Goal: Task Accomplishment & Management: Use online tool/utility

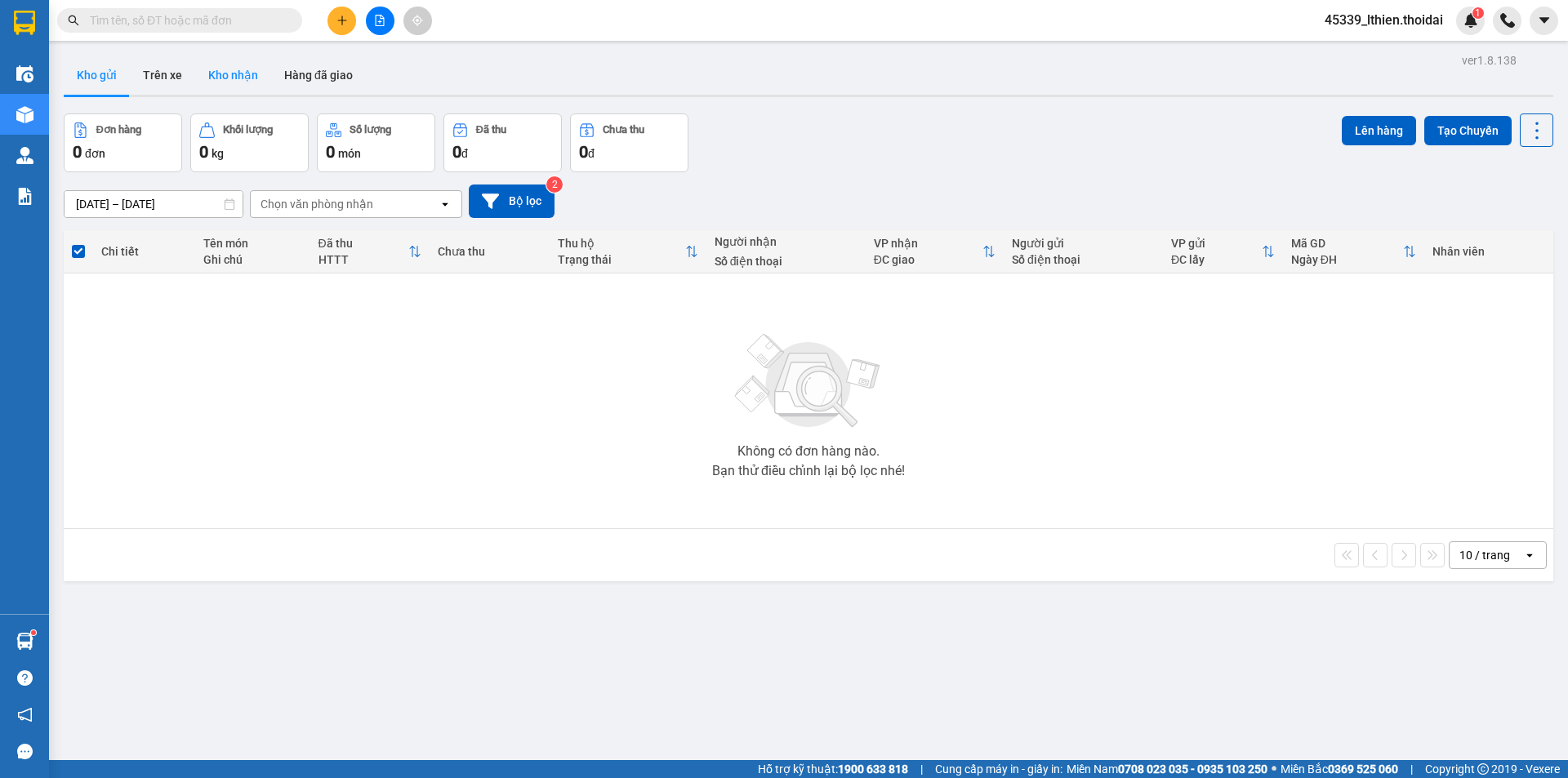
click at [237, 74] on button "Kho nhận" at bounding box center [234, 75] width 76 height 39
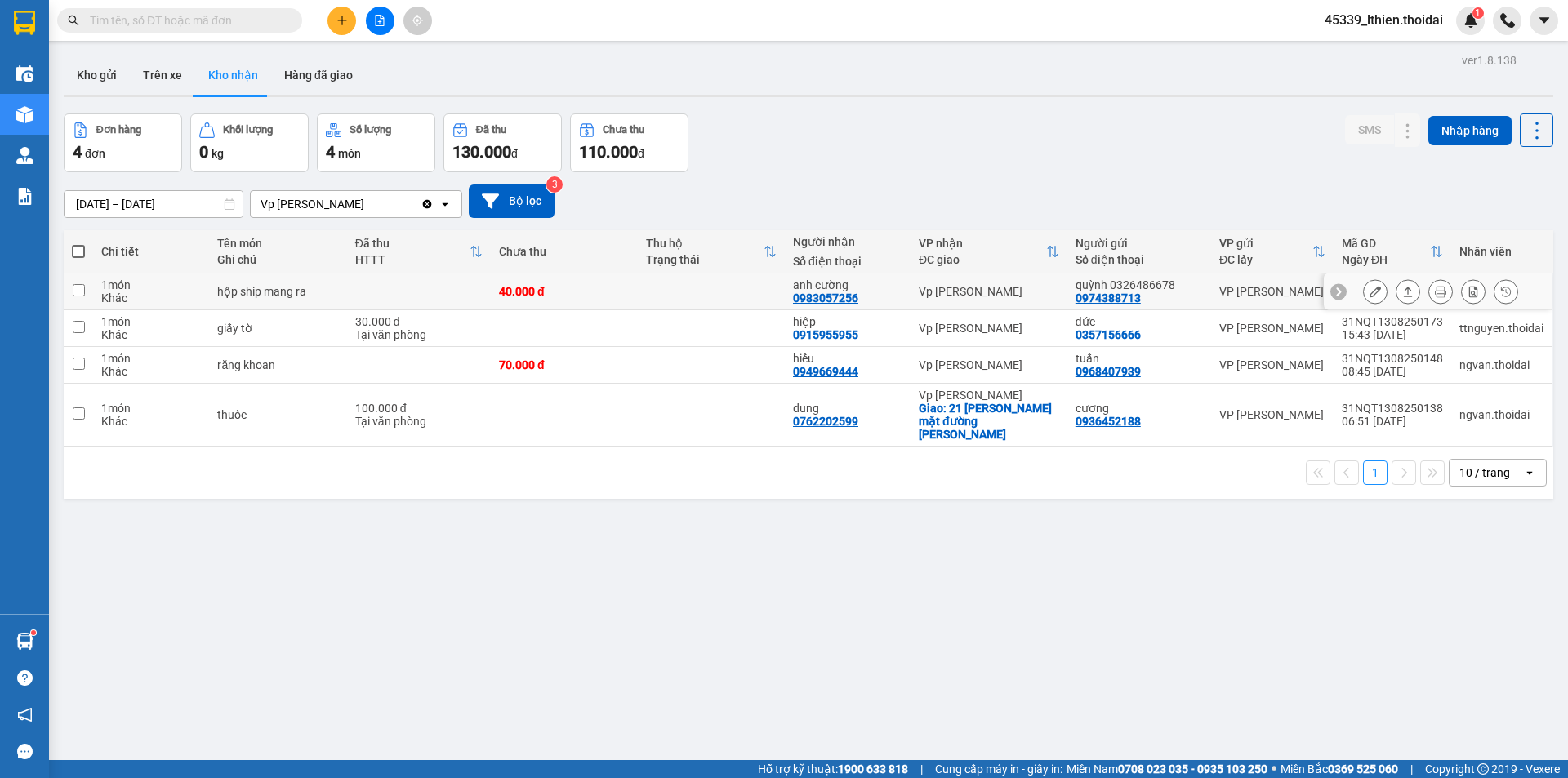
click at [88, 289] on td at bounding box center [78, 292] width 29 height 36
checkbox input "true"
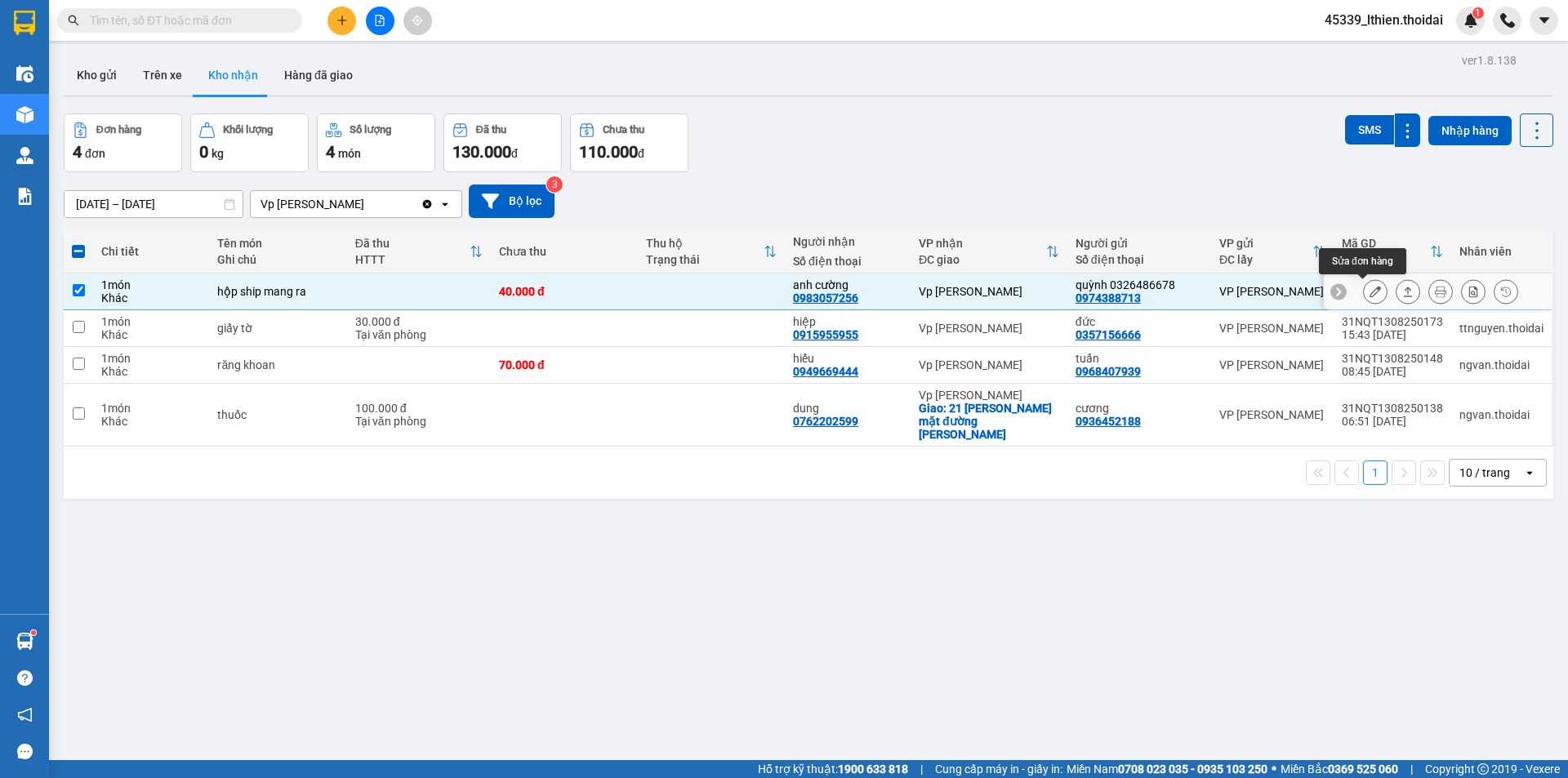
click at [1370, 290] on icon at bounding box center [1376, 292] width 12 height 12
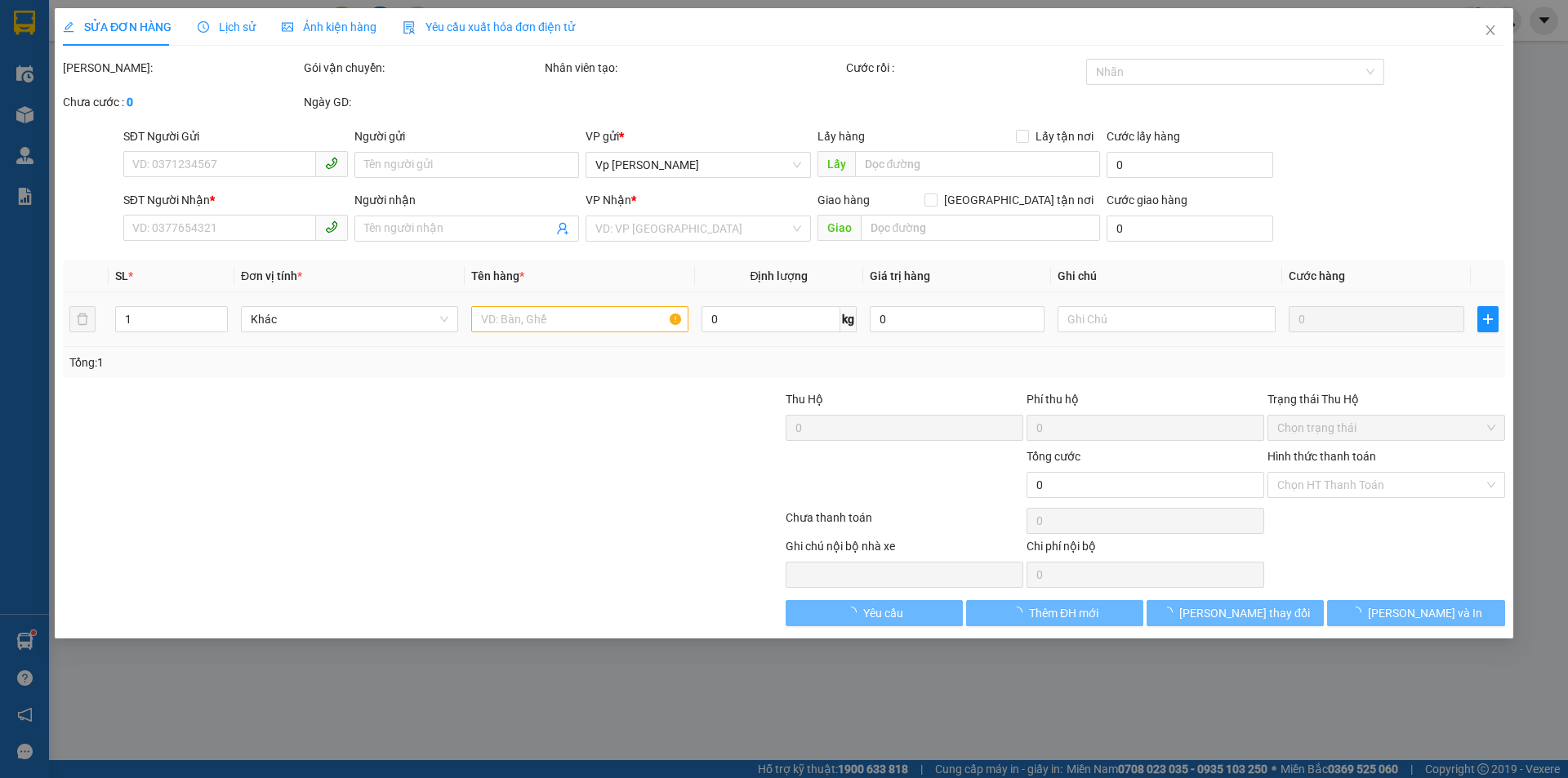
type input "0974388713"
type input "quỳnh 0326486678"
type input "0983057256"
type input "anh cường"
type input "40.000"
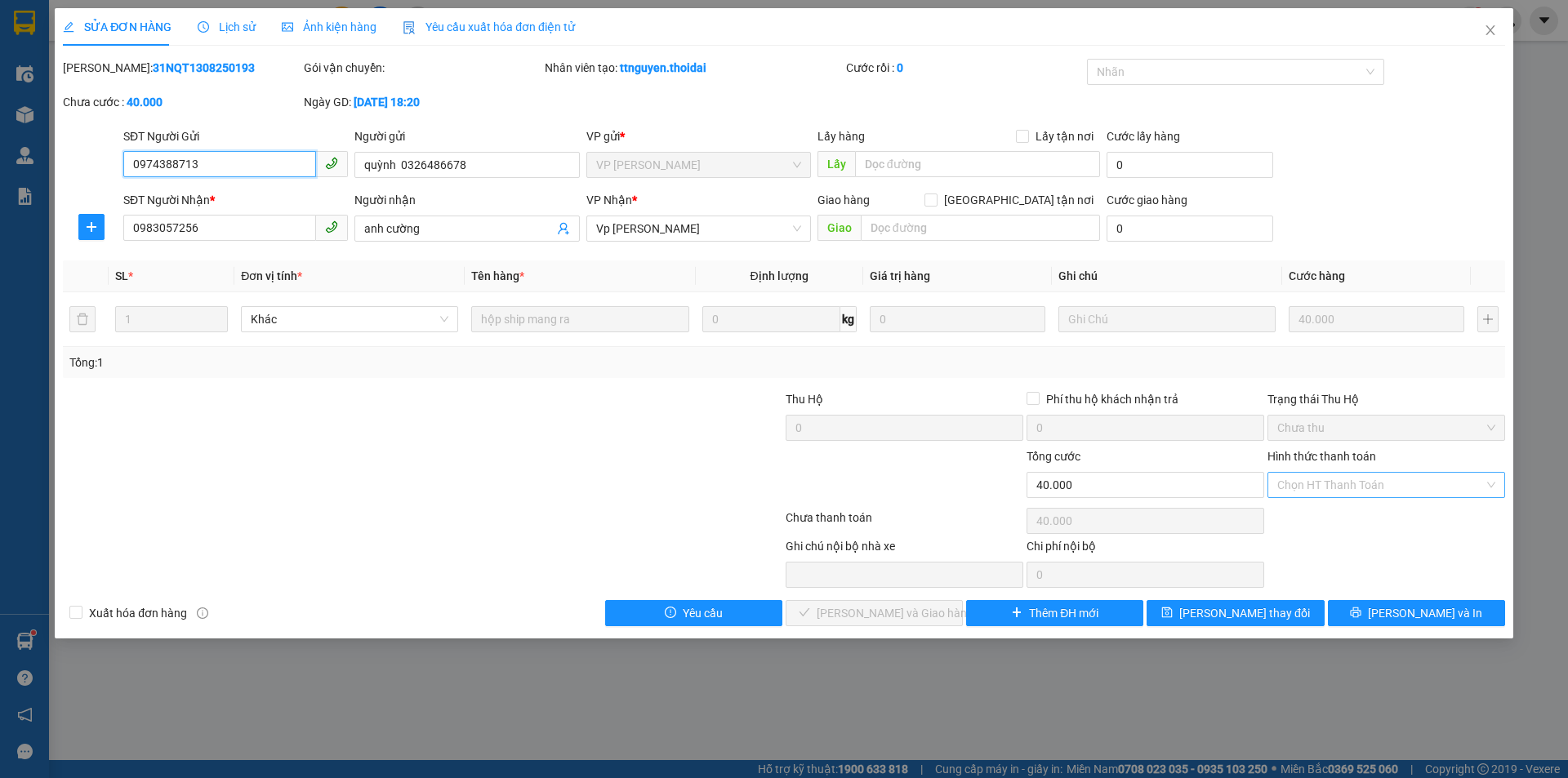
click at [1492, 483] on div "Chọn HT Thanh Toán" at bounding box center [1387, 486] width 238 height 27
click at [1328, 514] on div "Tại văn phòng" at bounding box center [1387, 518] width 218 height 18
type input "0"
click at [894, 611] on span "[PERSON_NAME] và Giao hàng" at bounding box center [895, 613] width 157 height 18
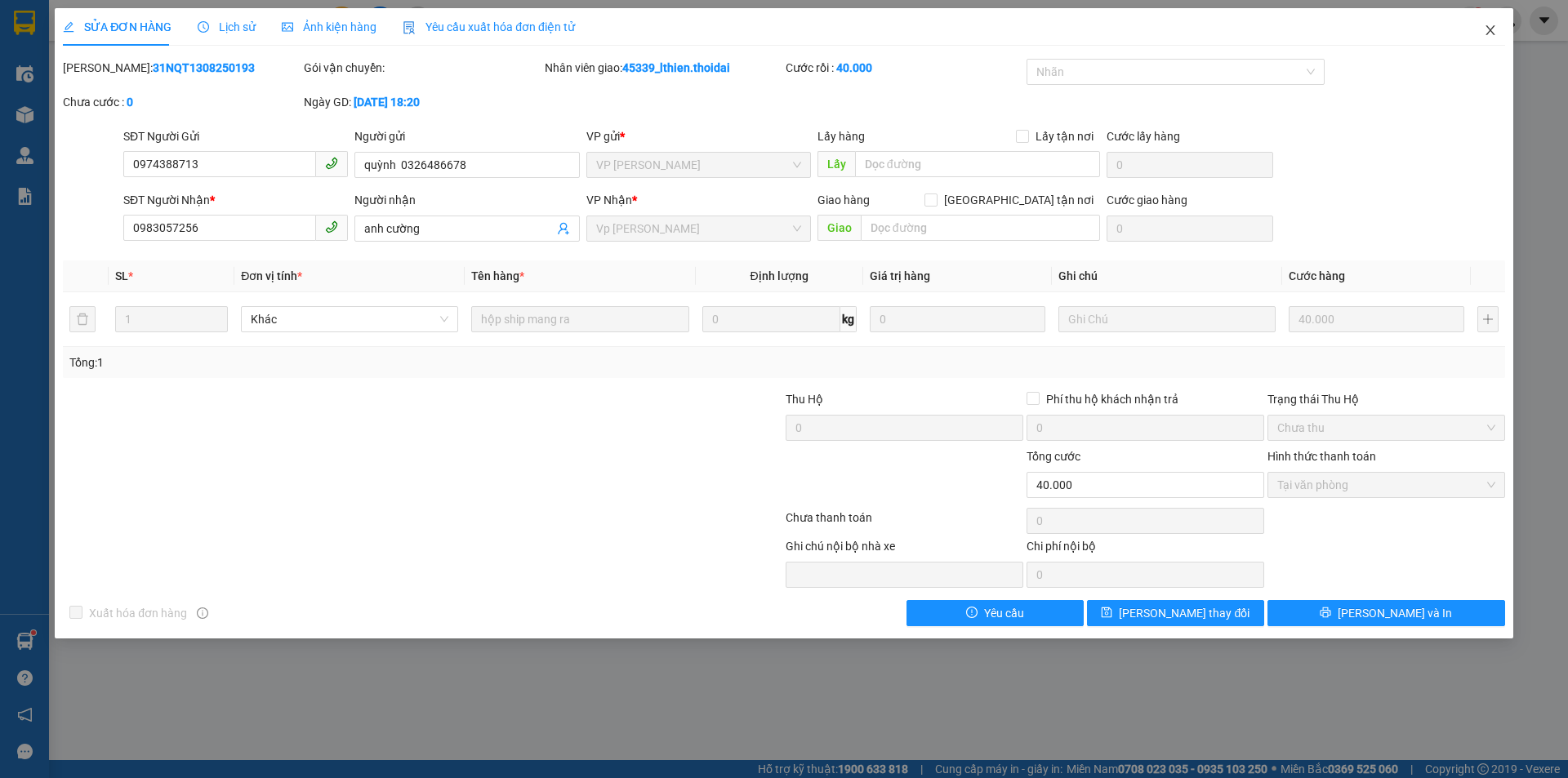
click at [1488, 28] on icon "close" at bounding box center [1491, 31] width 13 height 13
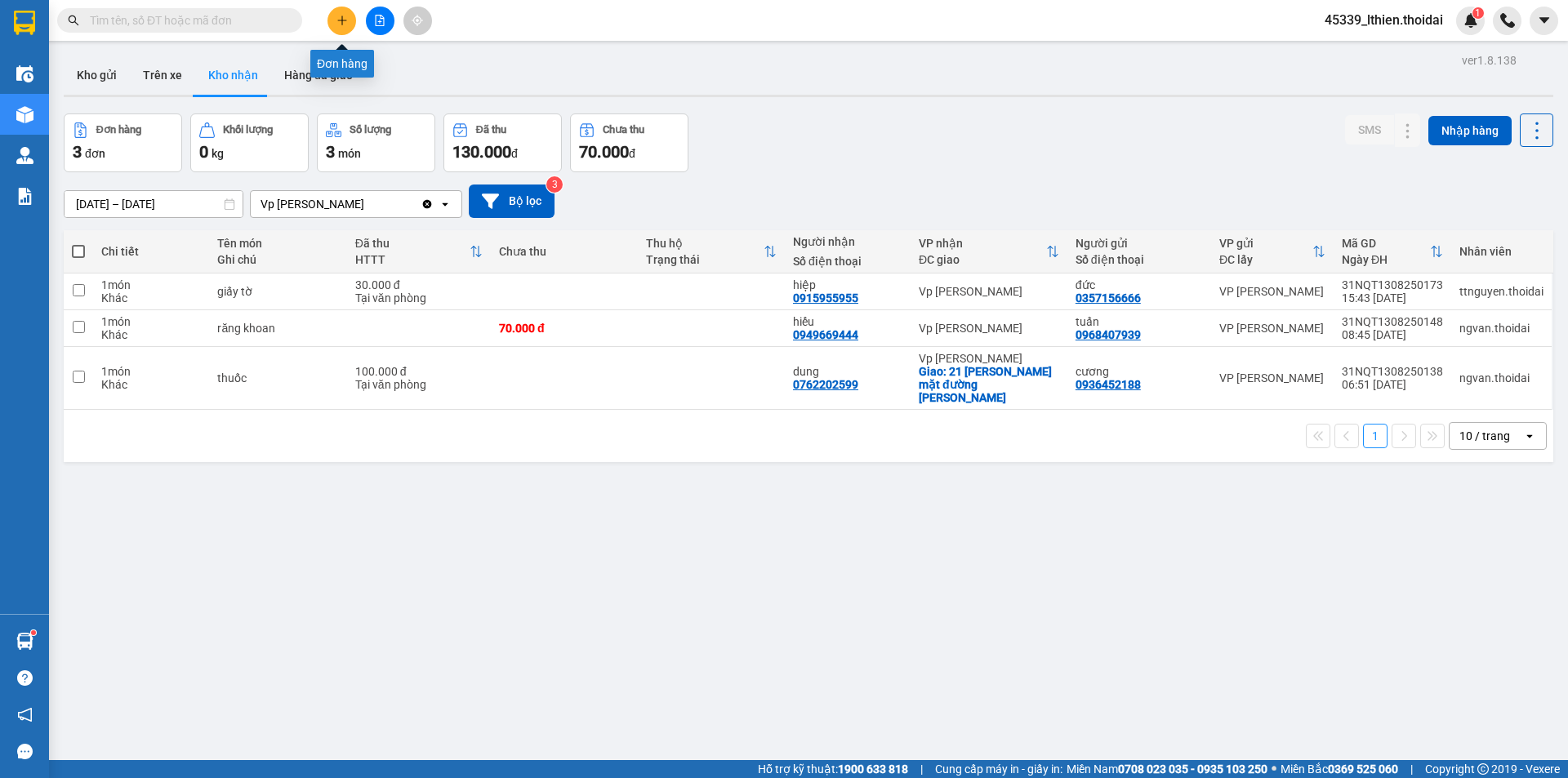
click at [341, 25] on icon "plus" at bounding box center [342, 21] width 12 height 12
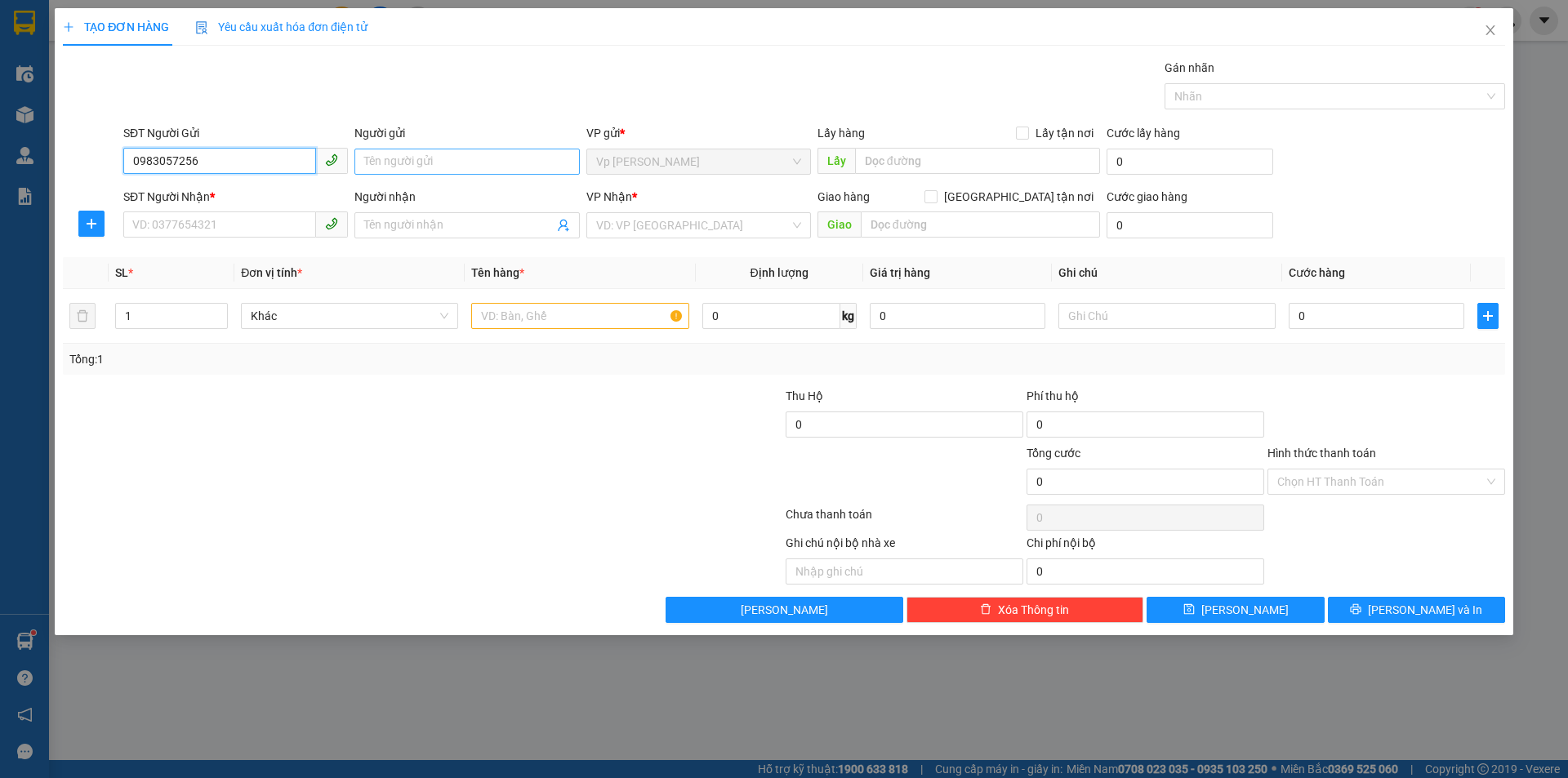
type input "0983057256"
click at [409, 159] on input "Người gửi" at bounding box center [467, 162] width 225 height 27
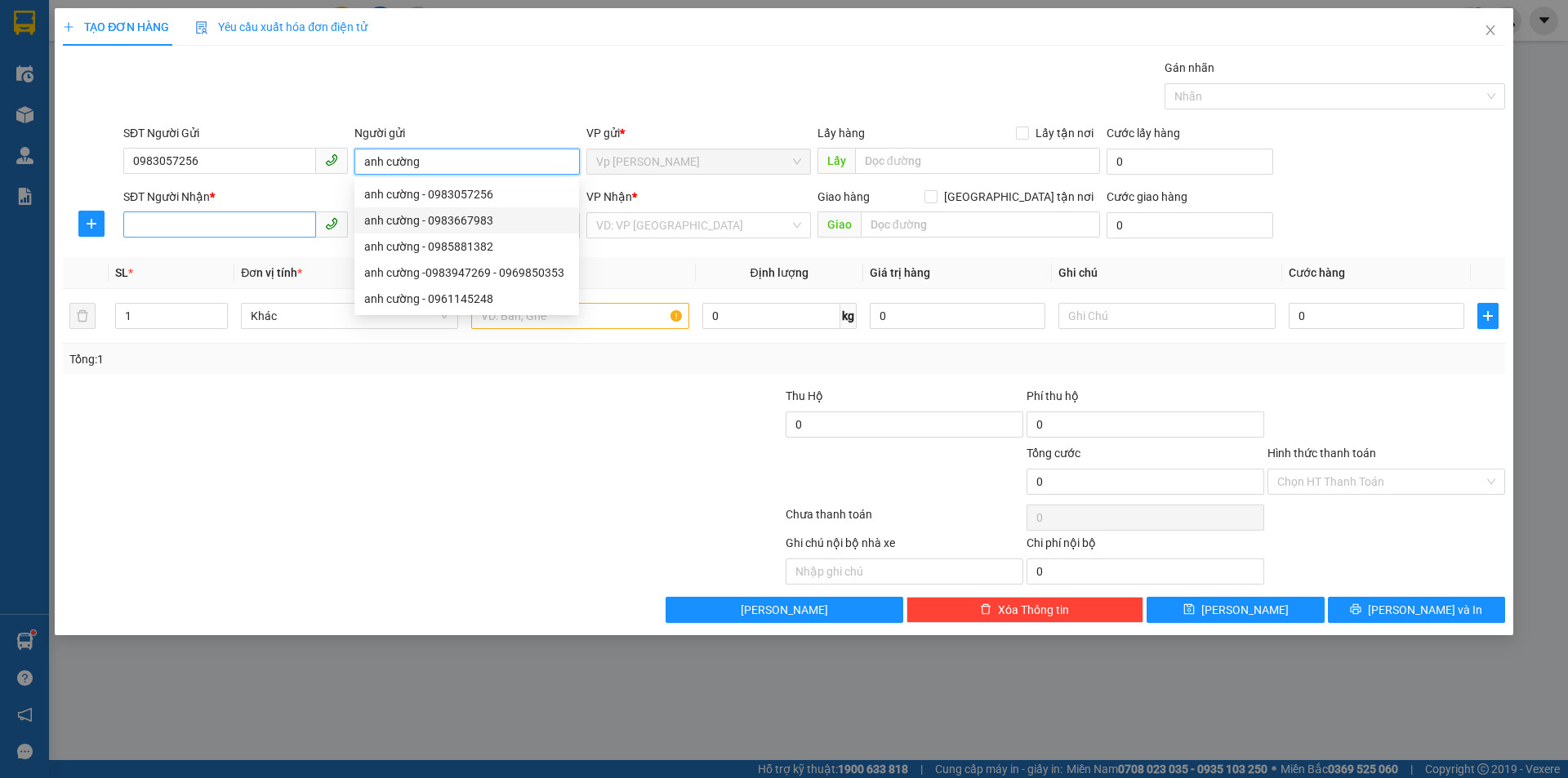
type input "anh cường"
click at [201, 218] on input "SĐT Người Nhận *" at bounding box center [220, 225] width 193 height 27
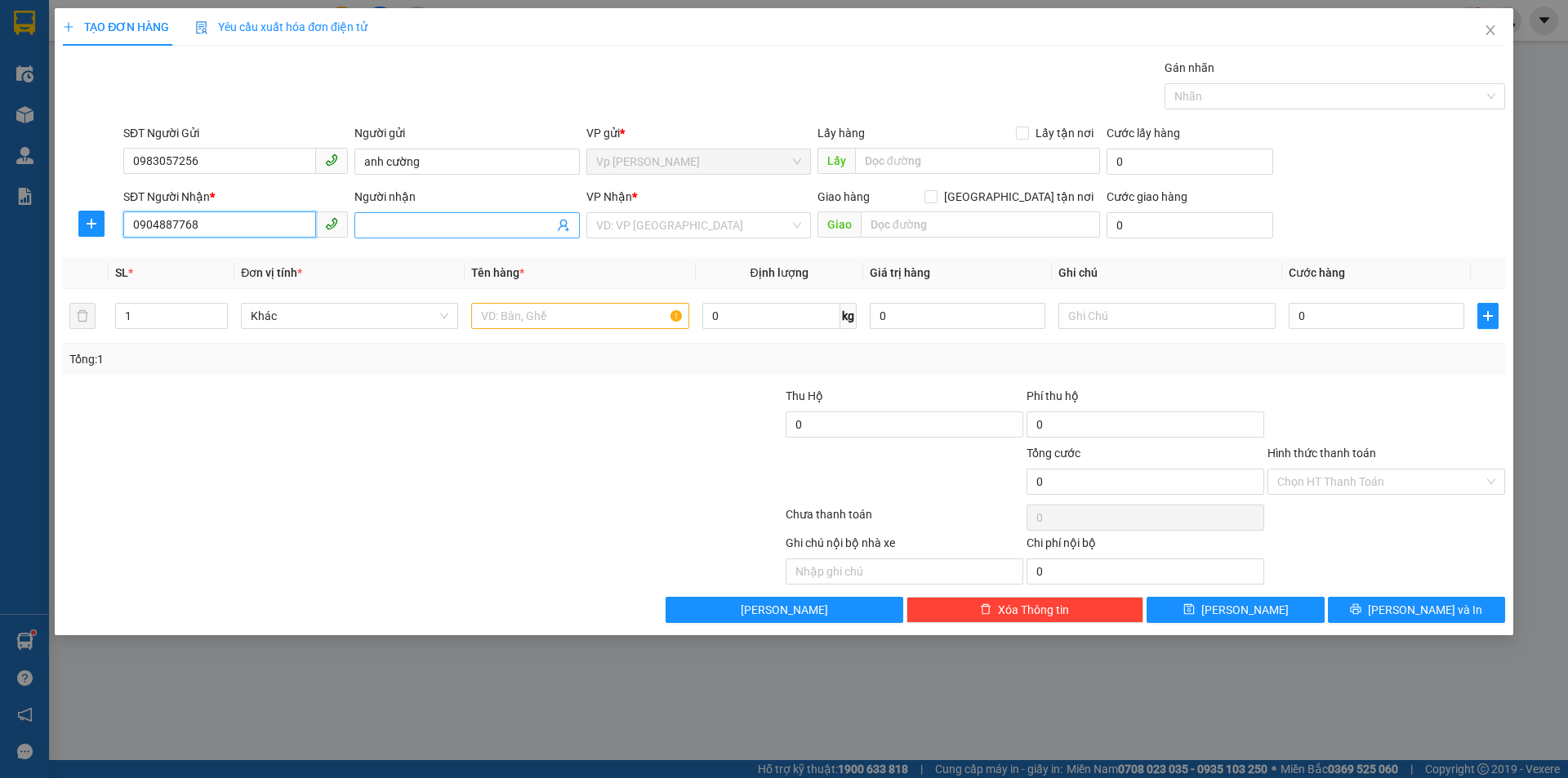
type input "0904887768"
click at [421, 226] on input "Người nhận" at bounding box center [459, 225] width 189 height 18
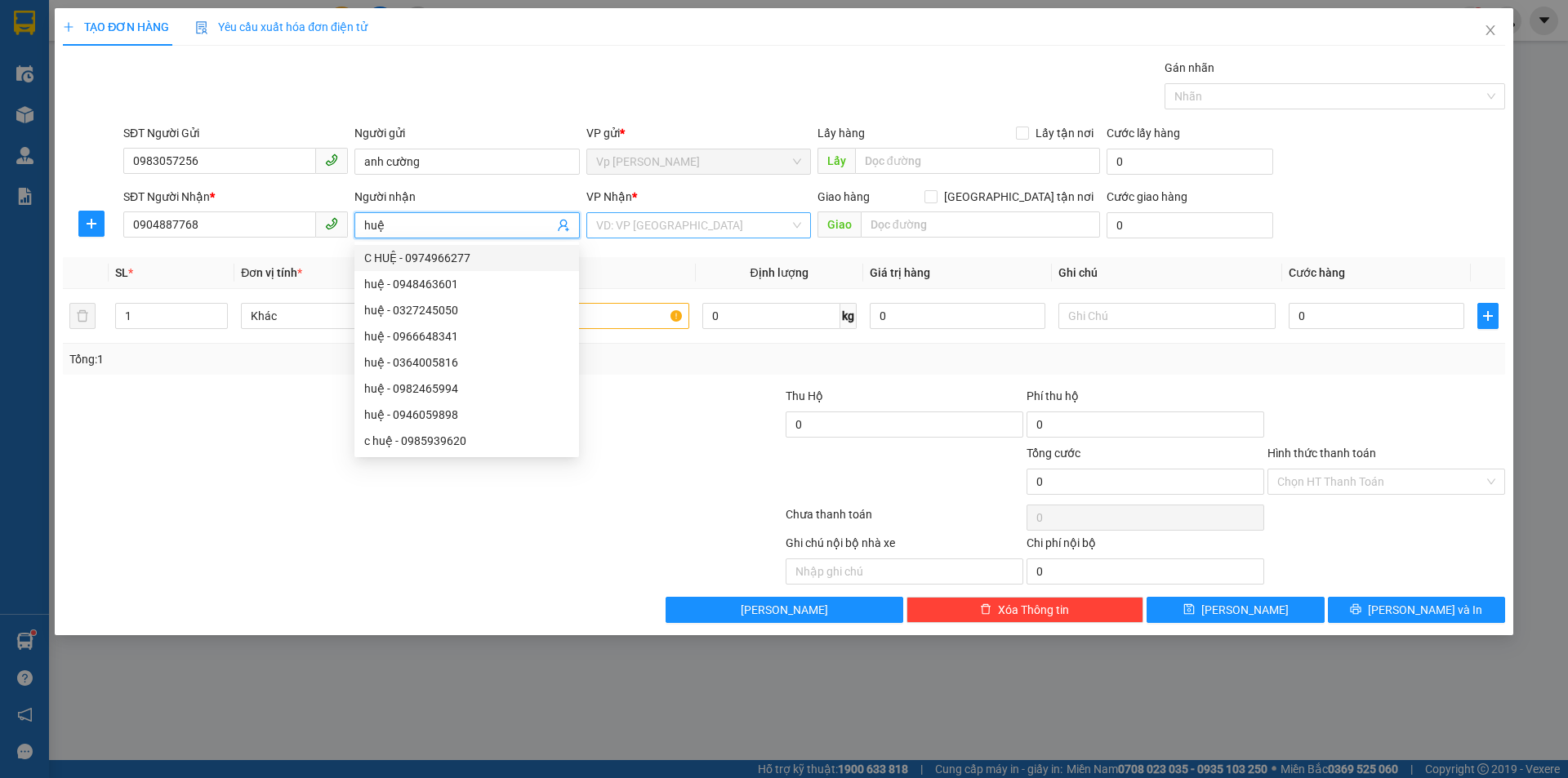
type input "huệ"
click at [650, 230] on input "search" at bounding box center [694, 225] width 194 height 25
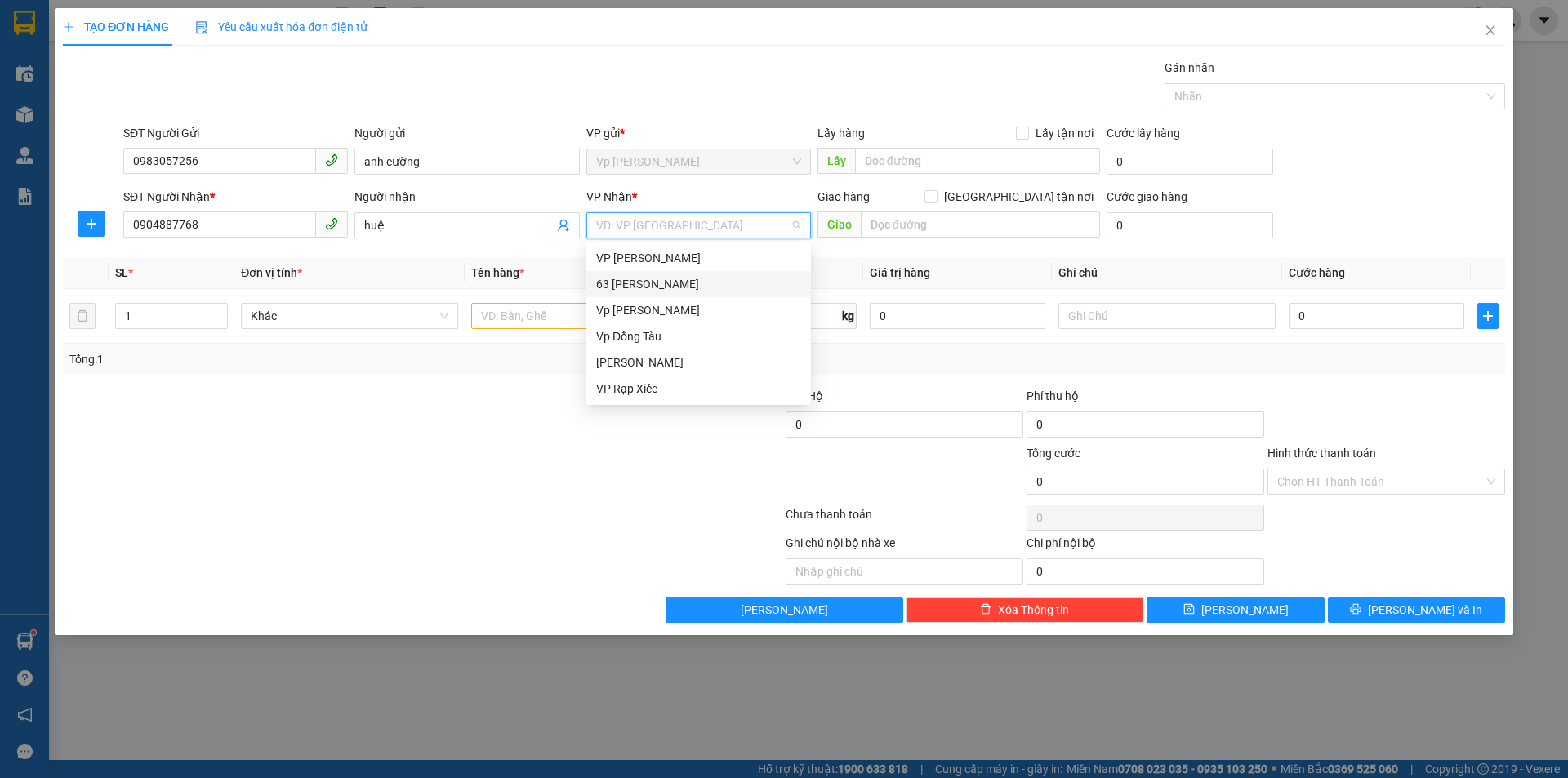
click at [522, 446] on div at bounding box center [302, 472] width 482 height 57
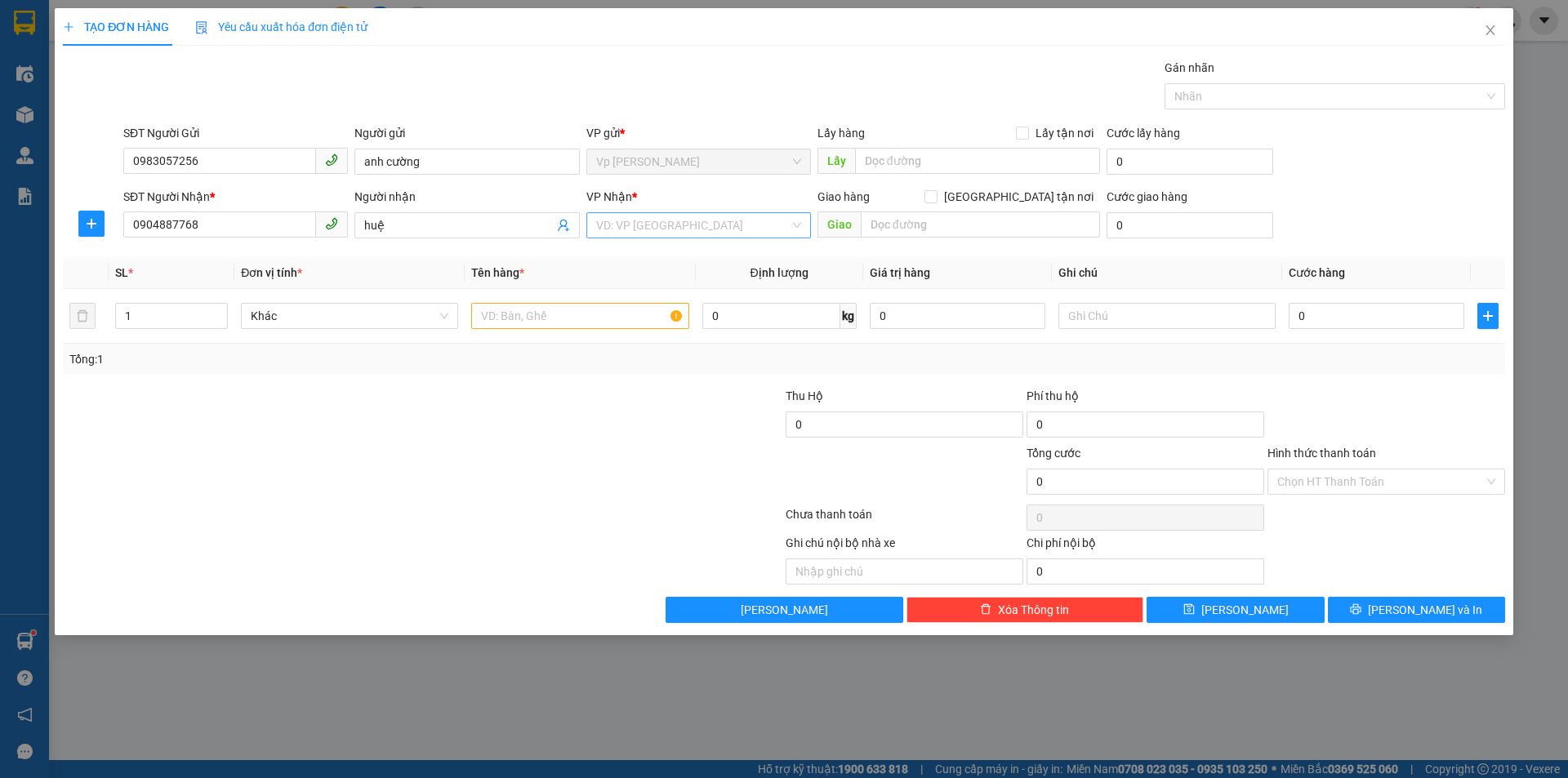
click at [793, 231] on div "VD: VP [GEOGRAPHIC_DATA]" at bounding box center [699, 225] width 225 height 27
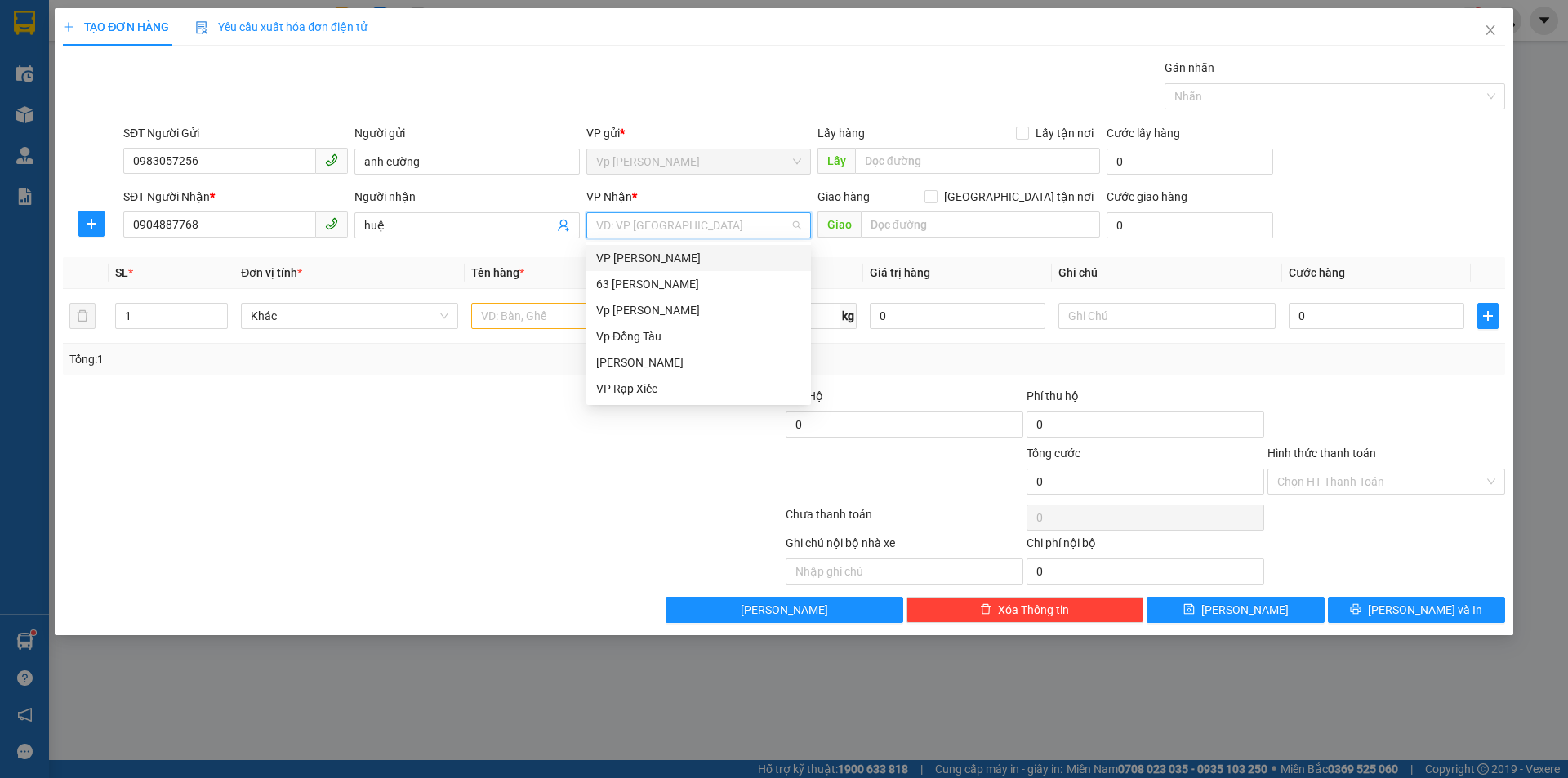
click at [707, 255] on div "VP [PERSON_NAME]" at bounding box center [699, 259] width 205 height 18
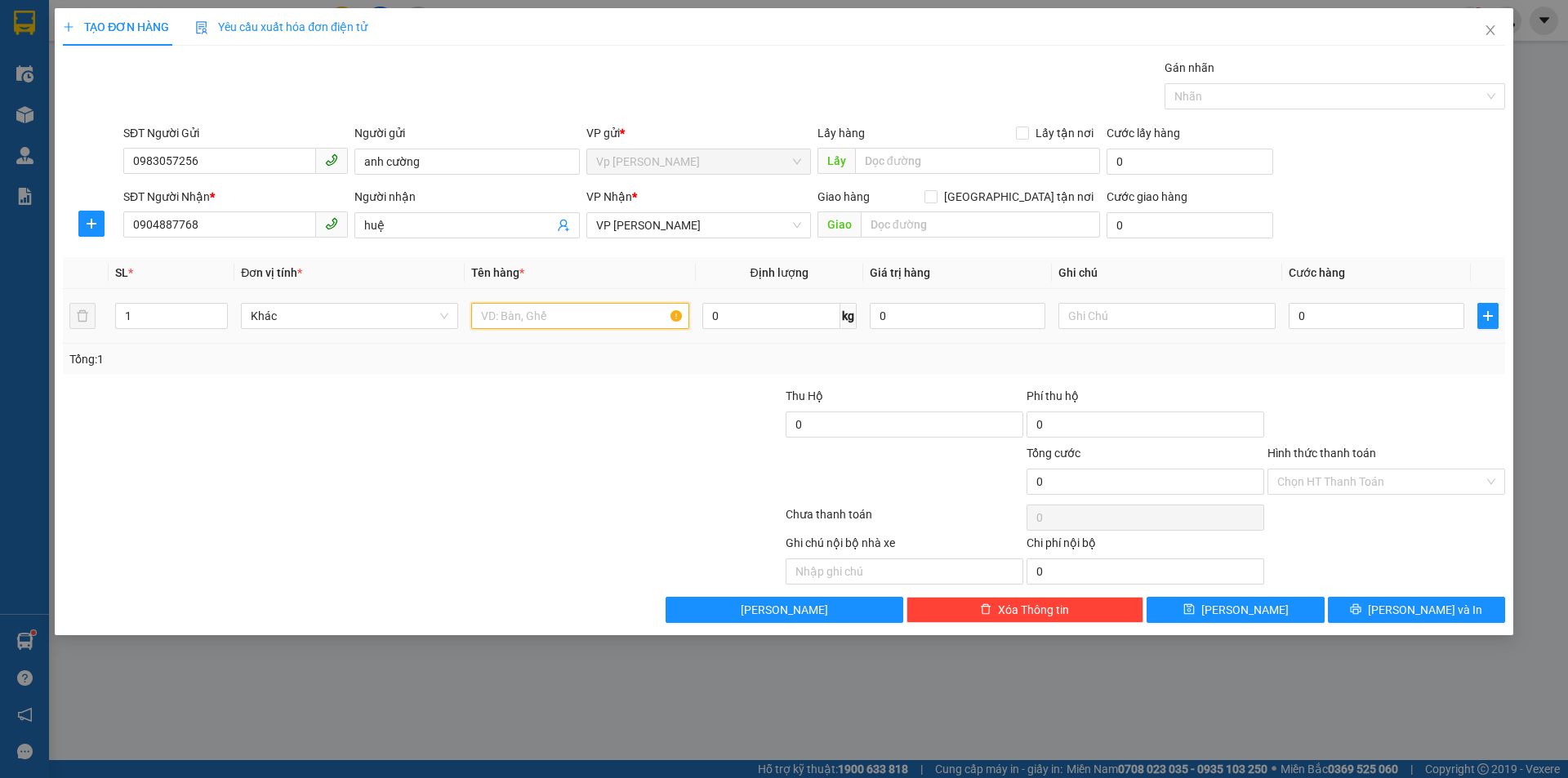
click at [555, 314] on input "text" at bounding box center [580, 317] width 217 height 27
type input "hộp"
type input "3"
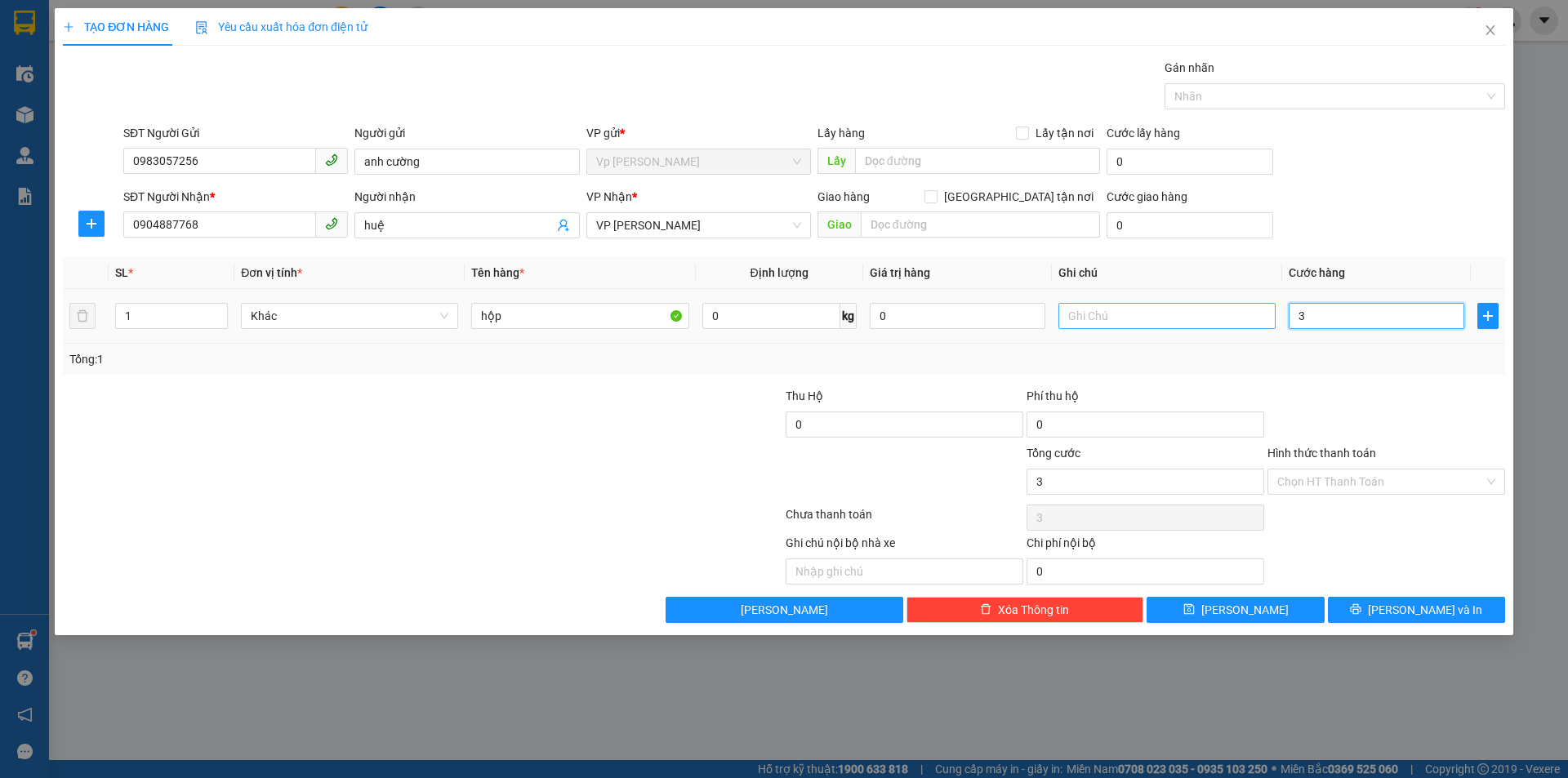
type input "30"
type input "300"
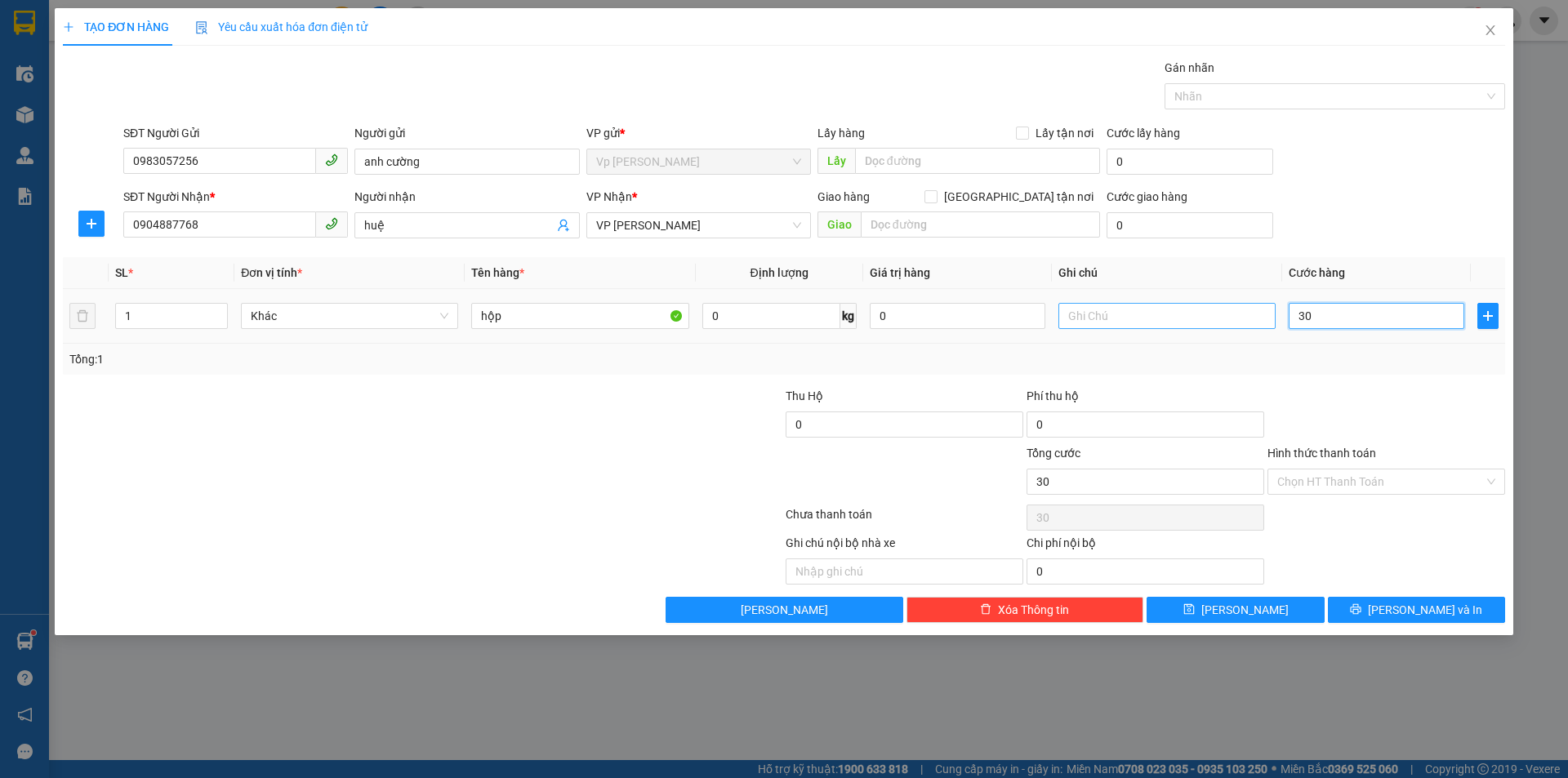
type input "300"
type input "3.000"
type input "30.000"
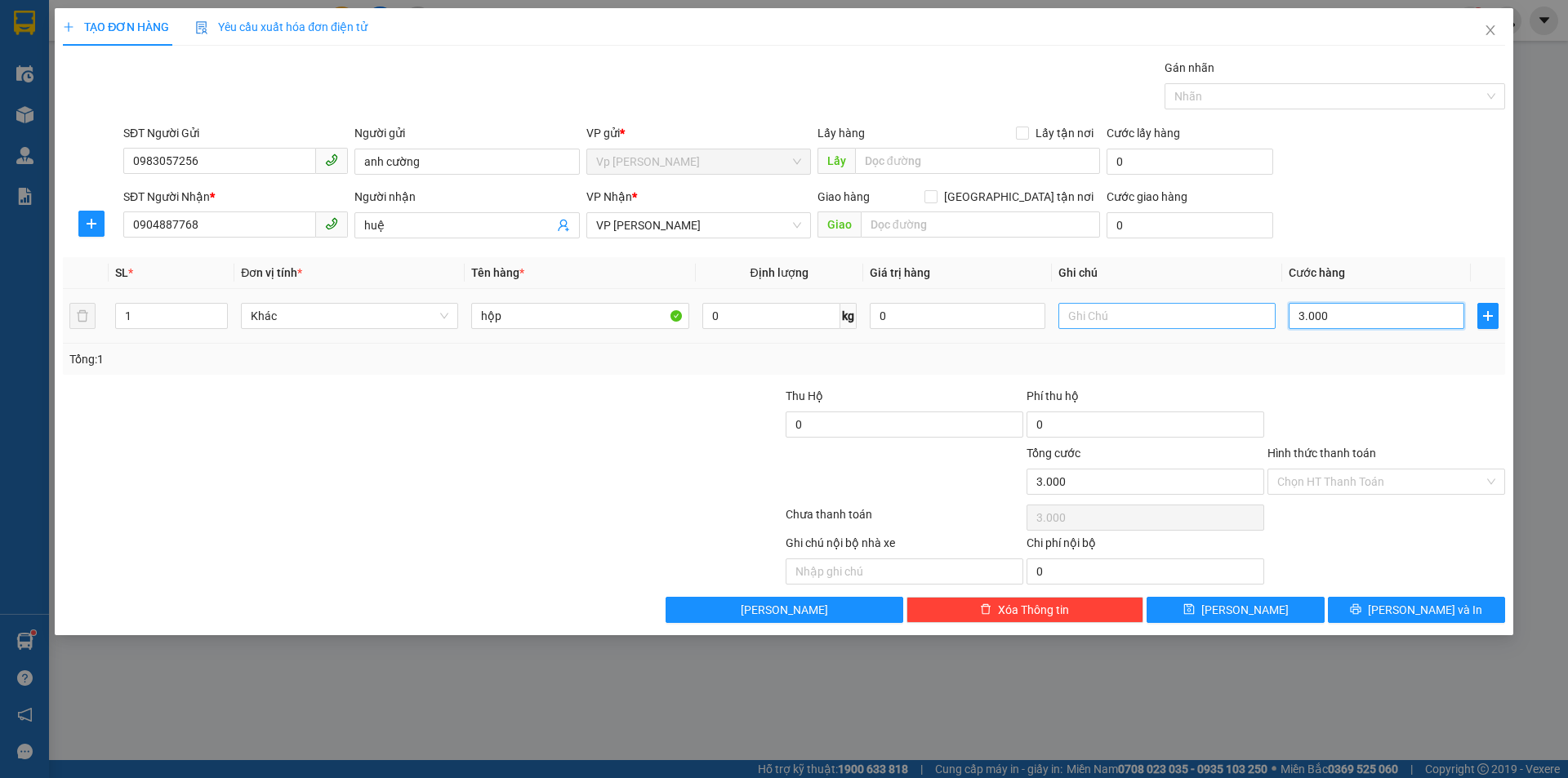
type input "30.000"
click at [1411, 608] on span "[PERSON_NAME] và In" at bounding box center [1425, 610] width 114 height 18
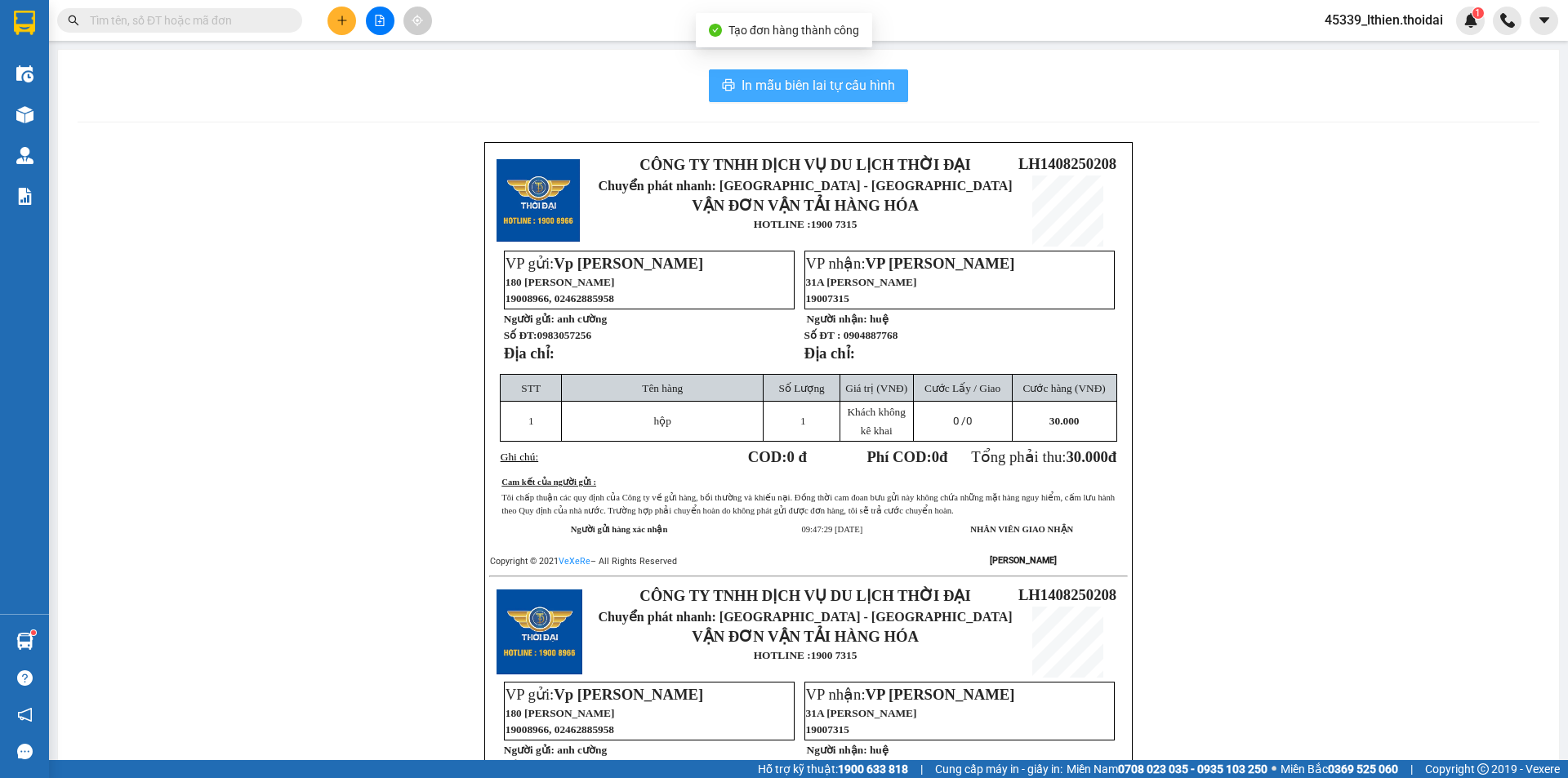
drag, startPoint x: 748, startPoint y: 85, endPoint x: 765, endPoint y: 115, distance: 34.5
click at [749, 85] on span "In mẫu biên lai tự cấu hình" at bounding box center [818, 85] width 153 height 21
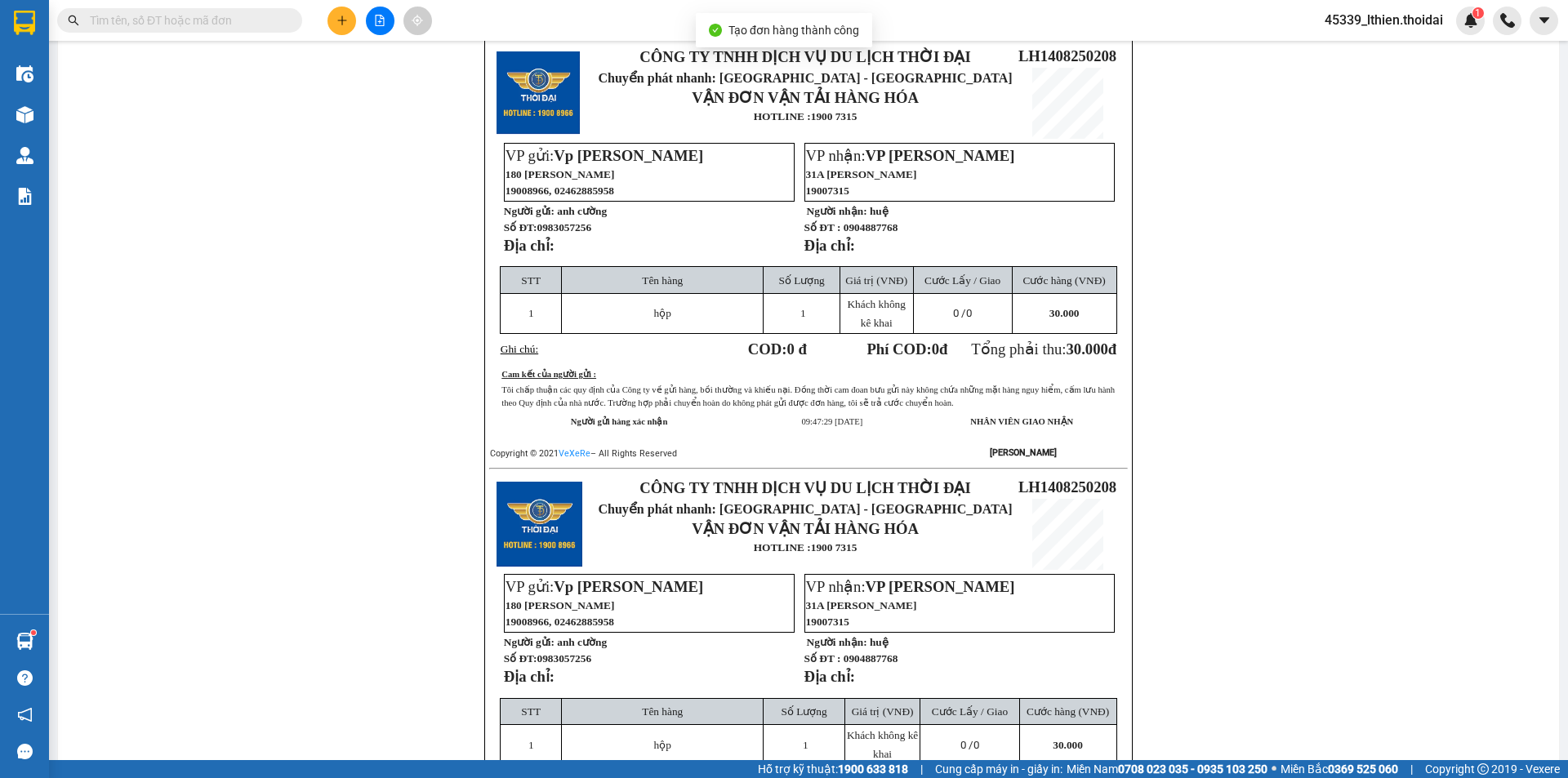
scroll to position [109, 0]
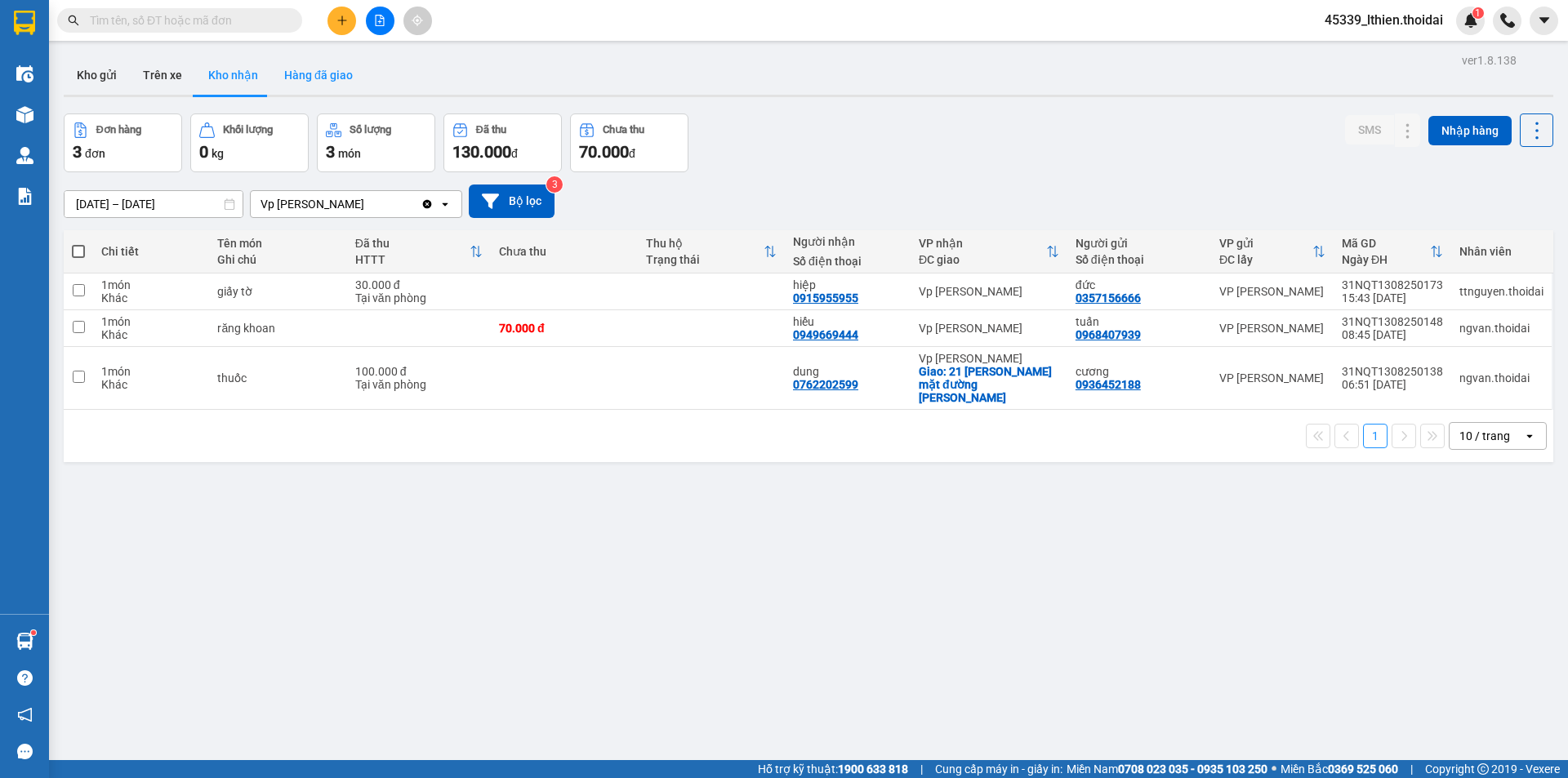
click at [307, 72] on button "Hàng đã giao" at bounding box center [318, 75] width 94 height 39
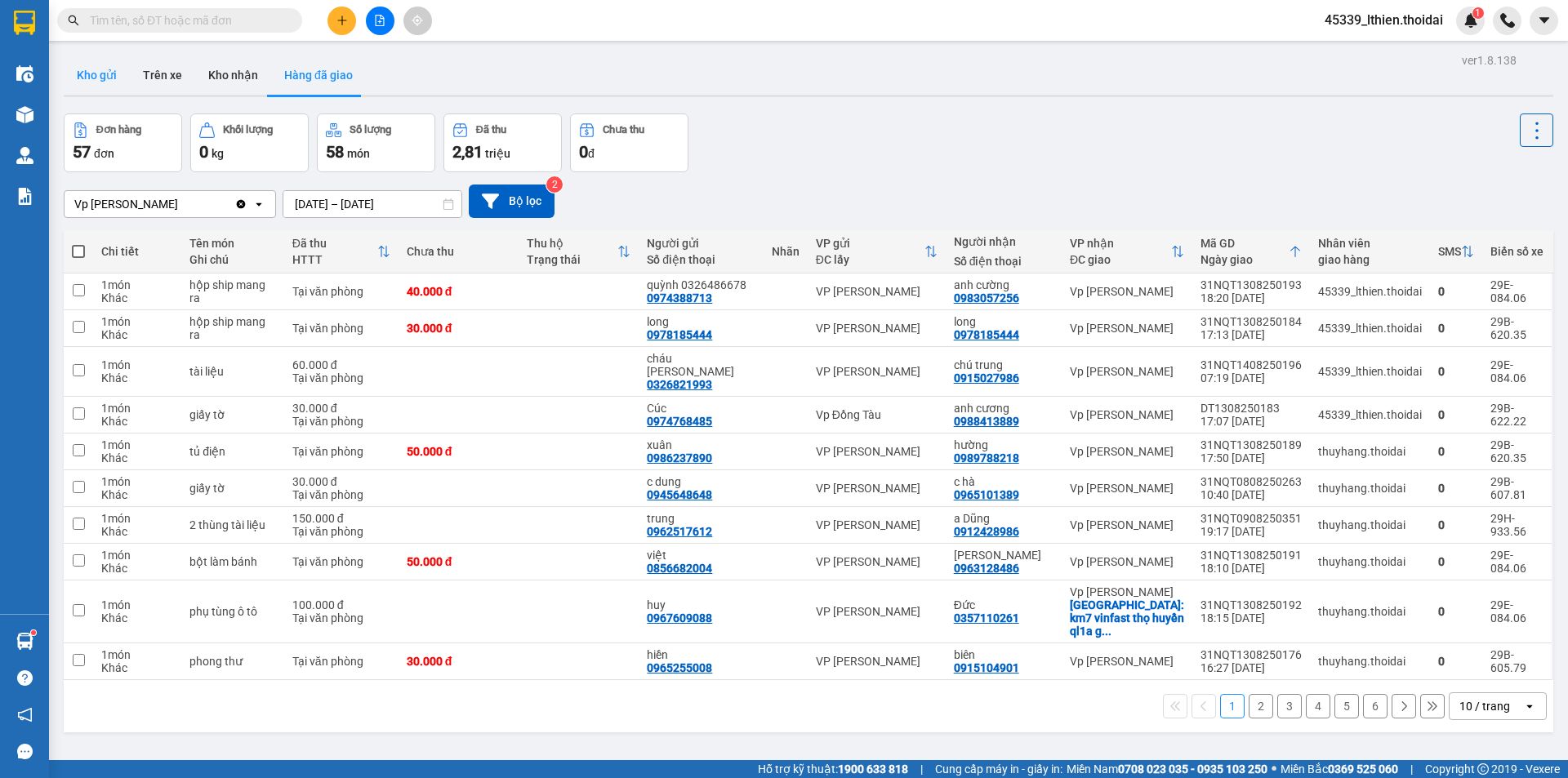
click at [85, 75] on button "Kho gửi" at bounding box center [97, 75] width 66 height 39
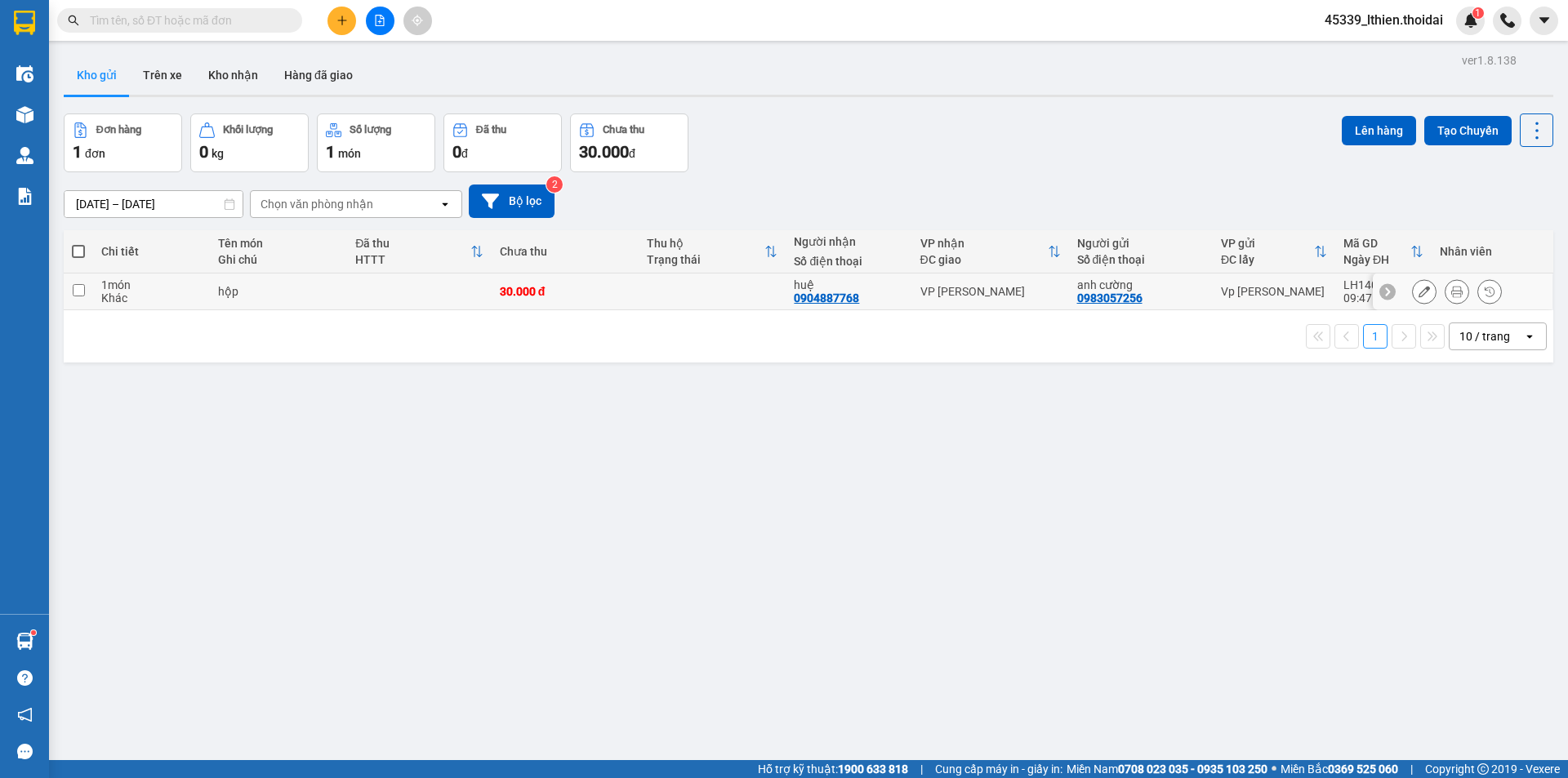
click at [79, 287] on input "checkbox" at bounding box center [79, 290] width 12 height 12
checkbox input "true"
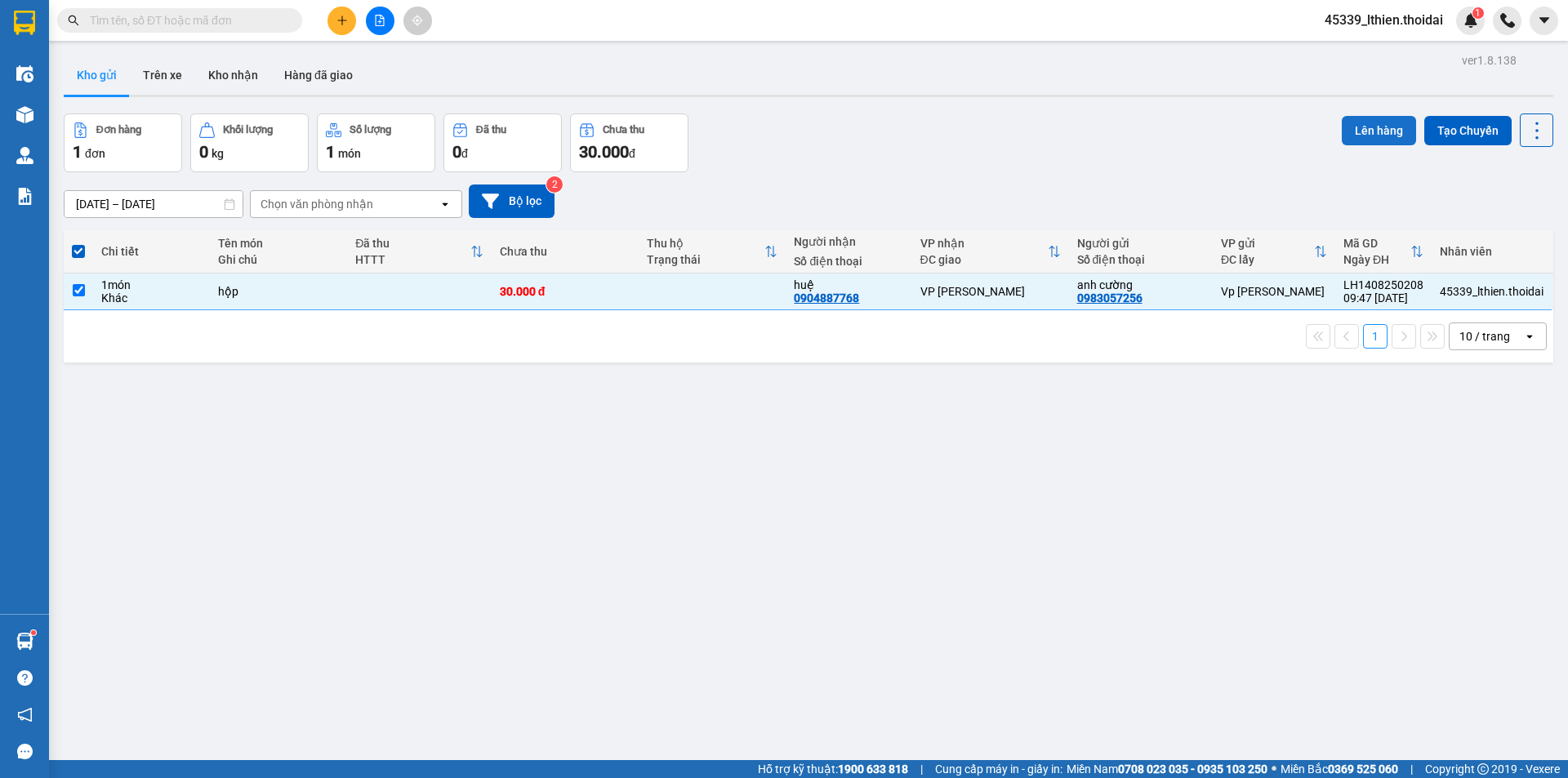
click at [1363, 124] on button "Lên hàng" at bounding box center [1379, 130] width 75 height 29
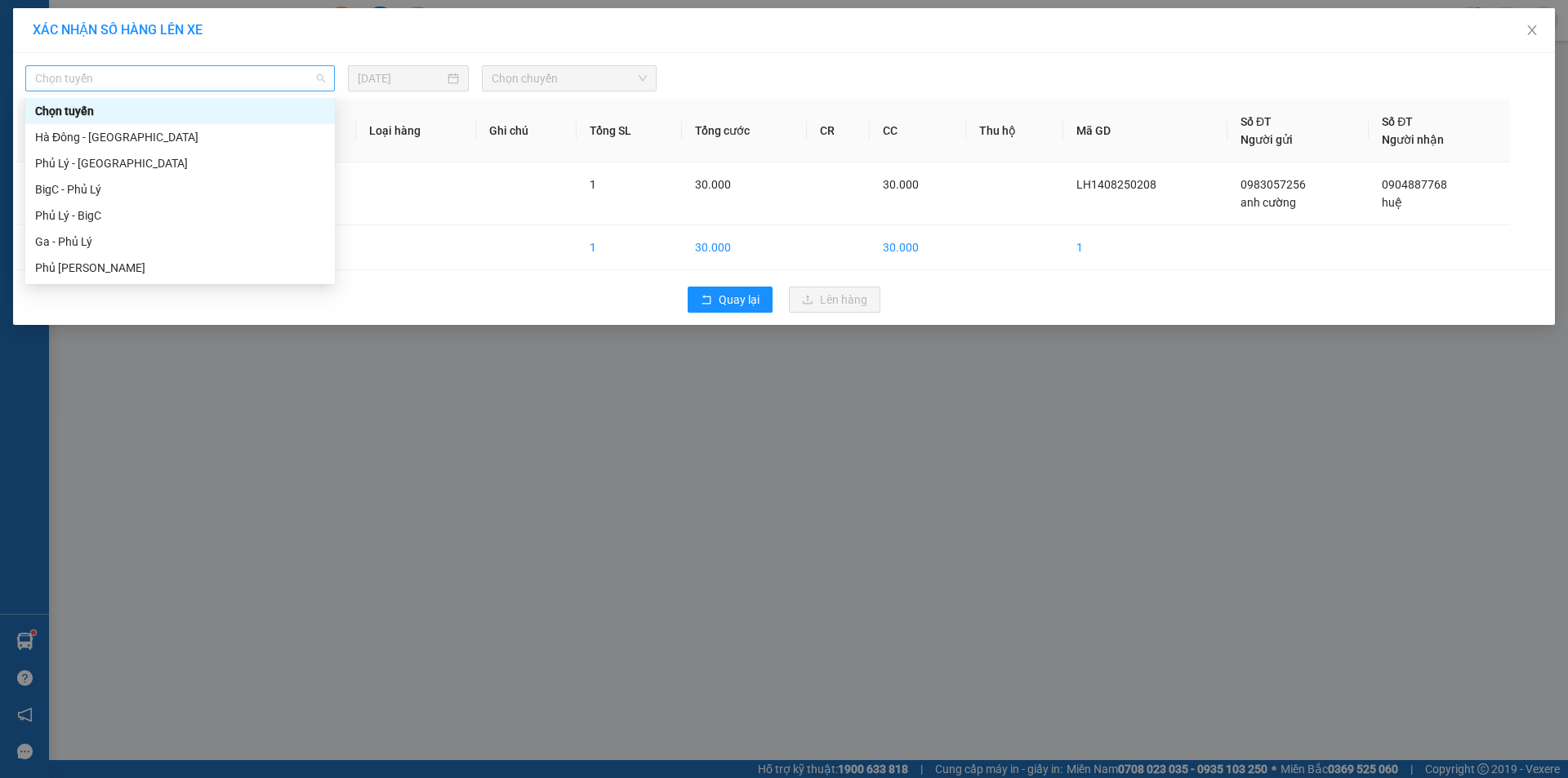
click at [319, 82] on span "Chọn tuyến" at bounding box center [180, 79] width 290 height 25
click at [100, 218] on div "Phủ Lý - BigC" at bounding box center [180, 215] width 290 height 18
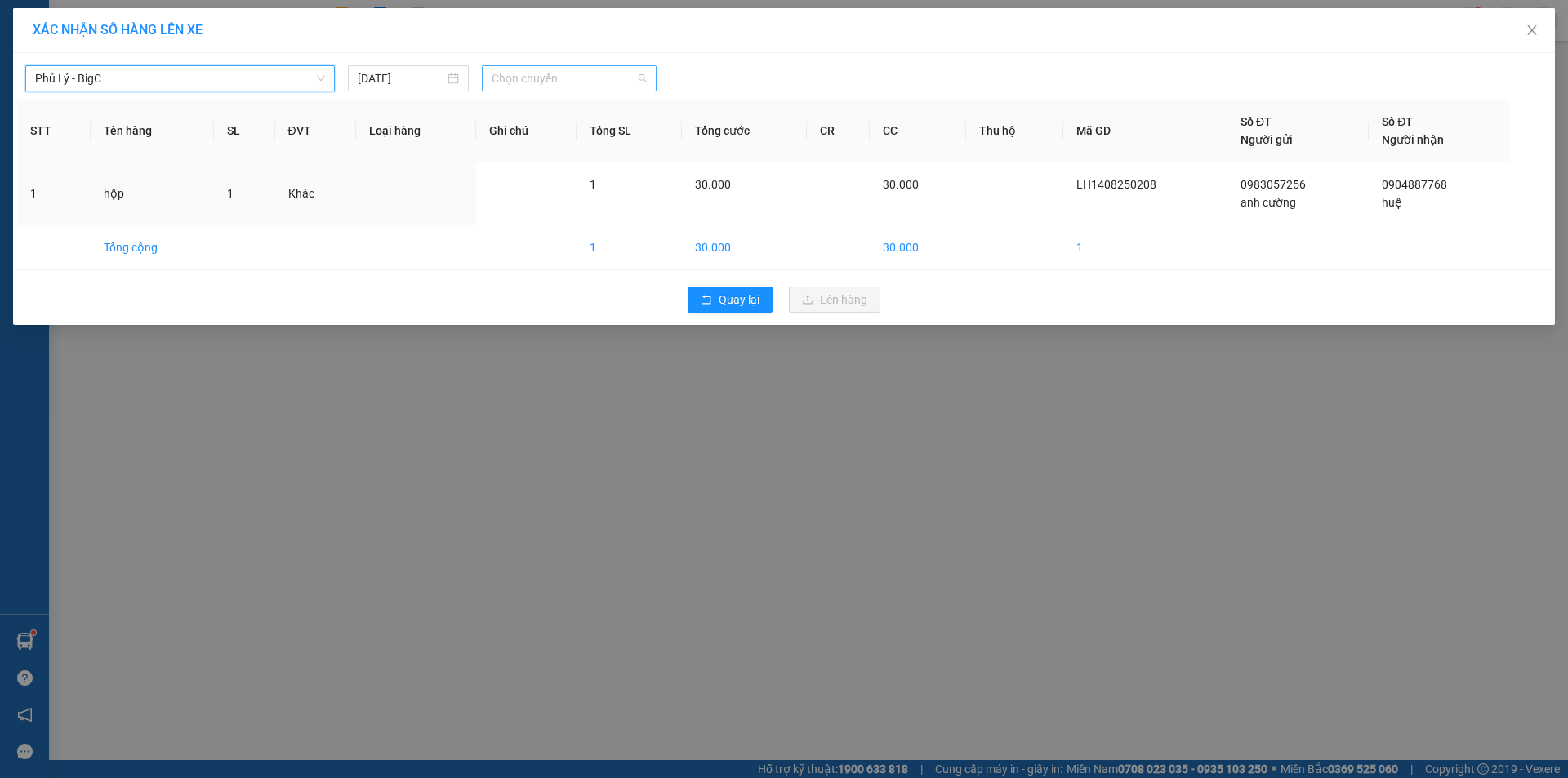
click at [641, 80] on span "Chọn chuyến" at bounding box center [569, 79] width 155 height 25
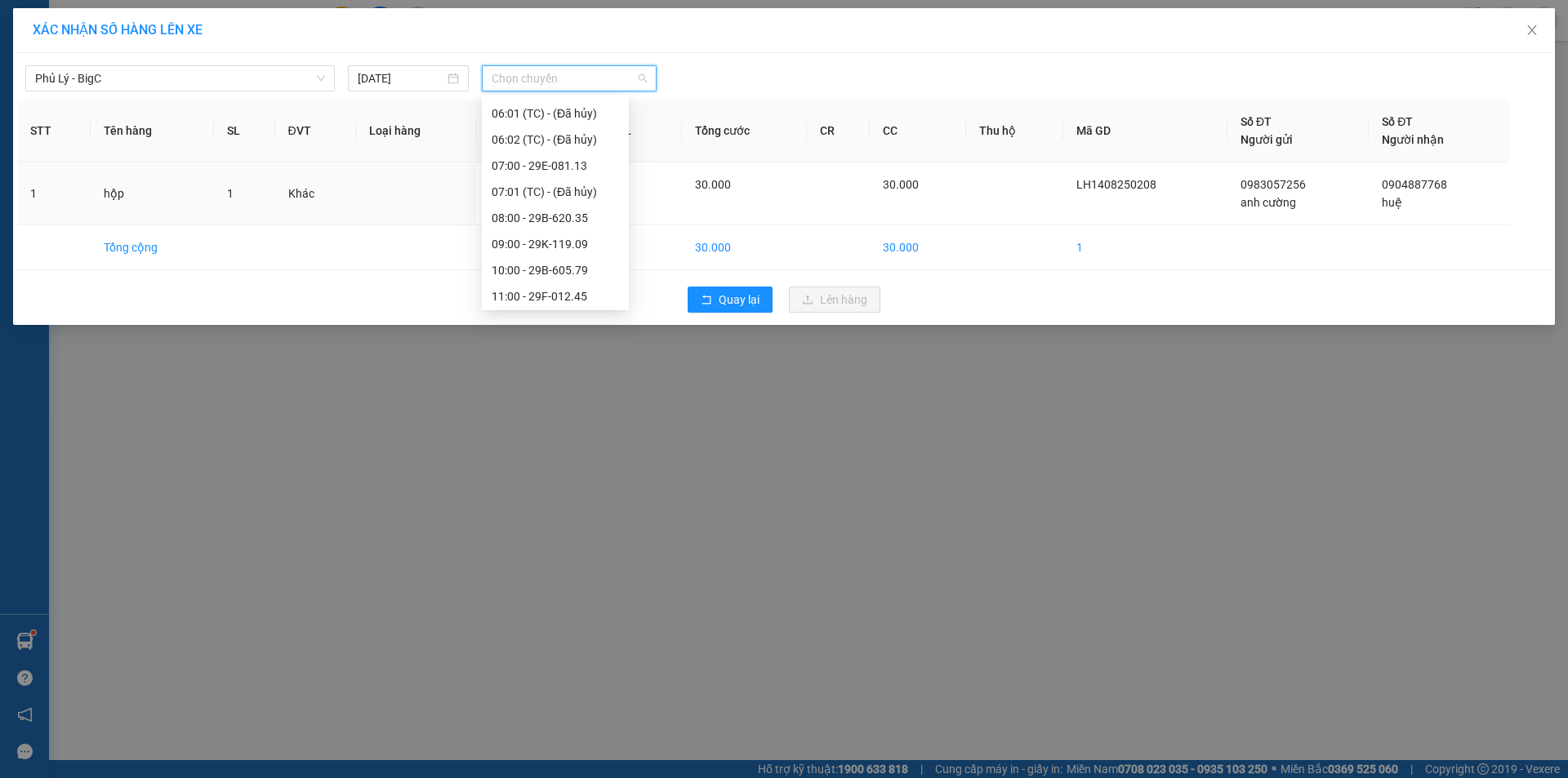
scroll to position [110, 0]
click at [563, 260] on div "10:00 - 29B-605.79" at bounding box center [555, 263] width 128 height 18
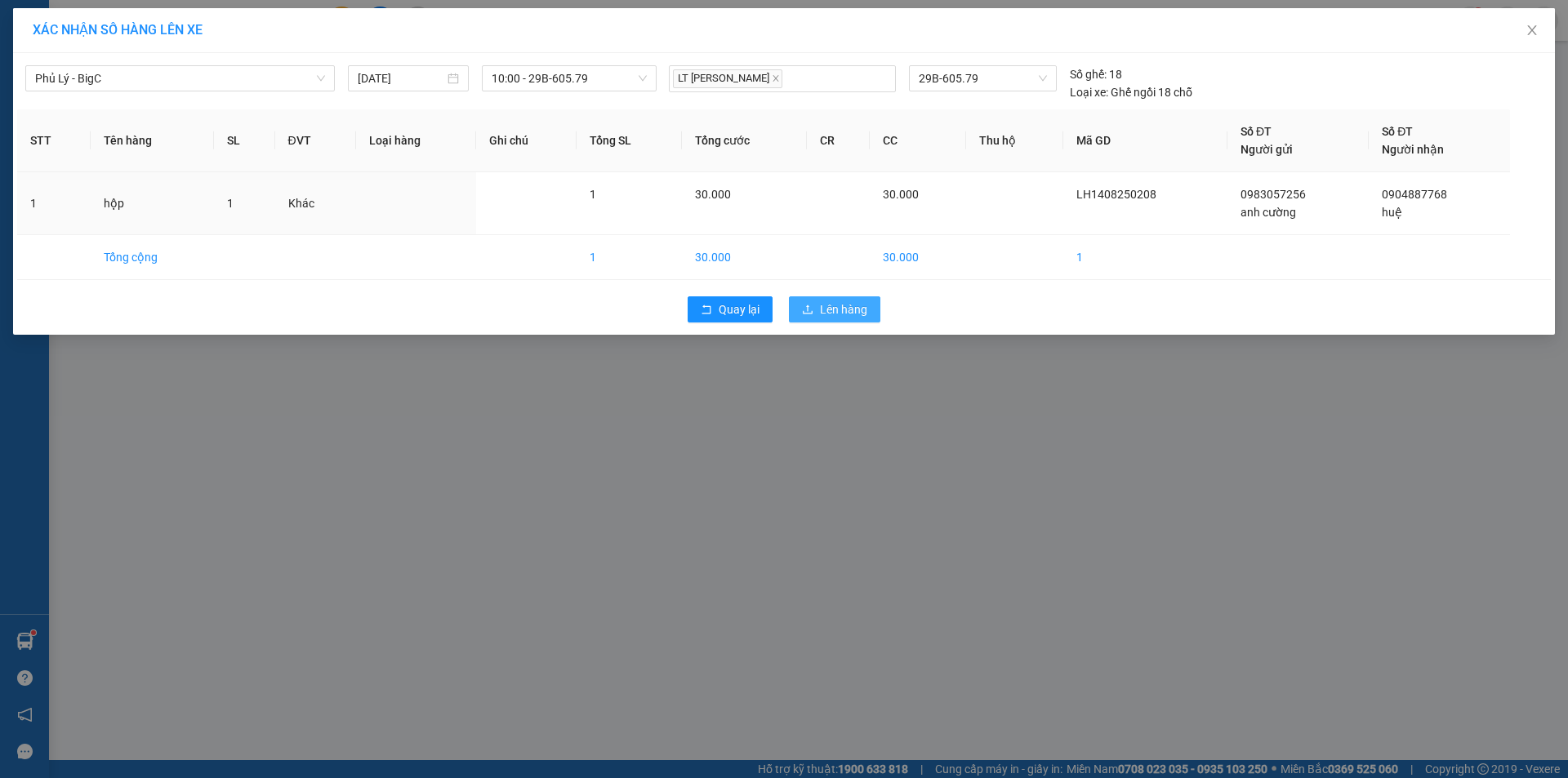
click at [840, 312] on span "Lên hàng" at bounding box center [844, 310] width 47 height 18
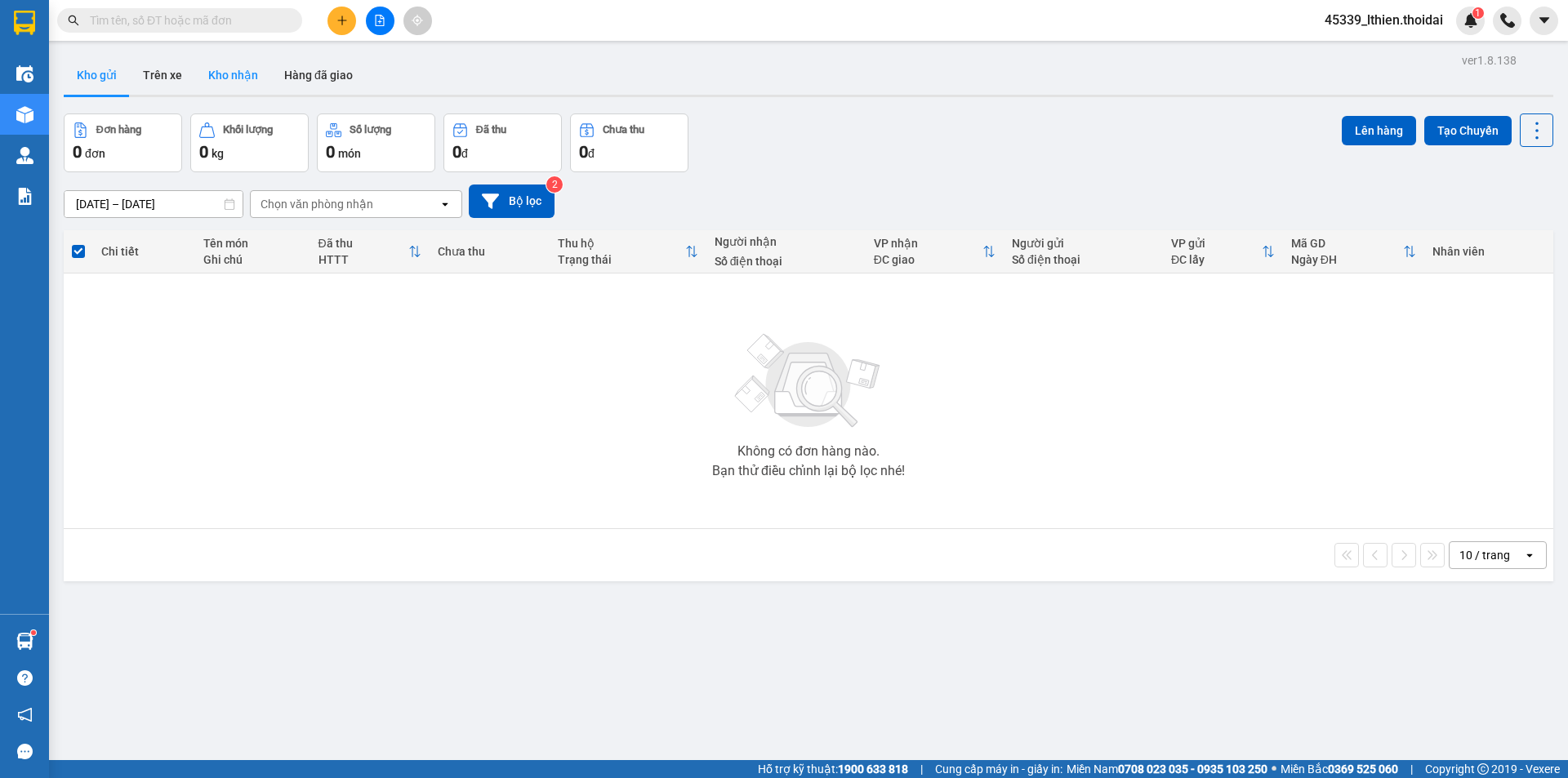
click at [241, 75] on button "Kho nhận" at bounding box center [234, 75] width 76 height 39
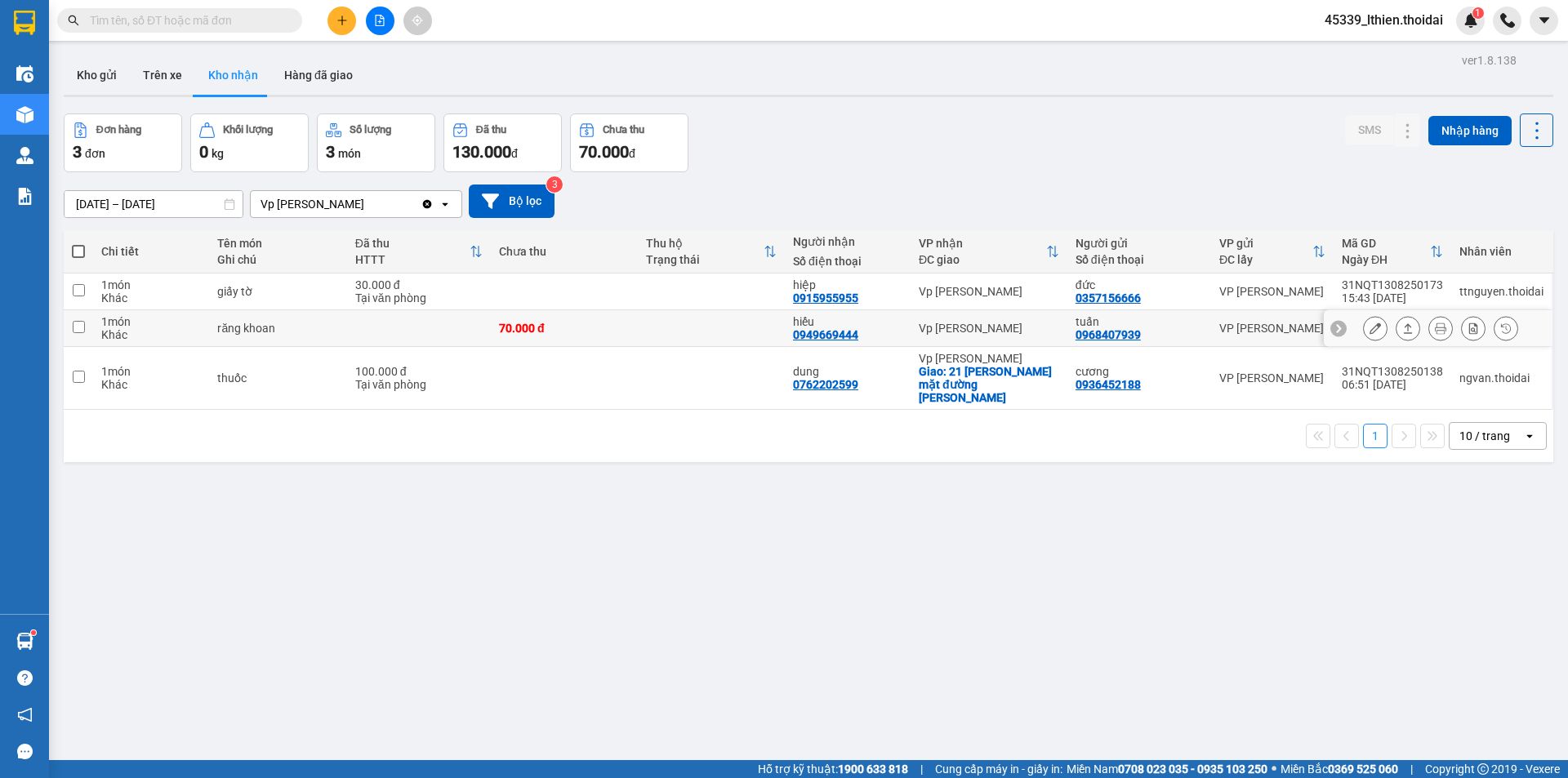
click at [75, 324] on input "checkbox" at bounding box center [79, 326] width 12 height 12
checkbox input "true"
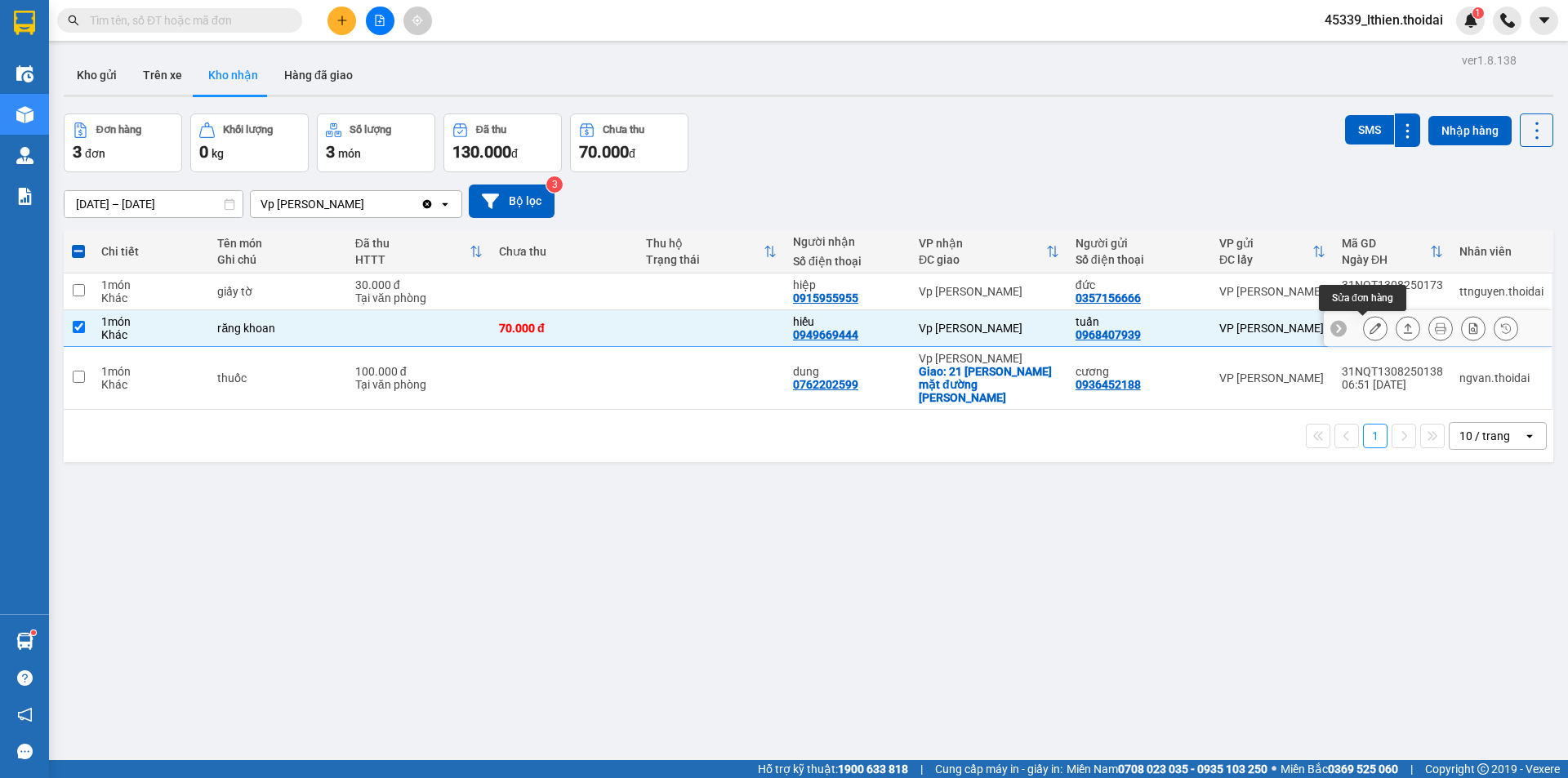
click at [1370, 326] on icon at bounding box center [1376, 328] width 12 height 12
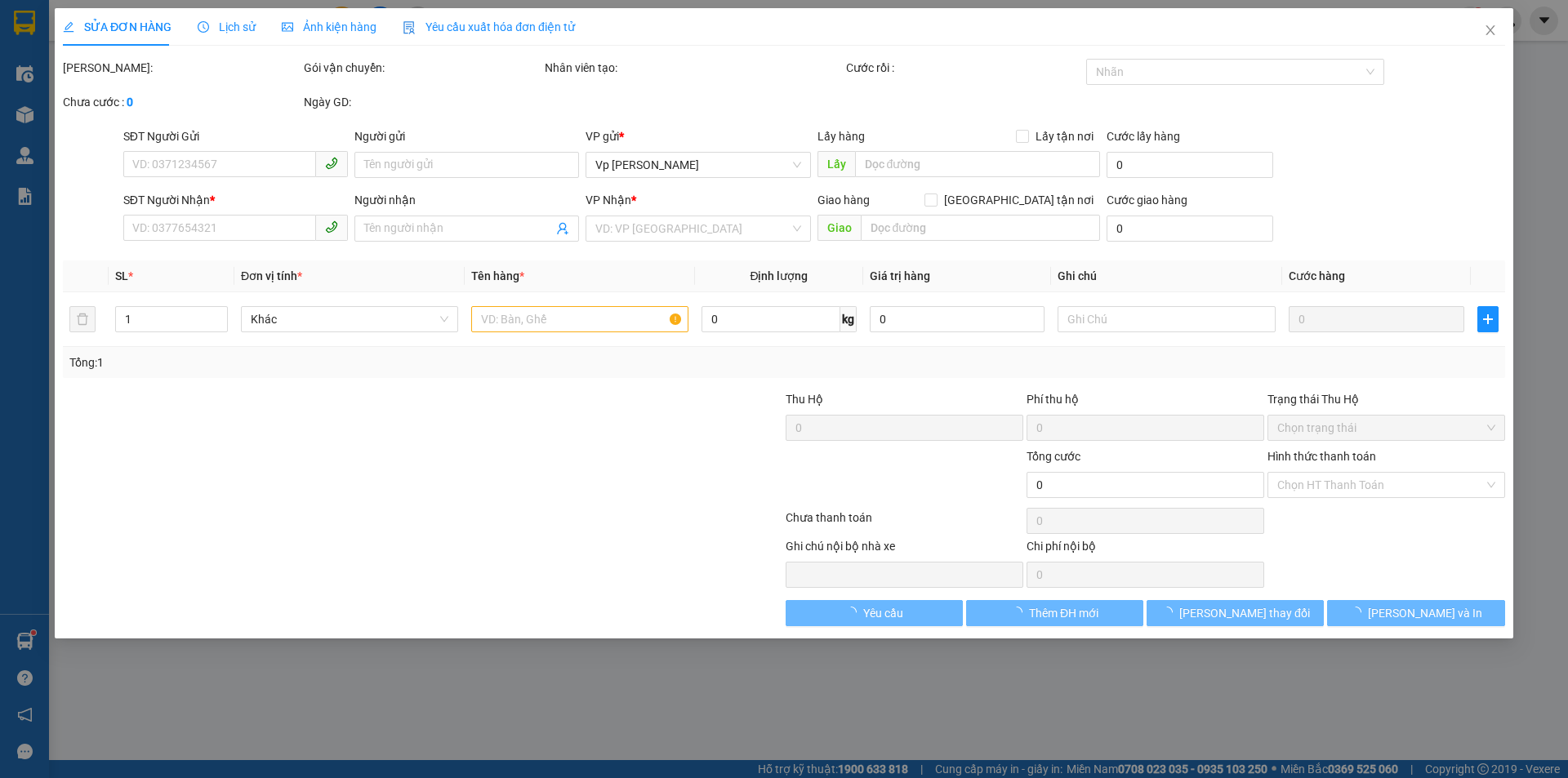
type input "0968407939"
type input "tuấn"
type input "0949669444"
type input "hiếu"
type input "70.000"
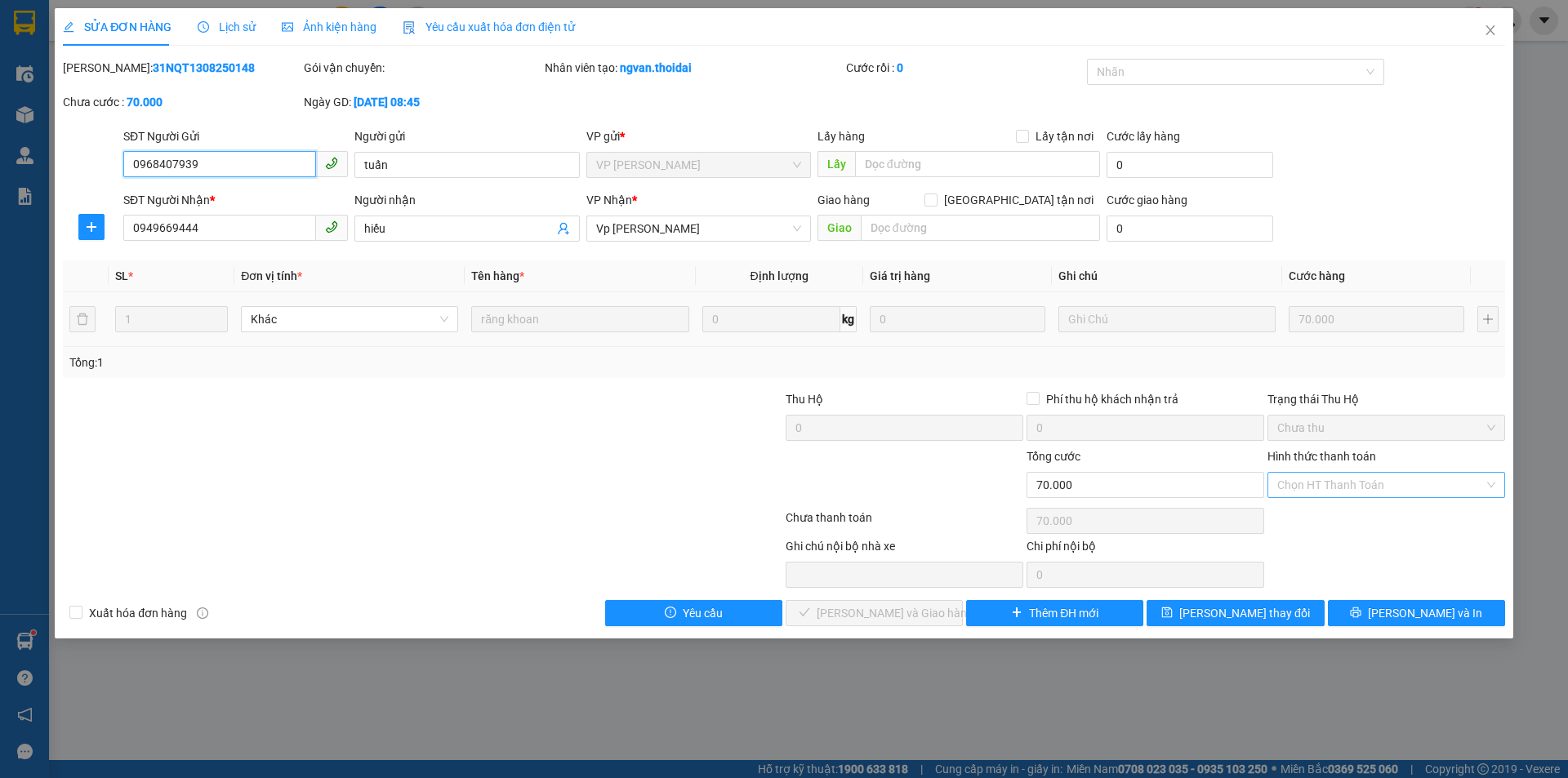
click at [1488, 487] on div "Chọn HT Thanh Toán" at bounding box center [1387, 486] width 238 height 27
click at [1333, 520] on div "Tại văn phòng" at bounding box center [1387, 518] width 218 height 18
type input "0"
click at [893, 612] on span "[PERSON_NAME] và Giao hàng" at bounding box center [895, 613] width 157 height 18
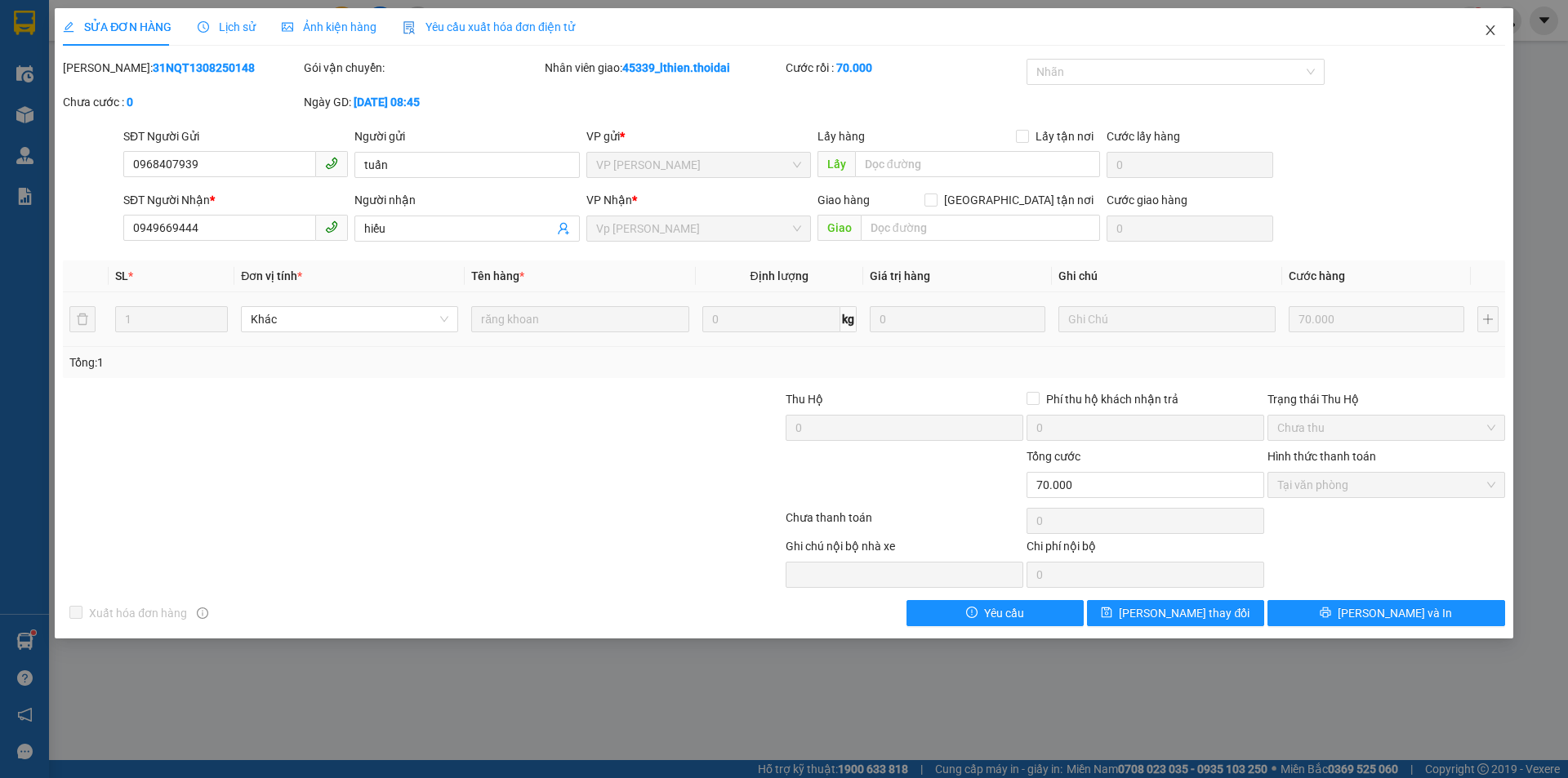
click at [1487, 34] on icon "close" at bounding box center [1491, 31] width 13 height 13
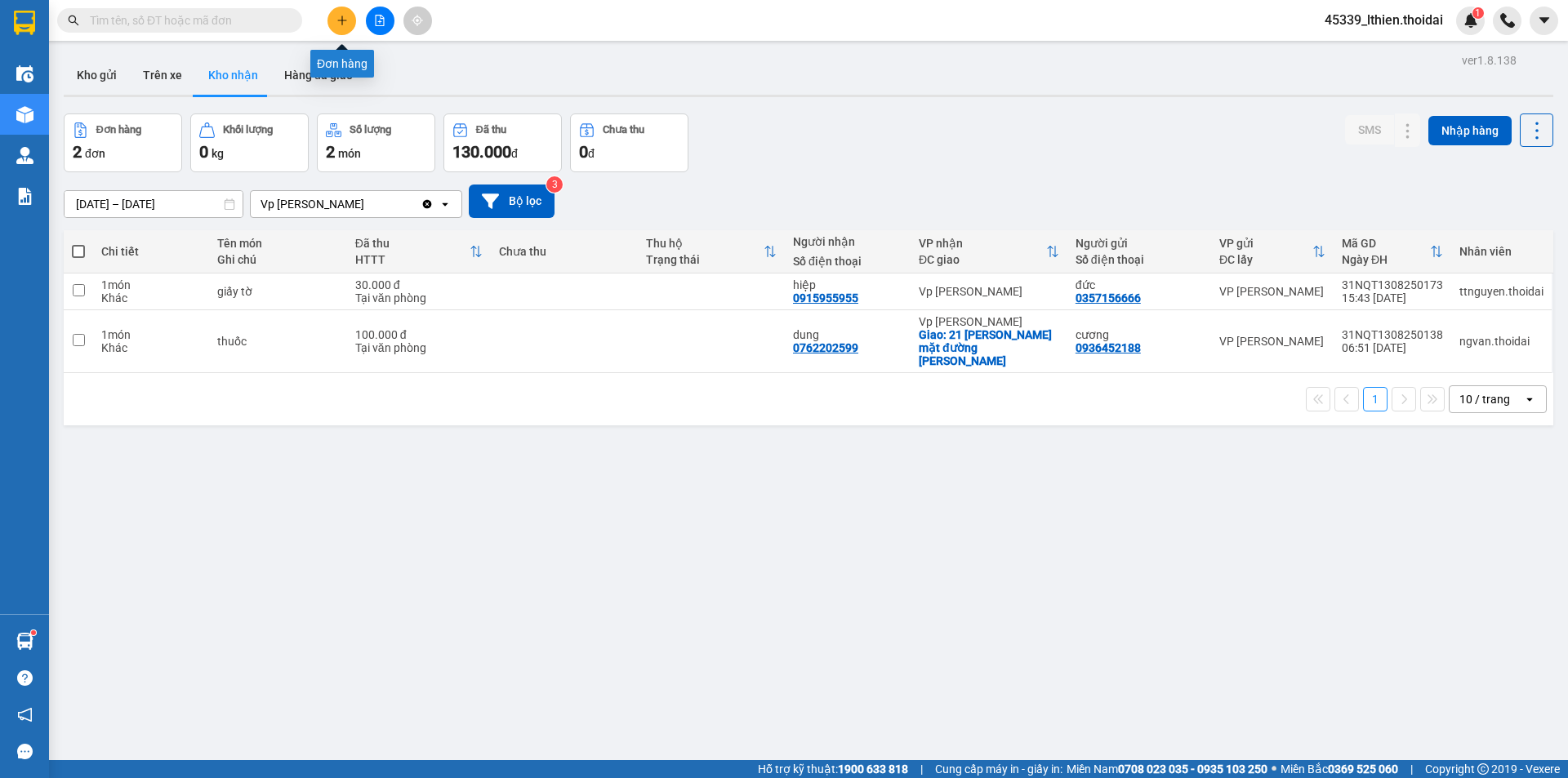
click at [339, 18] on icon "plus" at bounding box center [342, 21] width 12 height 12
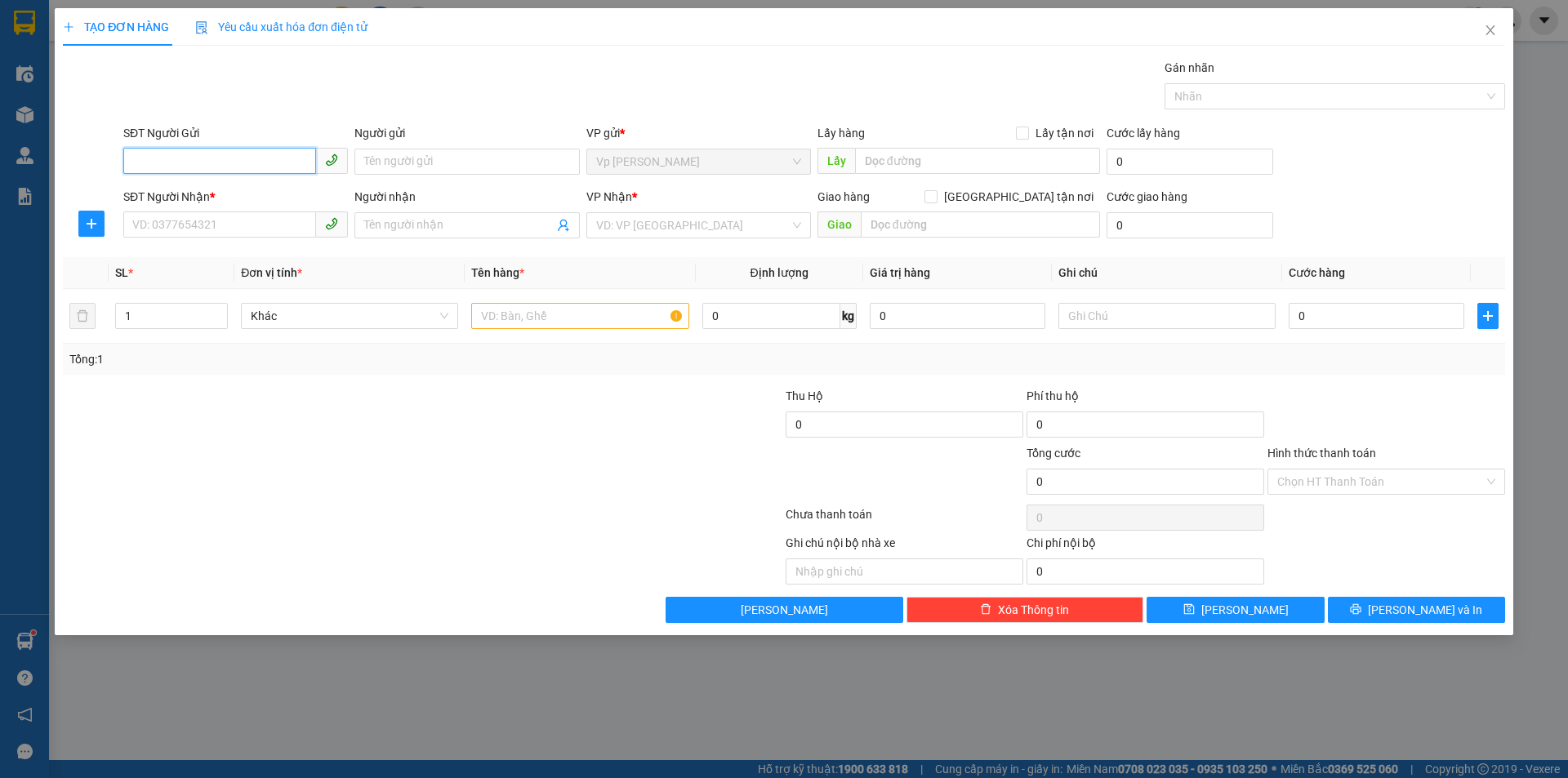
click at [167, 167] on input "SĐT Người Gửi" at bounding box center [220, 161] width 193 height 27
type input "0328065297"
click at [170, 229] on input "SĐT Người Nhận *" at bounding box center [220, 225] width 193 height 27
type input "0946886246"
click at [390, 218] on input "Người nhận" at bounding box center [459, 225] width 189 height 18
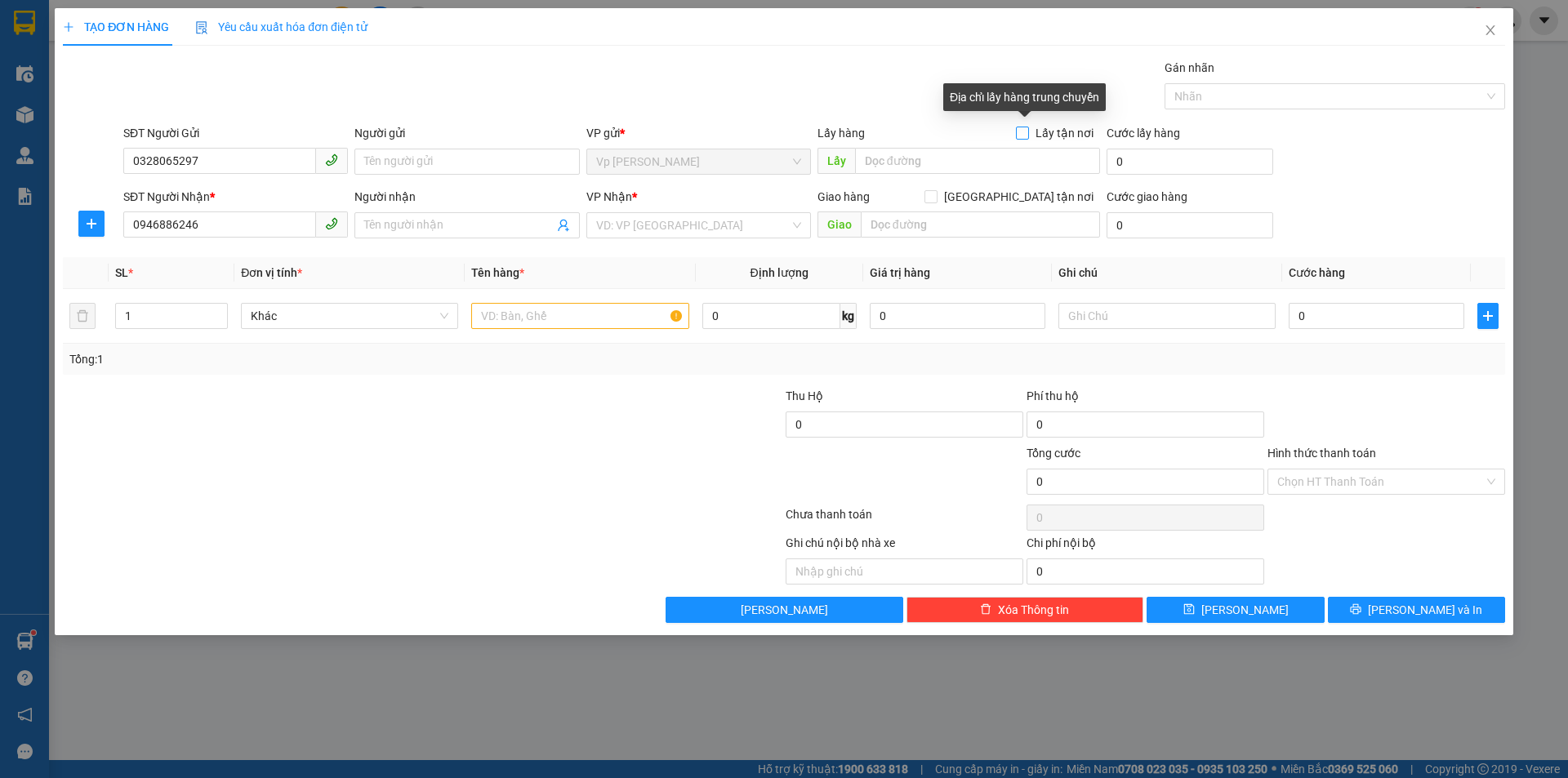
click at [1028, 131] on input "Lấy tận nơi" at bounding box center [1022, 133] width 12 height 12
checkbox input "true"
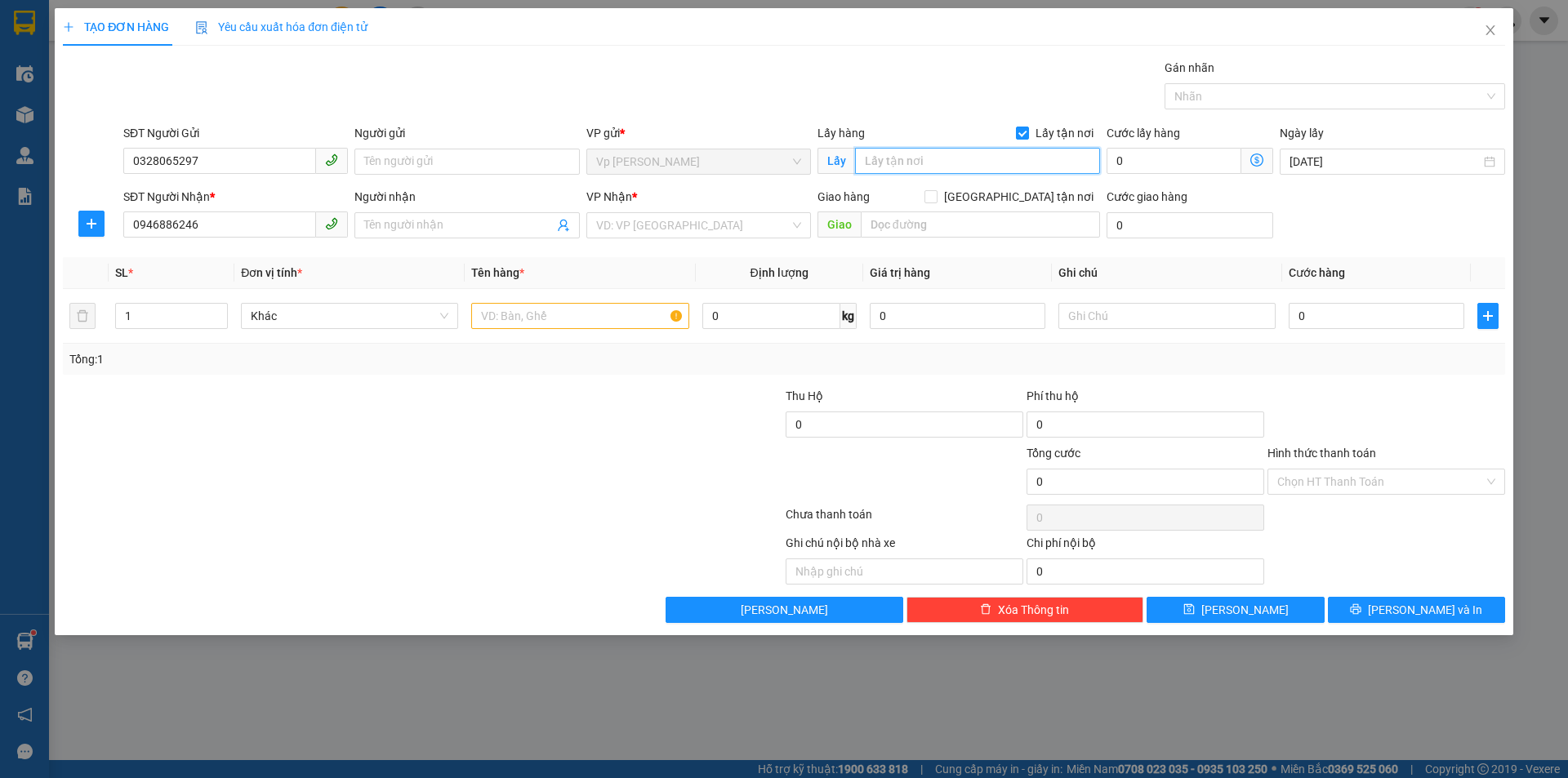
click at [945, 155] on input "text" at bounding box center [978, 161] width 245 height 27
click at [798, 228] on div "VD: VP [GEOGRAPHIC_DATA]" at bounding box center [699, 225] width 225 height 27
type input "gầm cầu đồng văn"
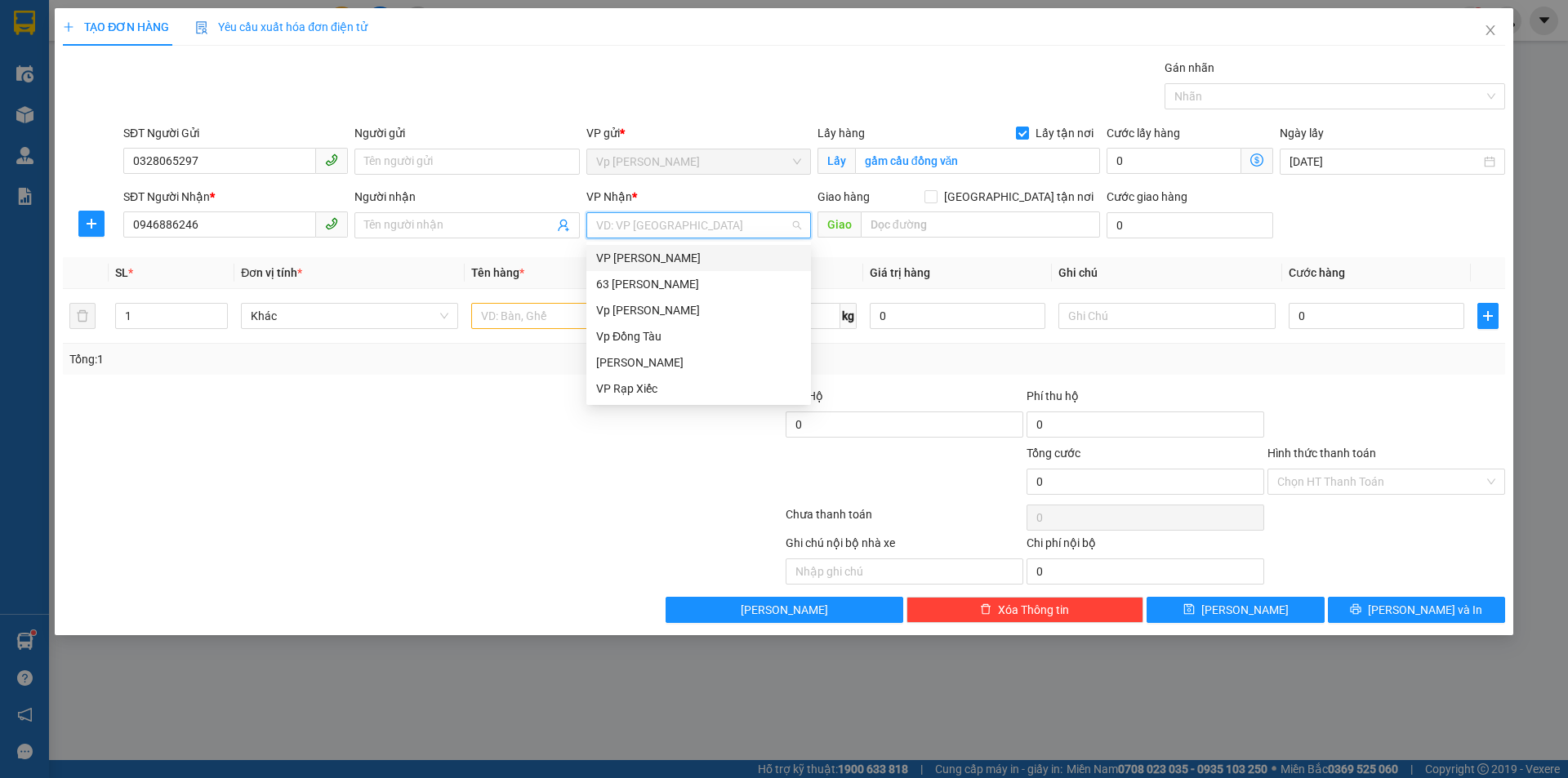
click at [675, 263] on div "VP [PERSON_NAME]" at bounding box center [699, 259] width 205 height 18
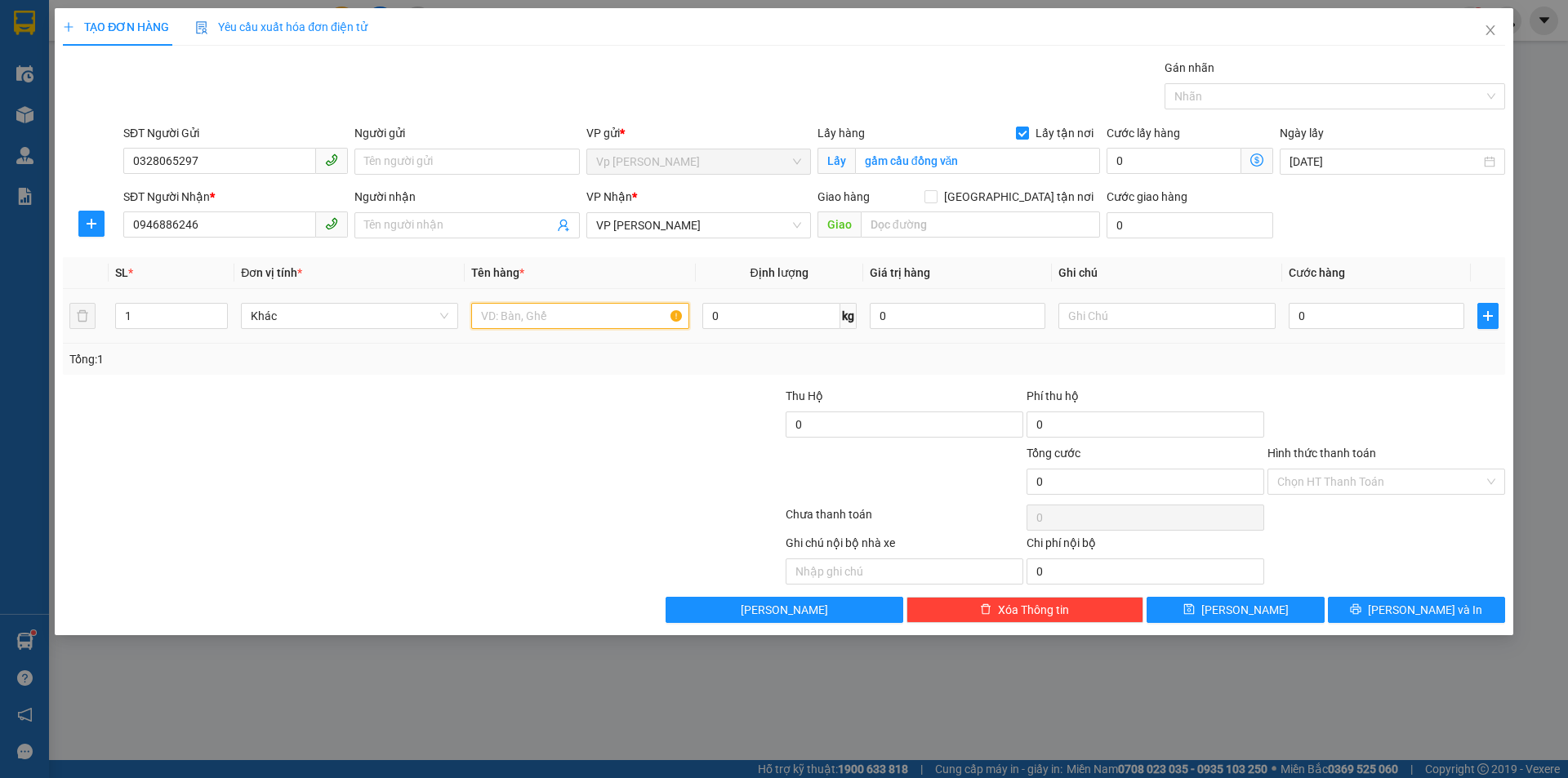
click at [572, 319] on input "text" at bounding box center [580, 317] width 217 height 27
type input "giấy tờ - người nhận thanh toán"
click at [1306, 309] on input "0" at bounding box center [1377, 317] width 176 height 27
type input "1"
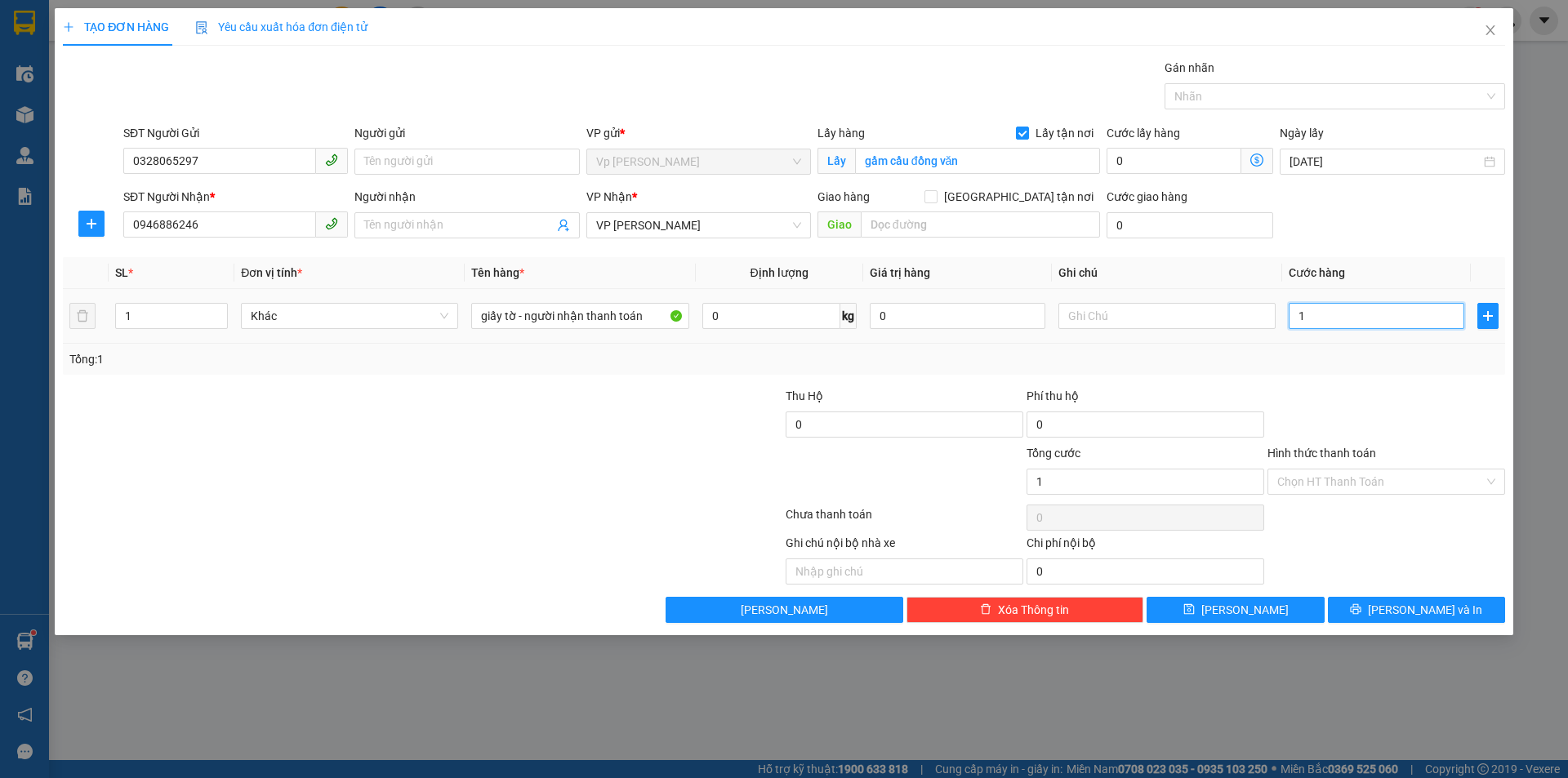
type input "1"
type input "10"
type input "100"
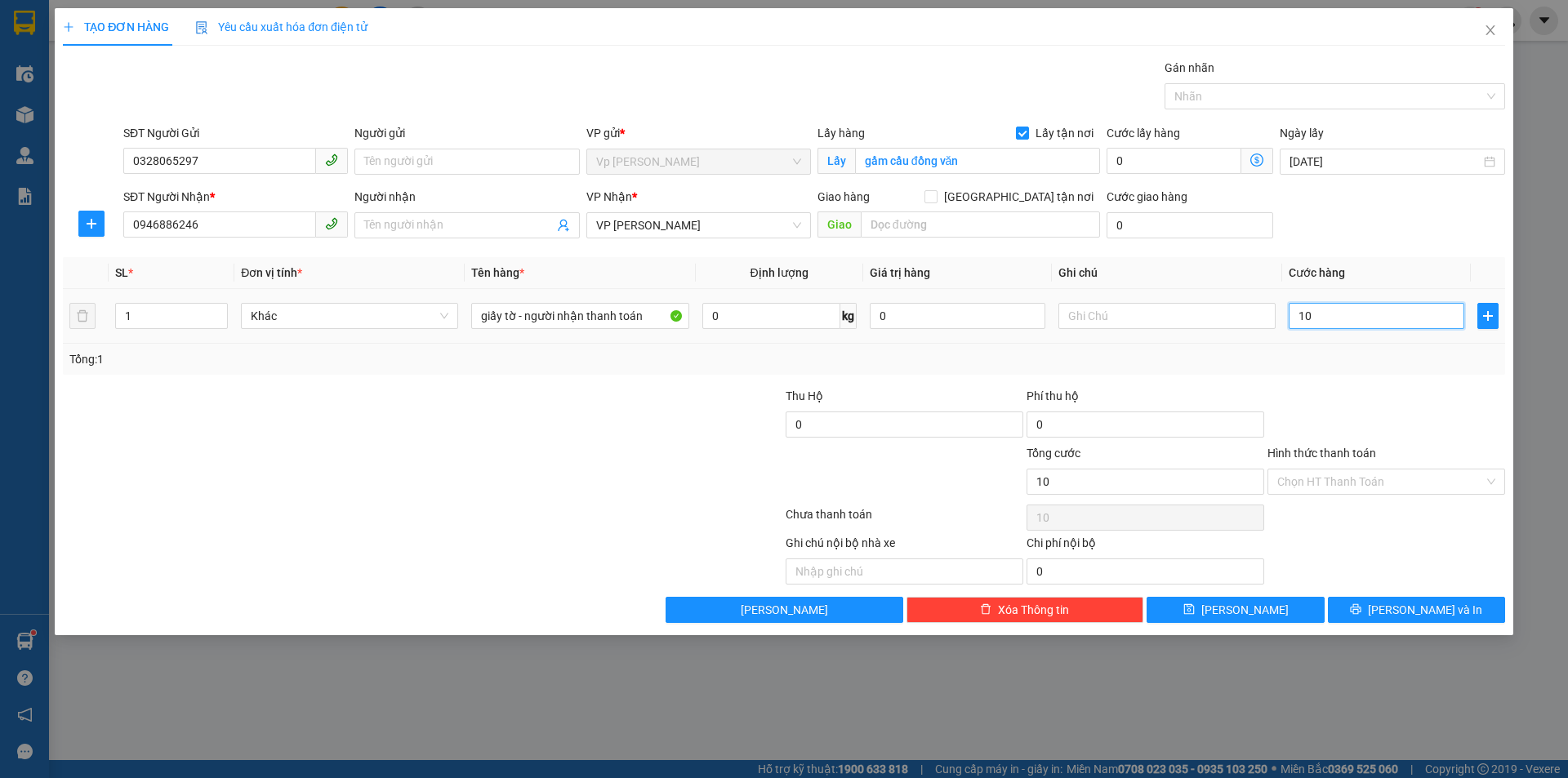
type input "100"
type input "1.000"
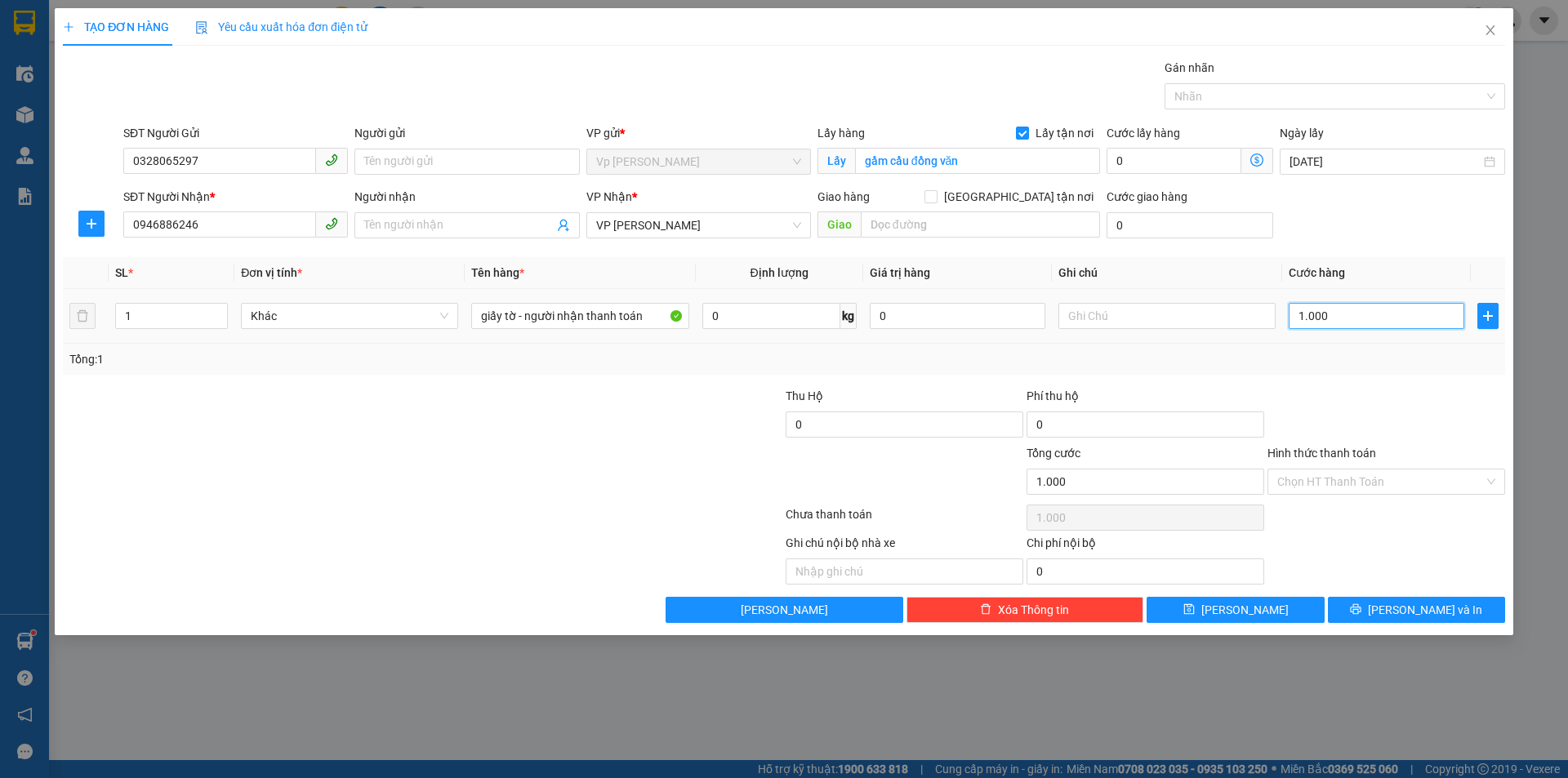
type input "10.000"
type input "100.000"
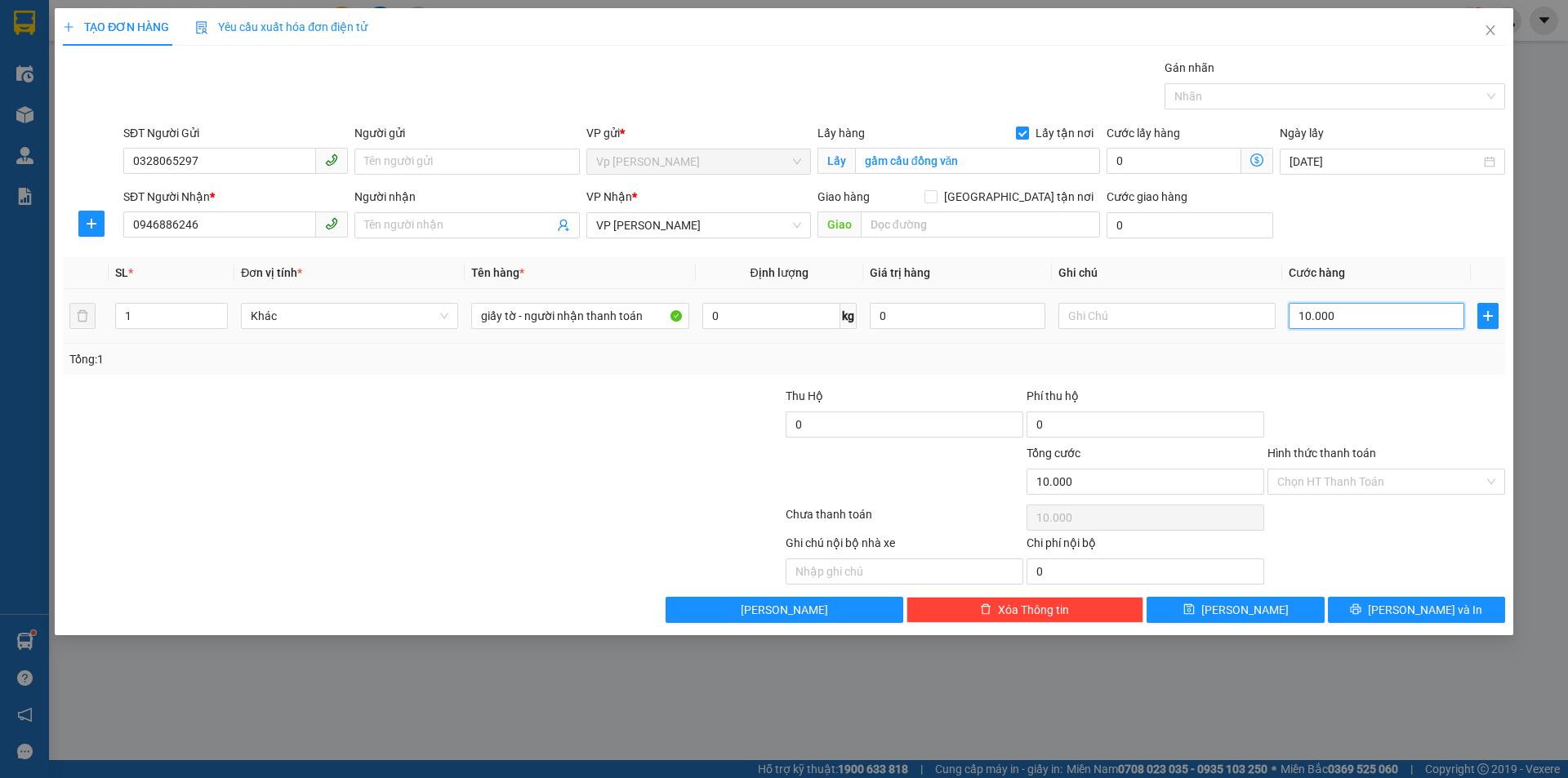
type input "100.000"
click at [1241, 610] on span "[PERSON_NAME]" at bounding box center [1245, 610] width 87 height 18
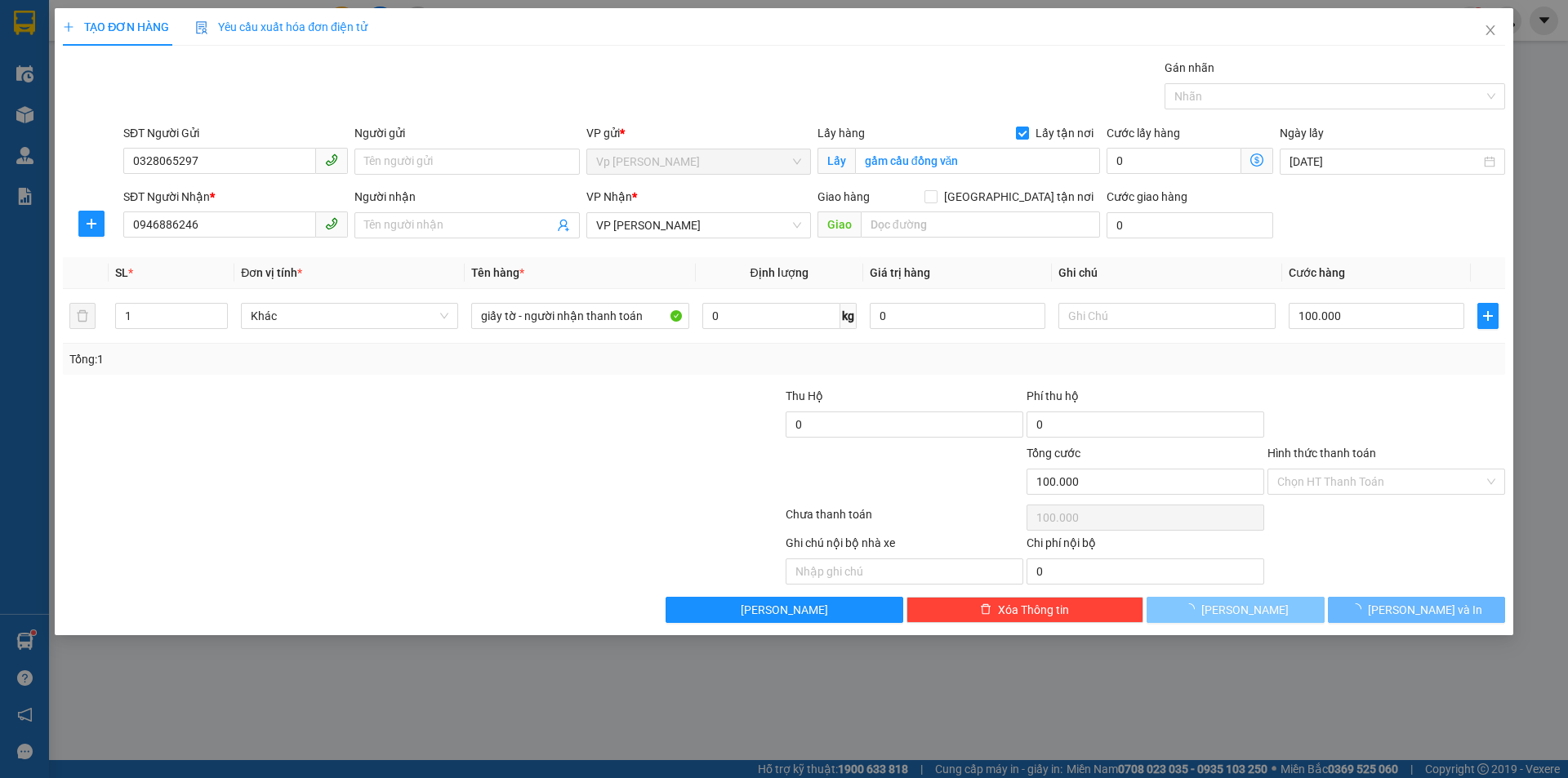
checkbox input "false"
type input "0"
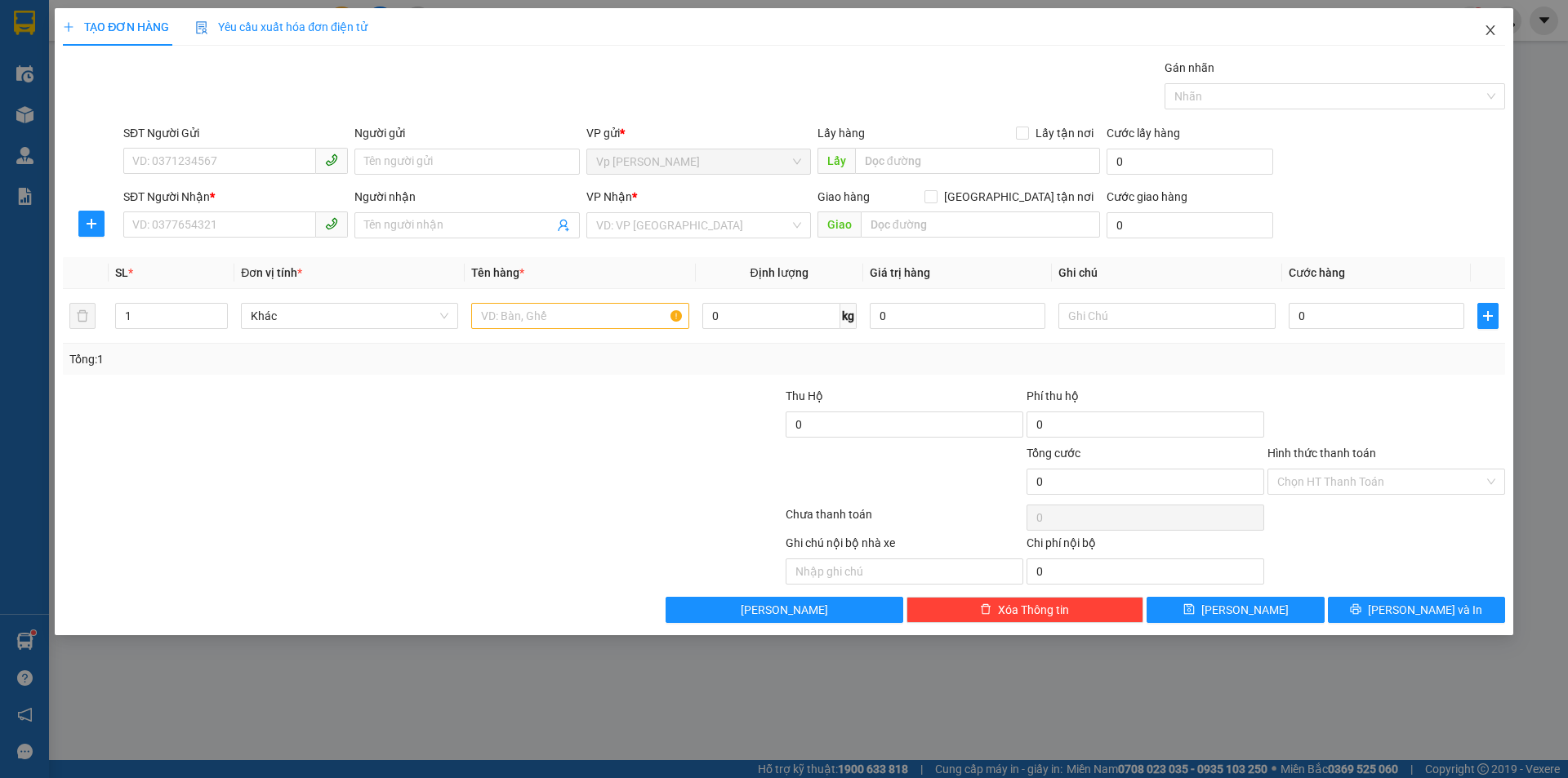
click at [1489, 29] on icon "close" at bounding box center [1490, 31] width 9 height 10
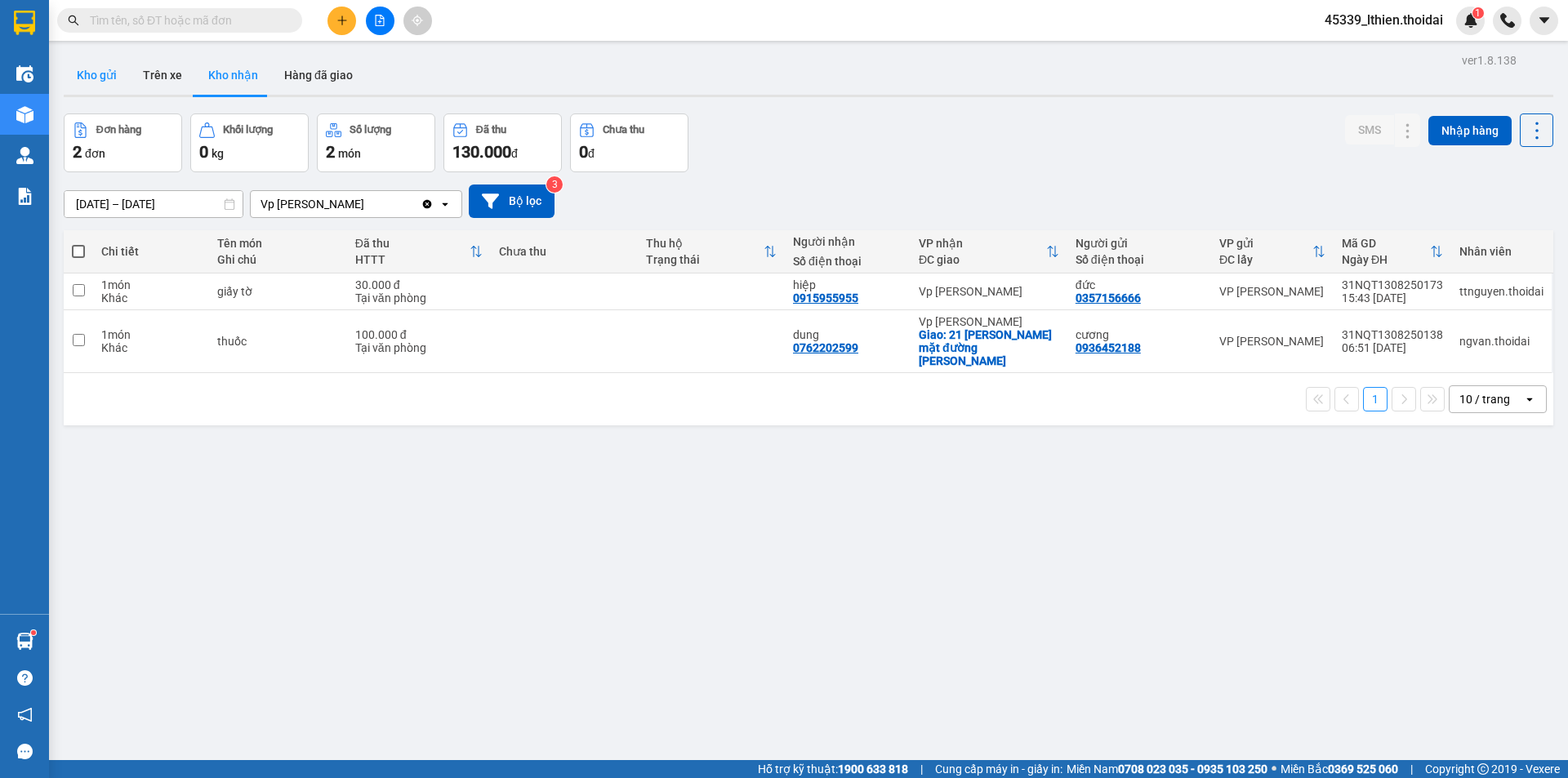
click at [100, 75] on button "Kho gửi" at bounding box center [97, 75] width 66 height 39
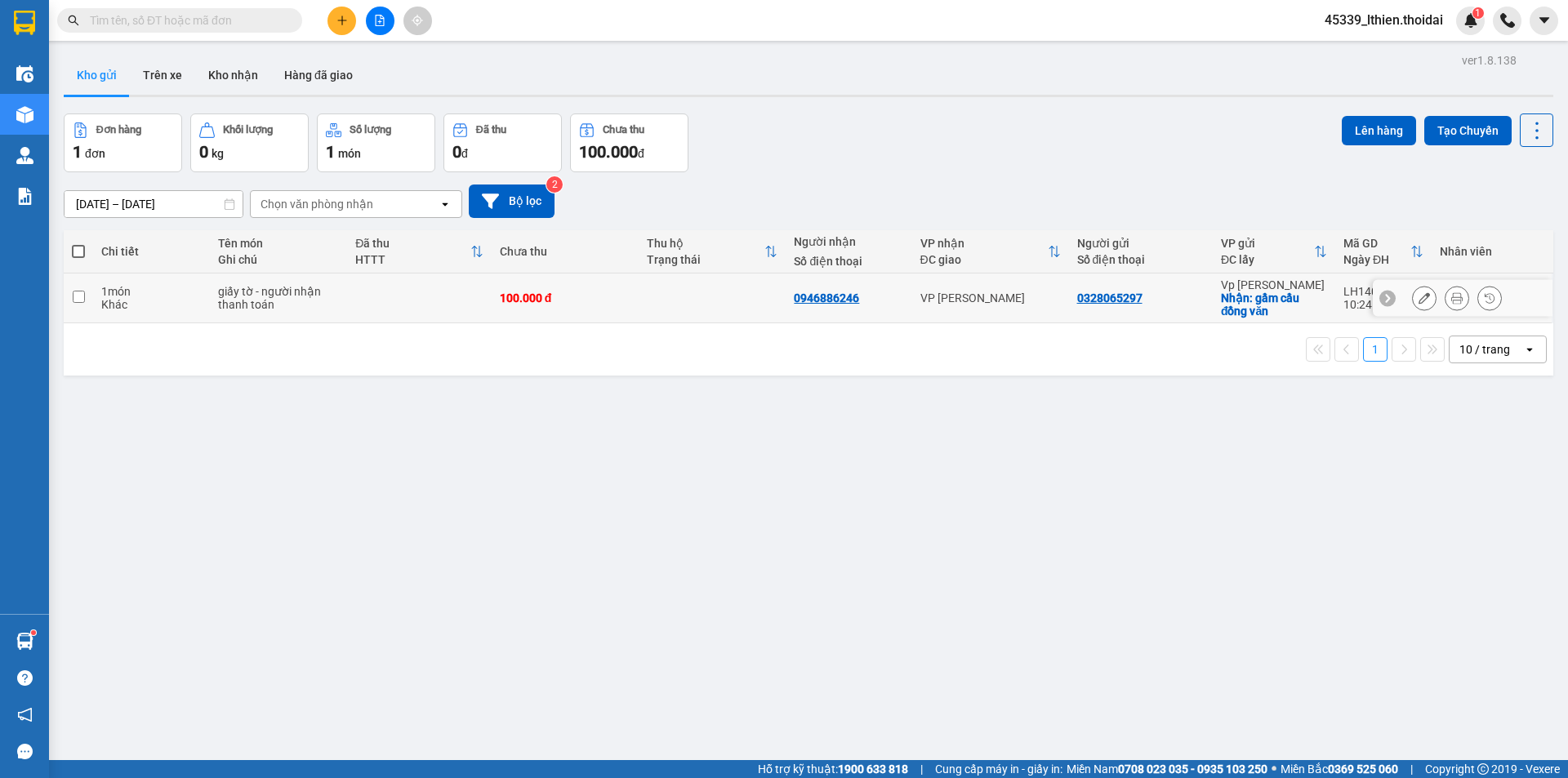
click at [75, 297] on input "checkbox" at bounding box center [79, 297] width 12 height 12
checkbox input "true"
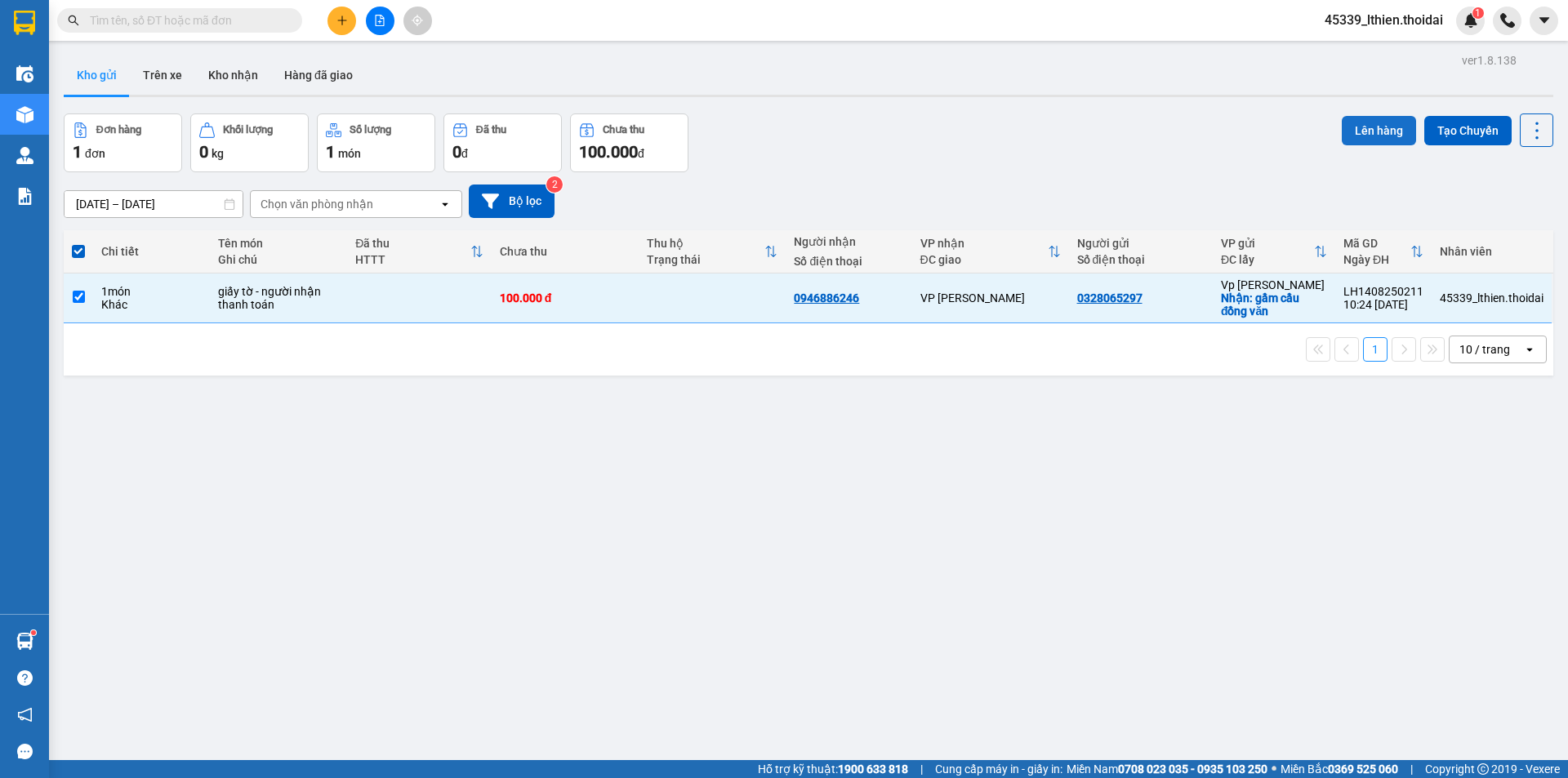
click at [1364, 124] on button "Lên hàng" at bounding box center [1379, 130] width 75 height 29
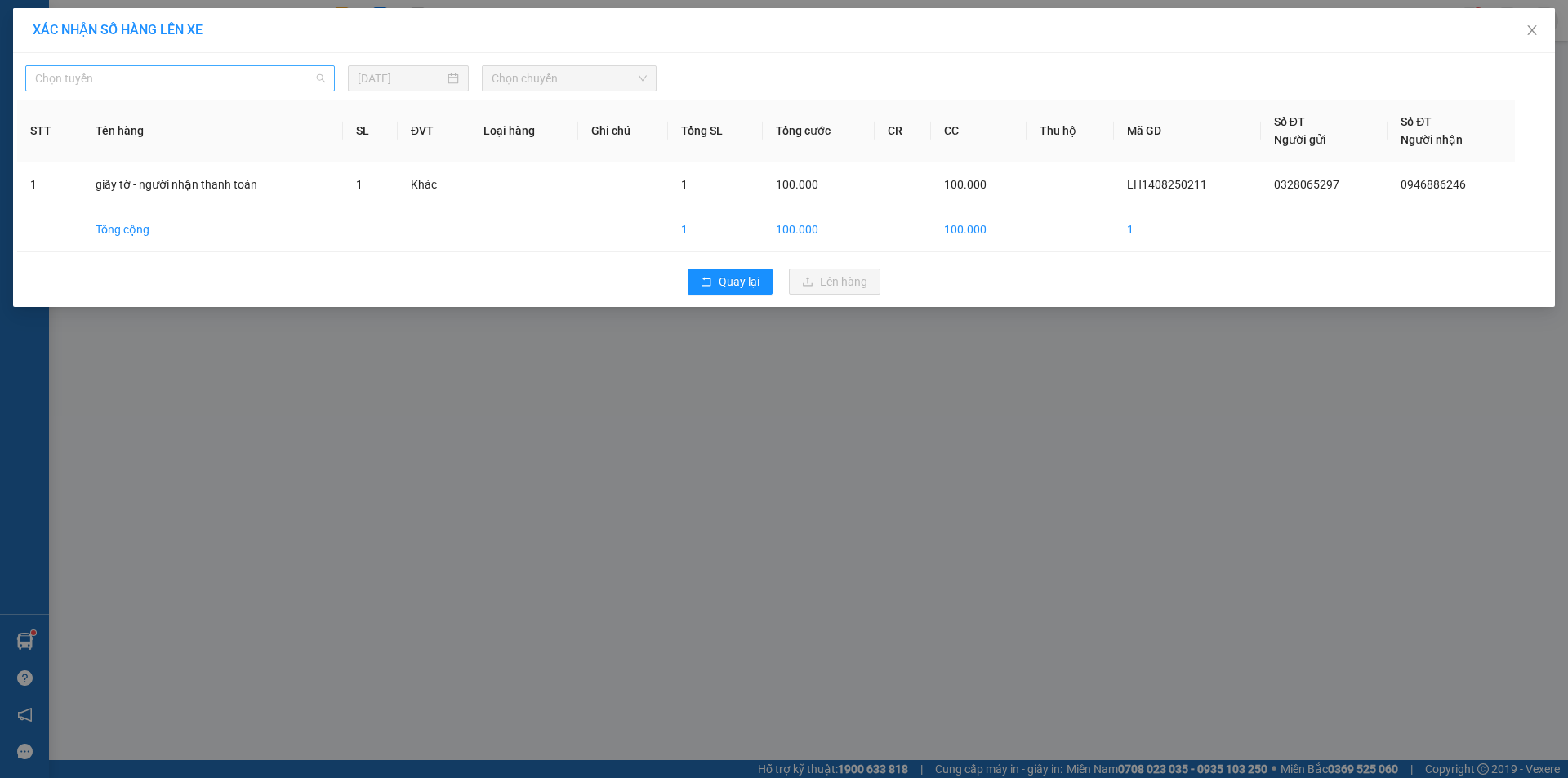
click at [320, 79] on span "Chọn tuyến" at bounding box center [180, 79] width 290 height 25
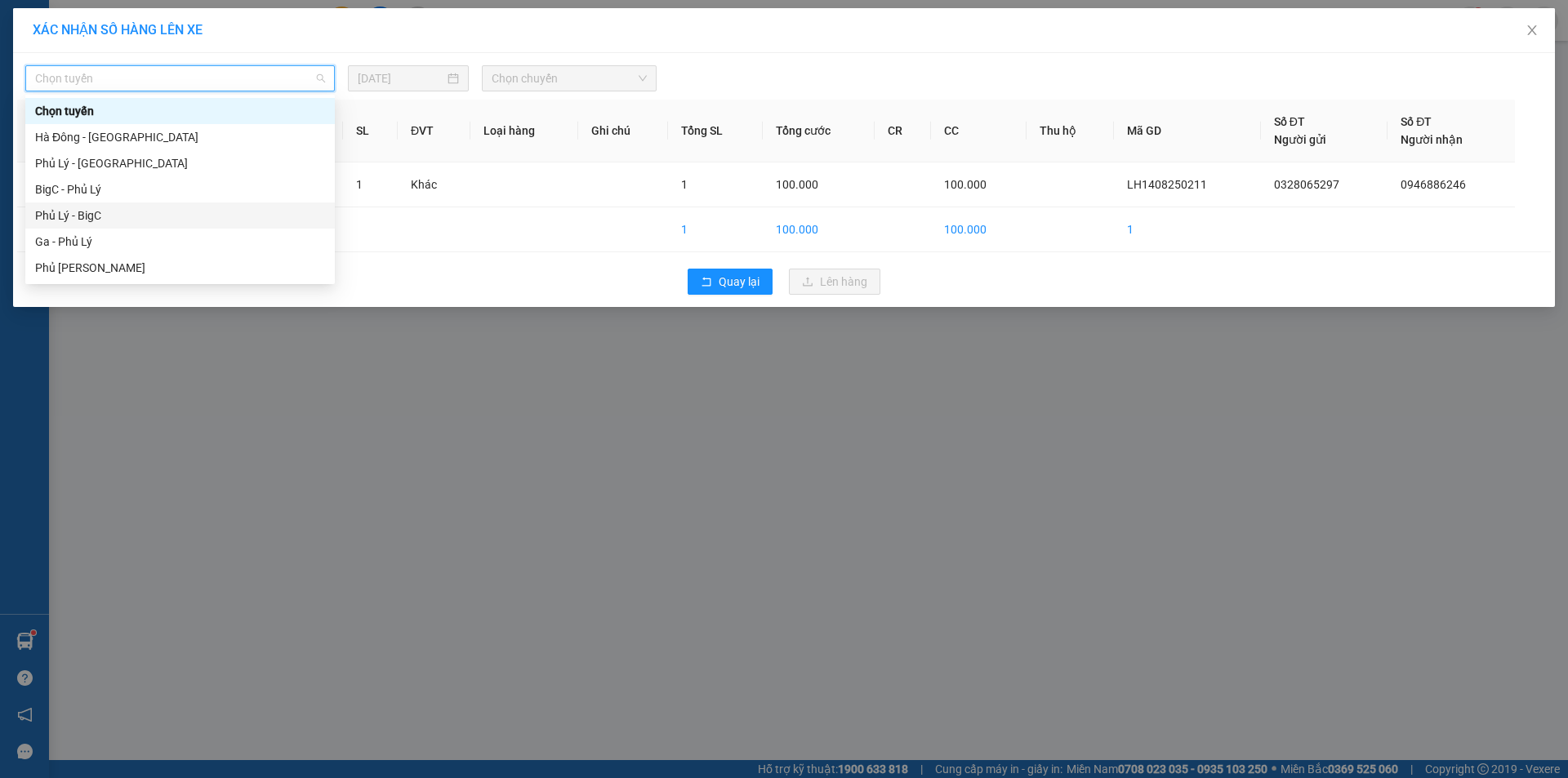
click at [85, 218] on div "Phủ Lý - BigC" at bounding box center [180, 215] width 290 height 18
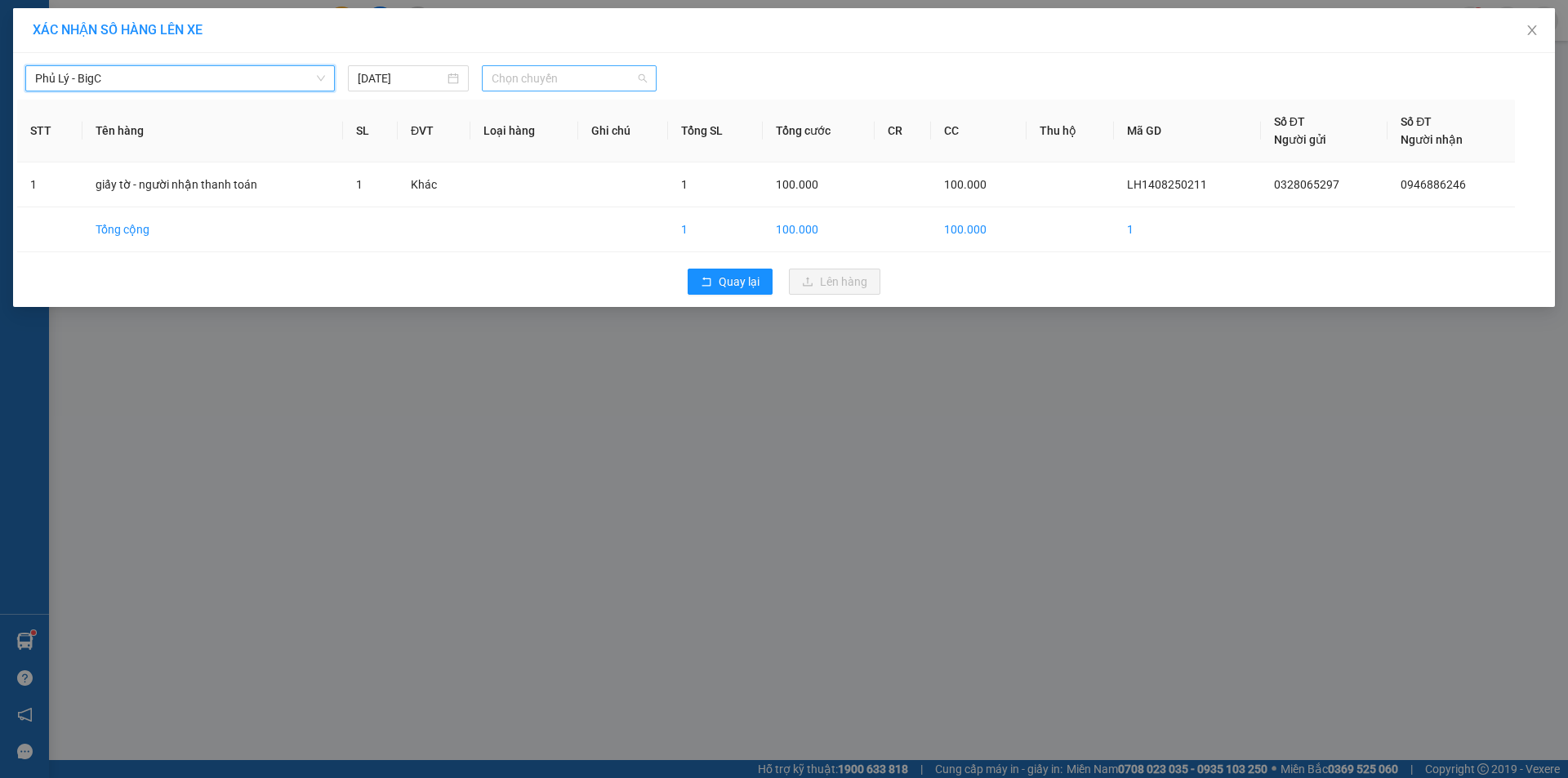
click at [647, 80] on span "Chọn chuyến" at bounding box center [569, 79] width 155 height 25
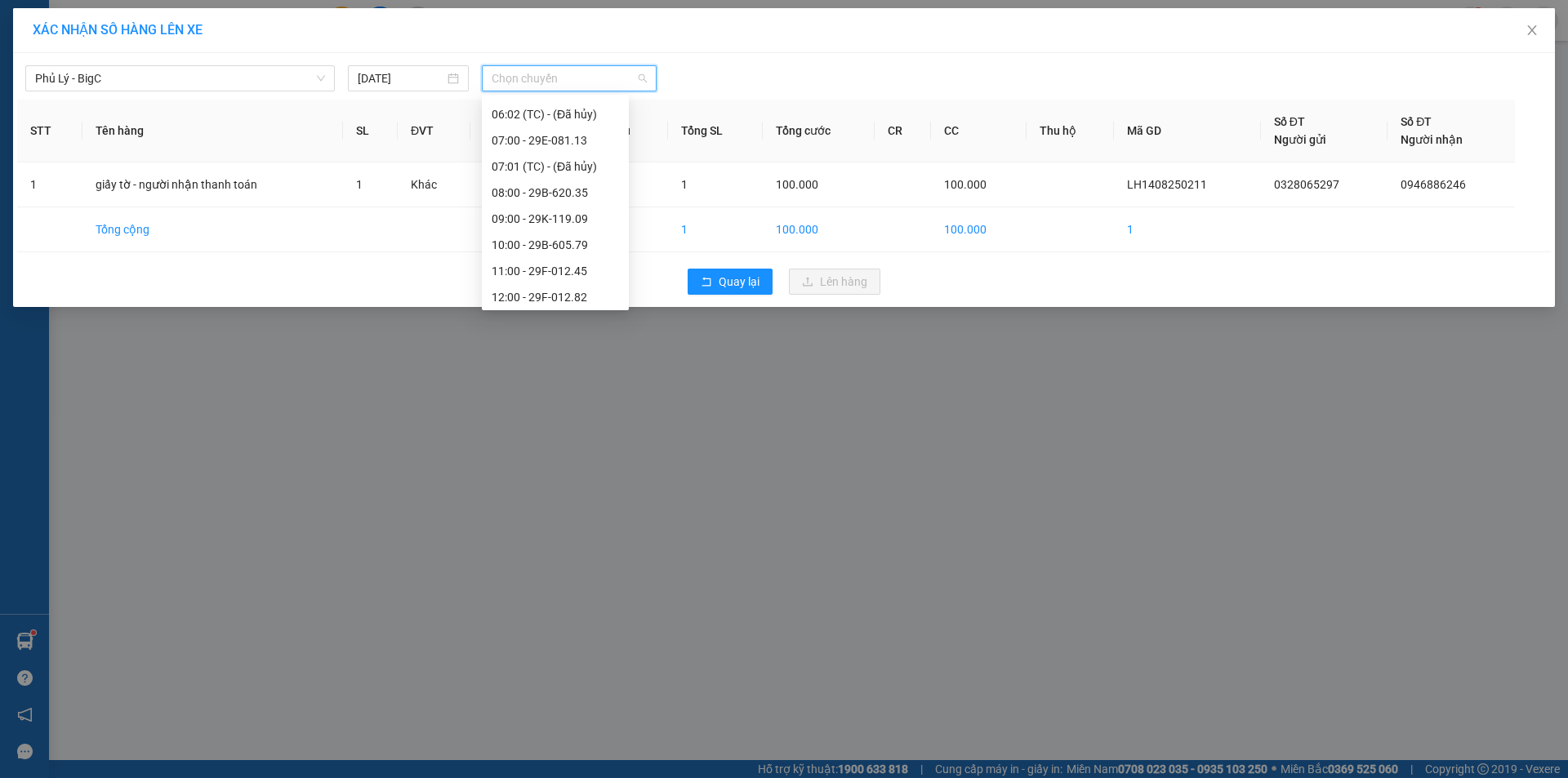
scroll to position [135, 0]
click at [579, 234] on div "10:00 - 29B-605.79" at bounding box center [555, 238] width 128 height 18
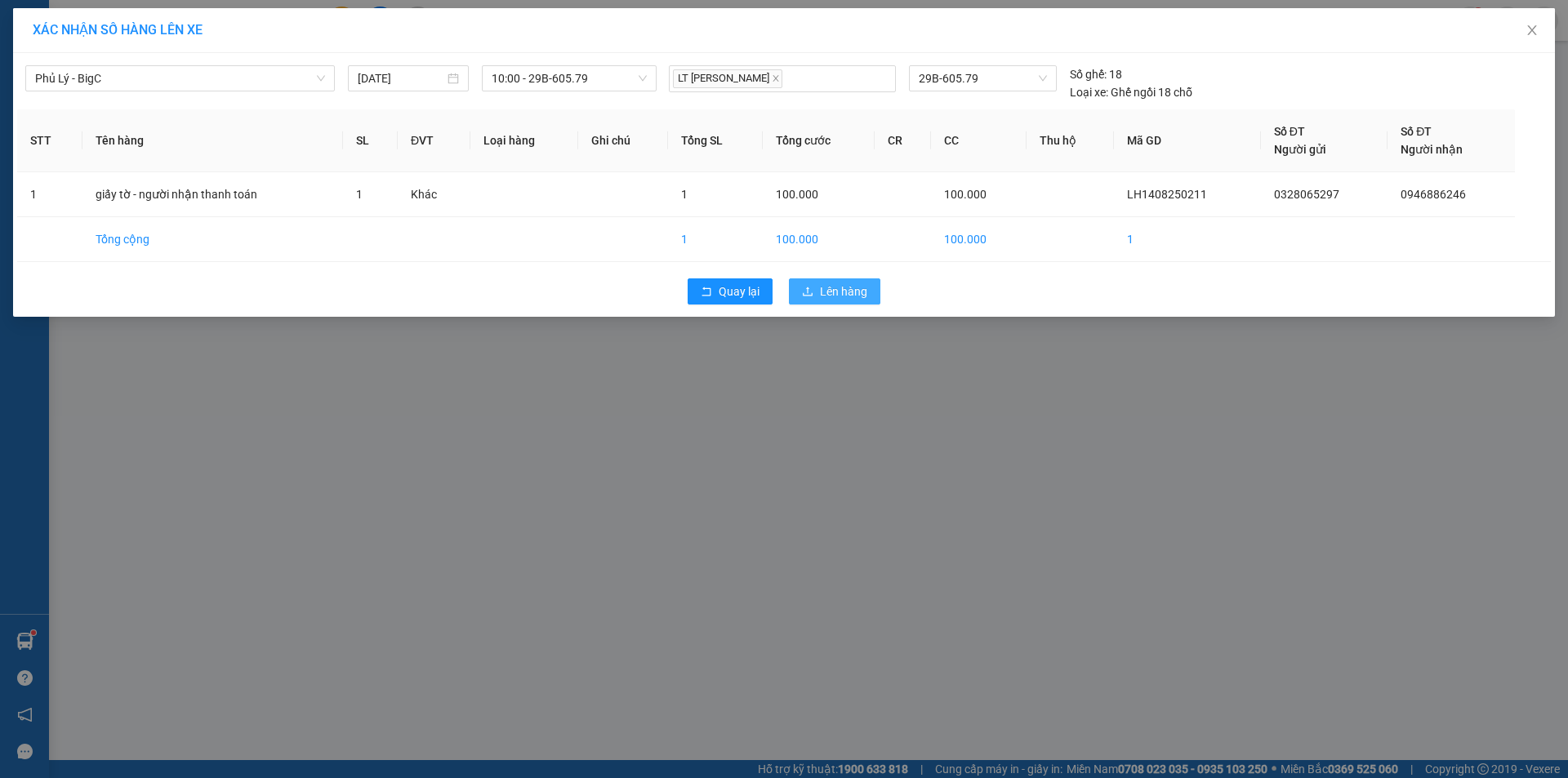
click at [827, 294] on span "Lên hàng" at bounding box center [844, 292] width 47 height 18
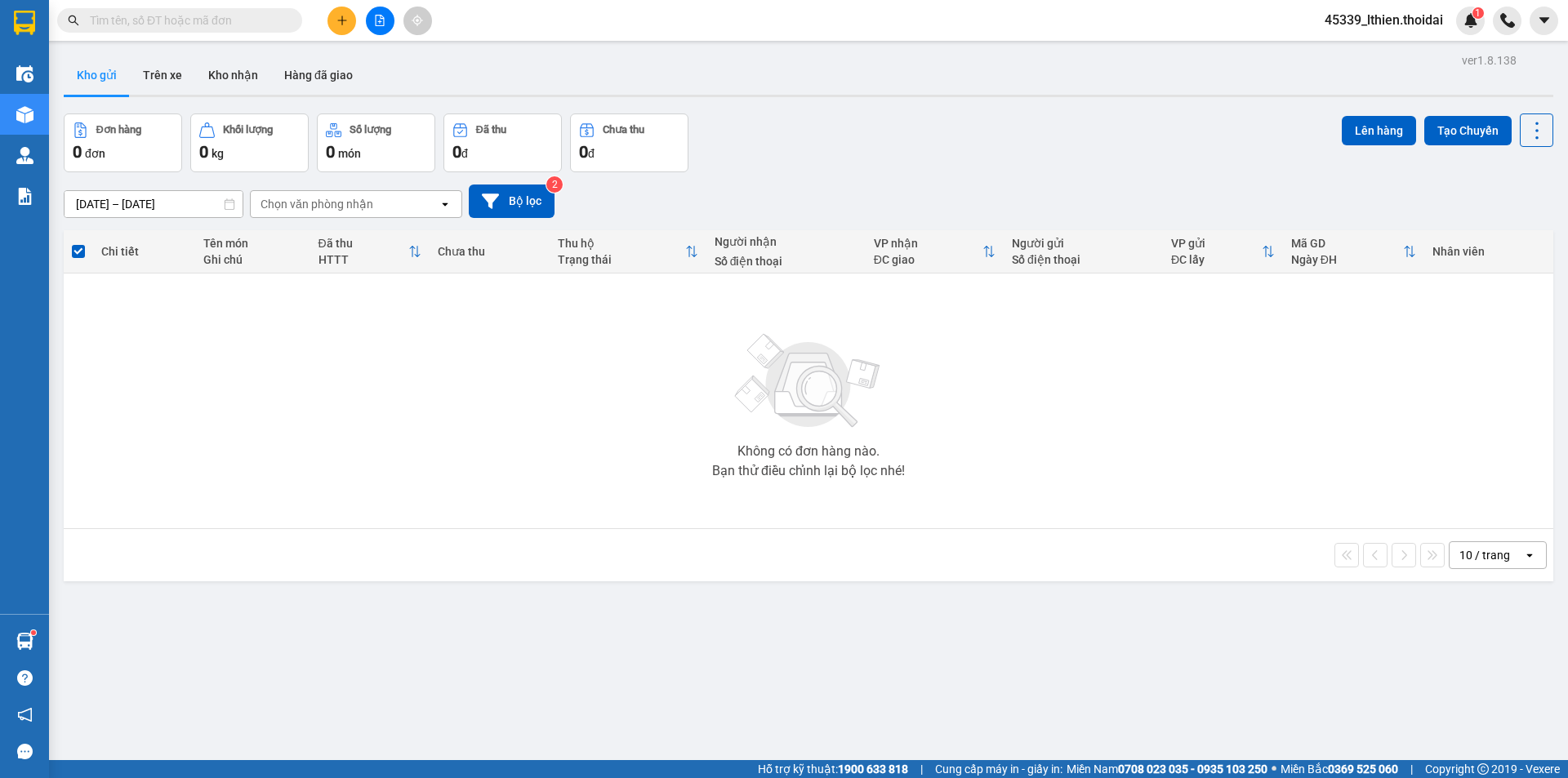
click at [199, 23] on input "text" at bounding box center [186, 21] width 193 height 18
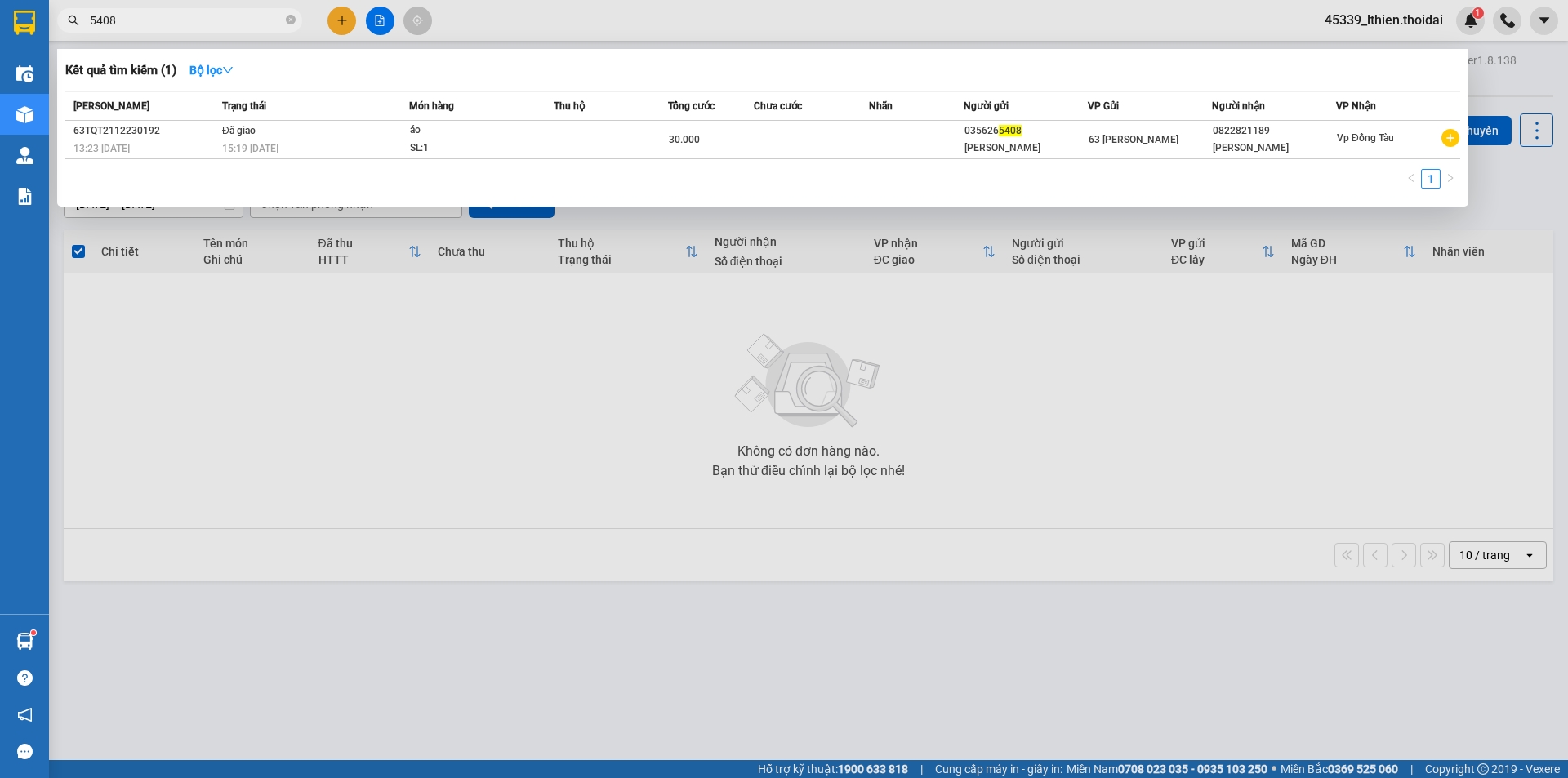
click at [127, 23] on input "5408" at bounding box center [186, 21] width 193 height 18
type input "5"
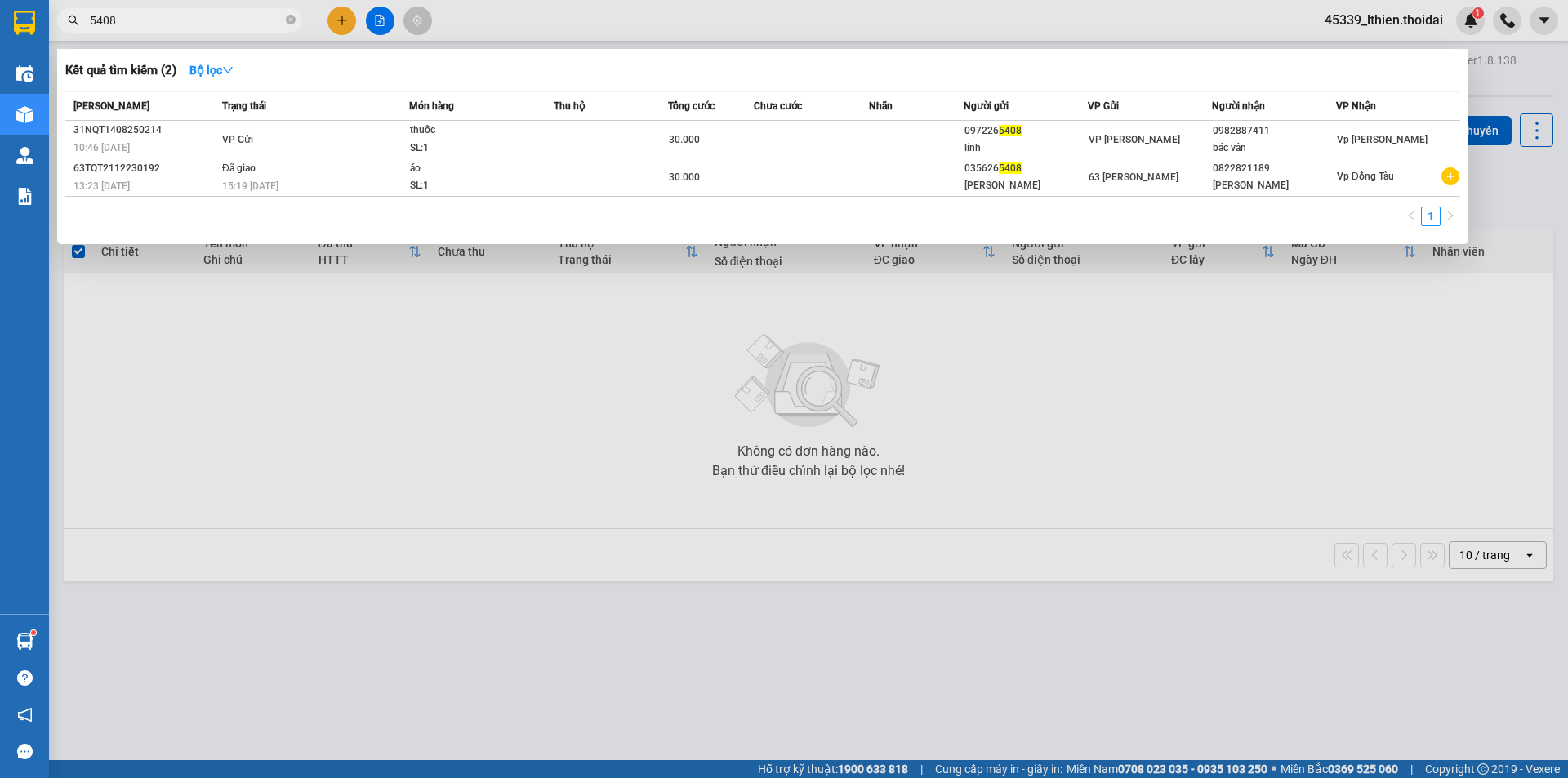
click at [144, 17] on input "5408" at bounding box center [186, 21] width 193 height 18
type input "5"
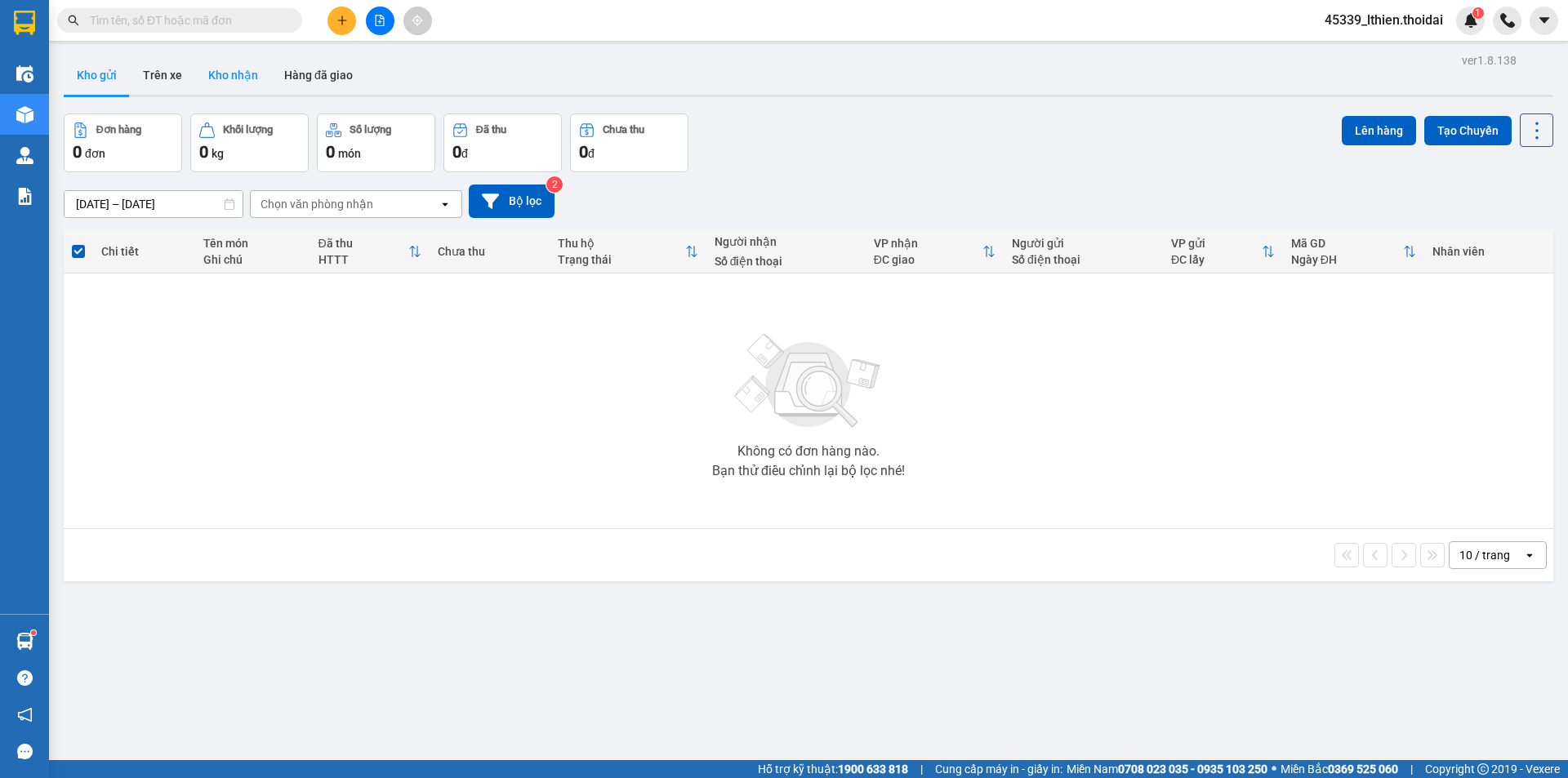
click at [230, 73] on button "Kho nhận" at bounding box center [234, 75] width 76 height 39
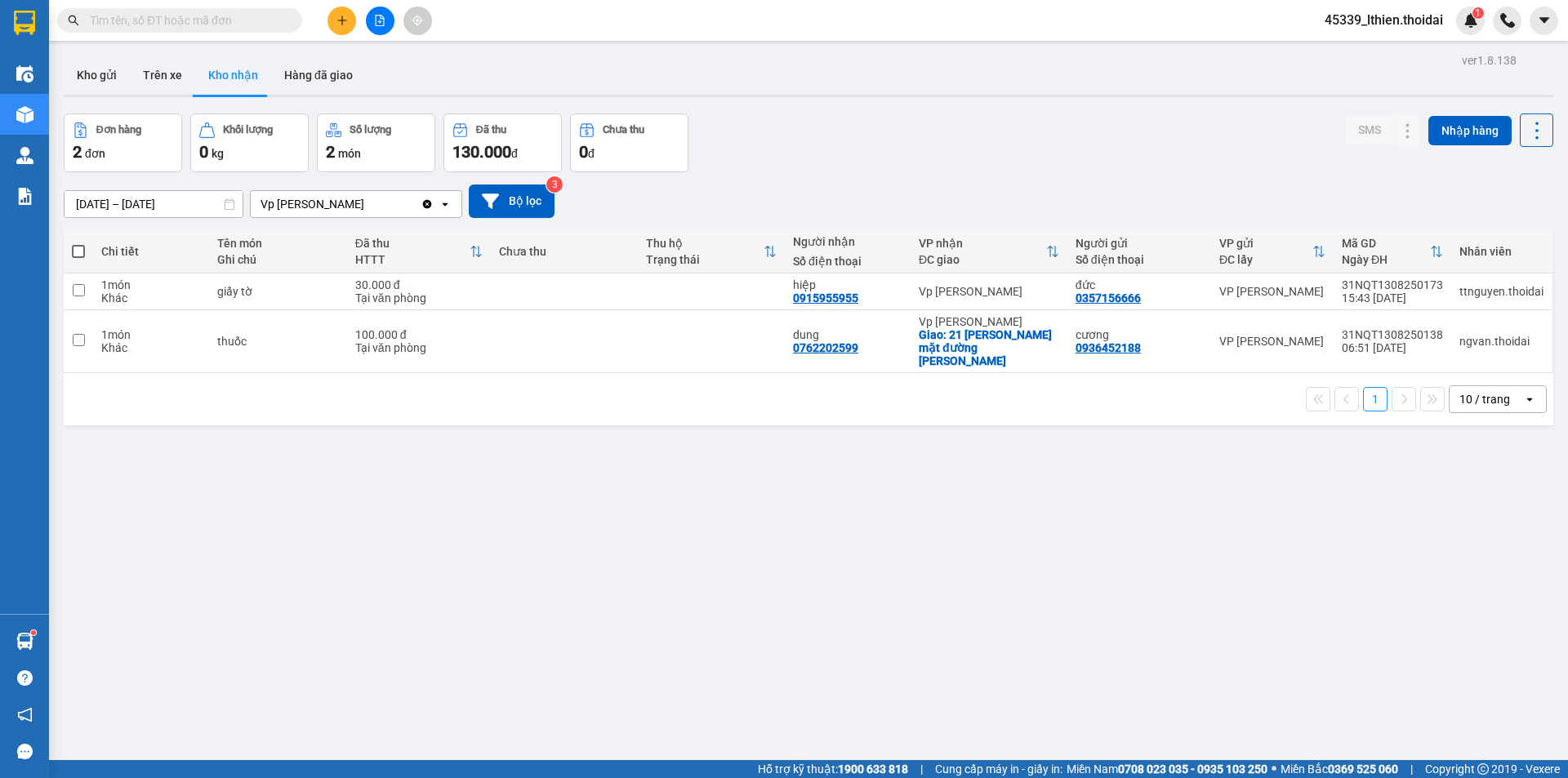
click at [167, 27] on input "text" at bounding box center [186, 21] width 193 height 18
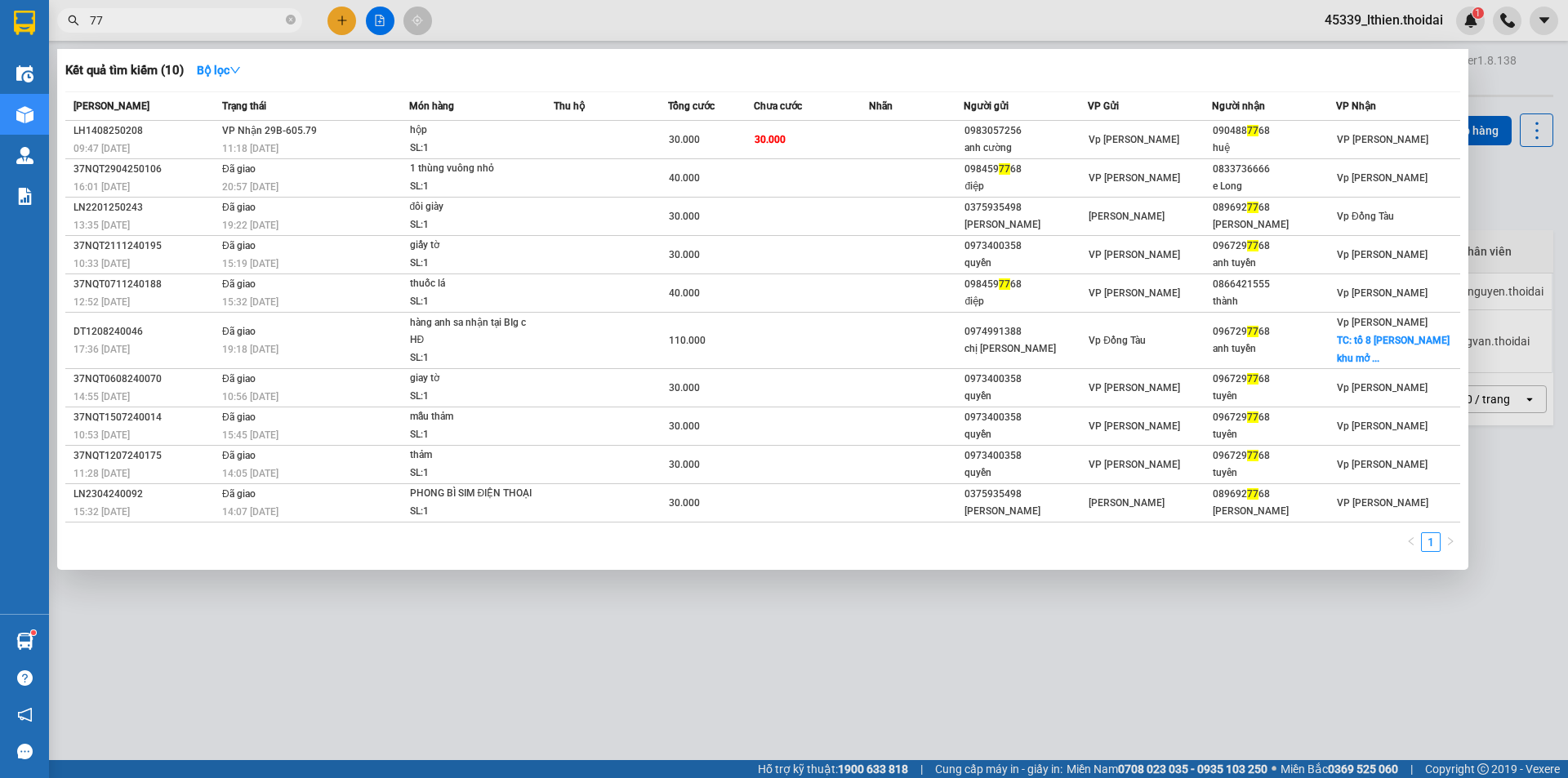
type input "7"
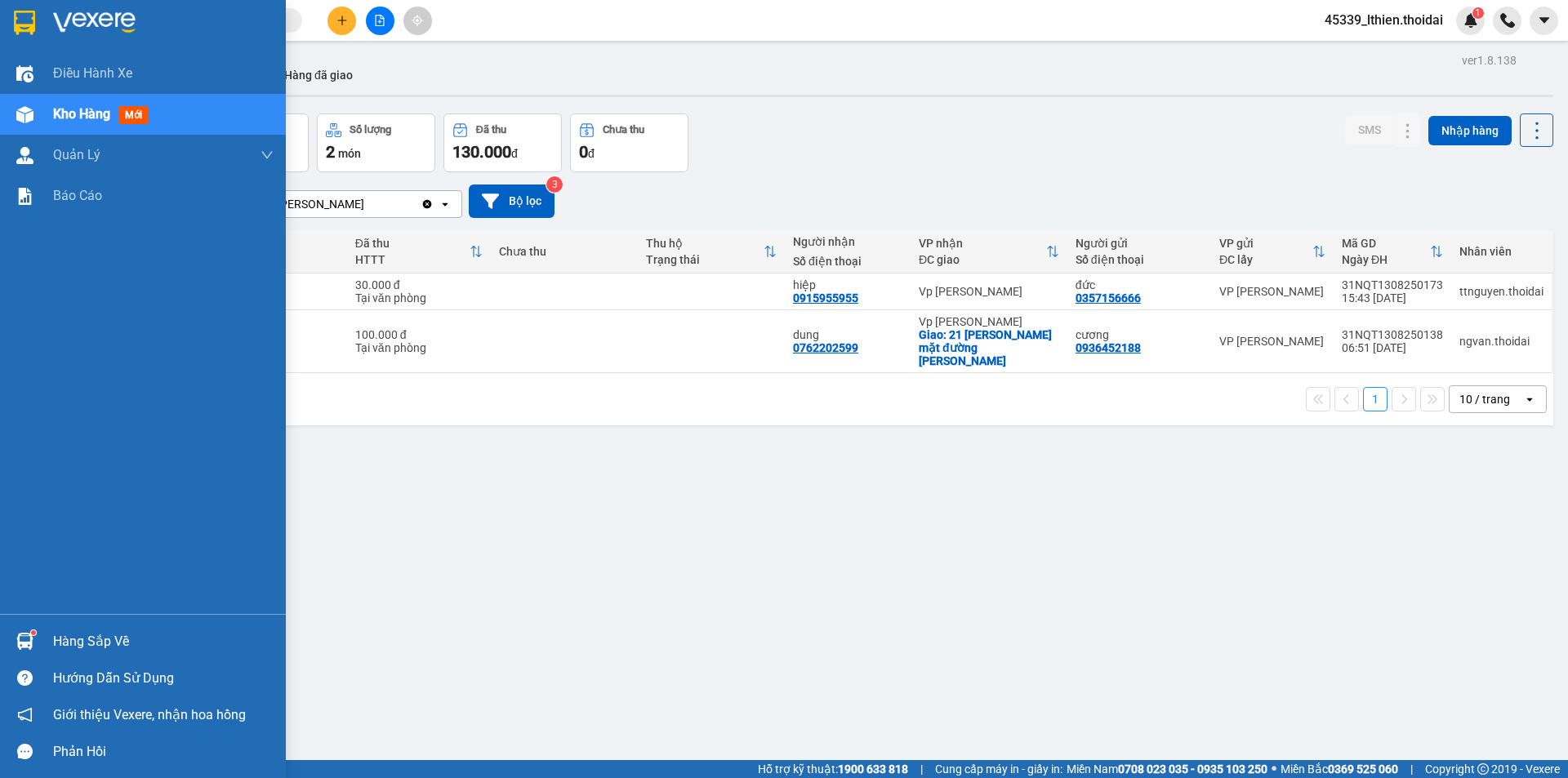
click at [17, 635] on img at bounding box center [25, 641] width 17 height 17
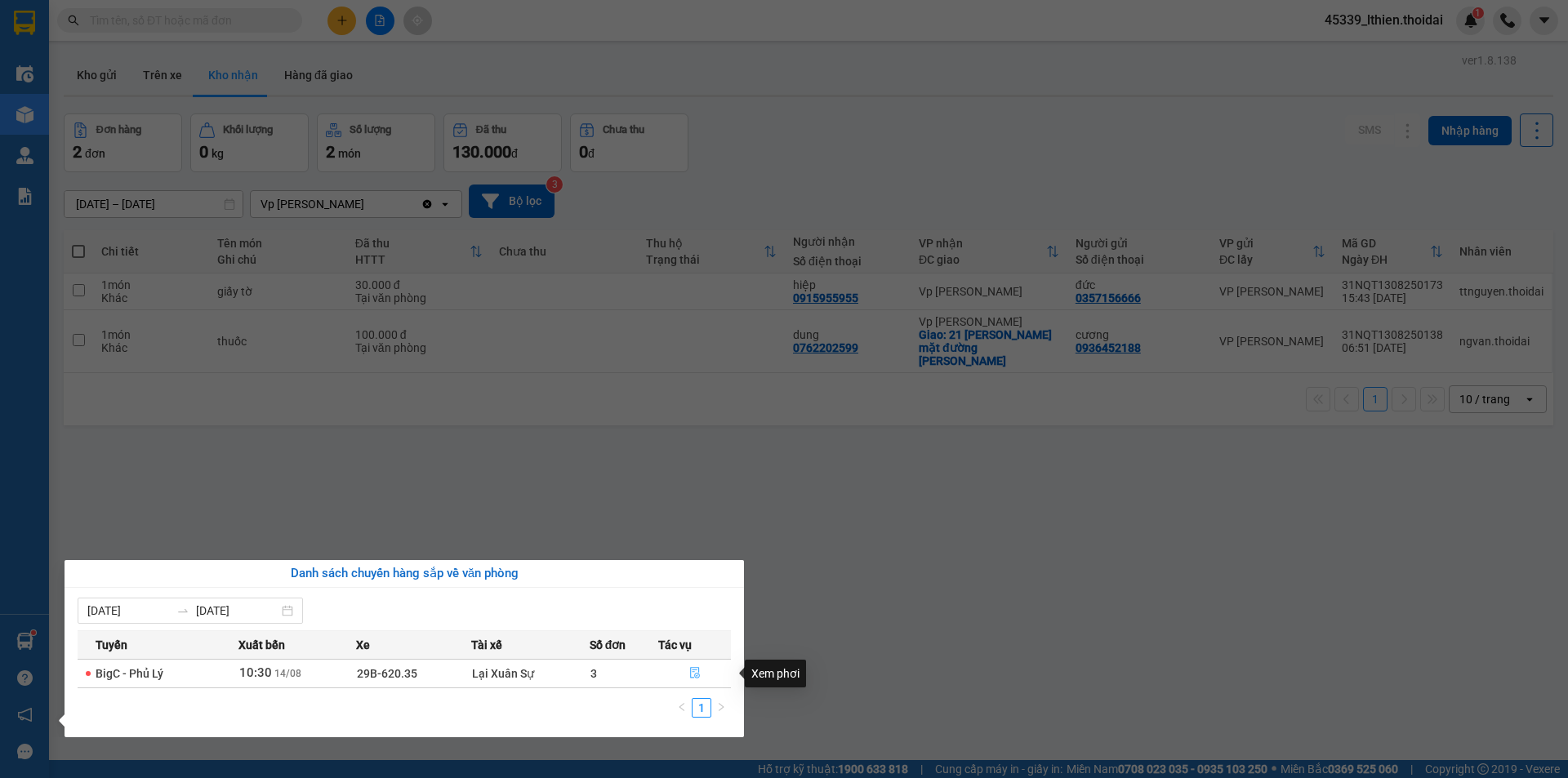
click at [691, 671] on icon "file-done" at bounding box center [695, 673] width 12 height 12
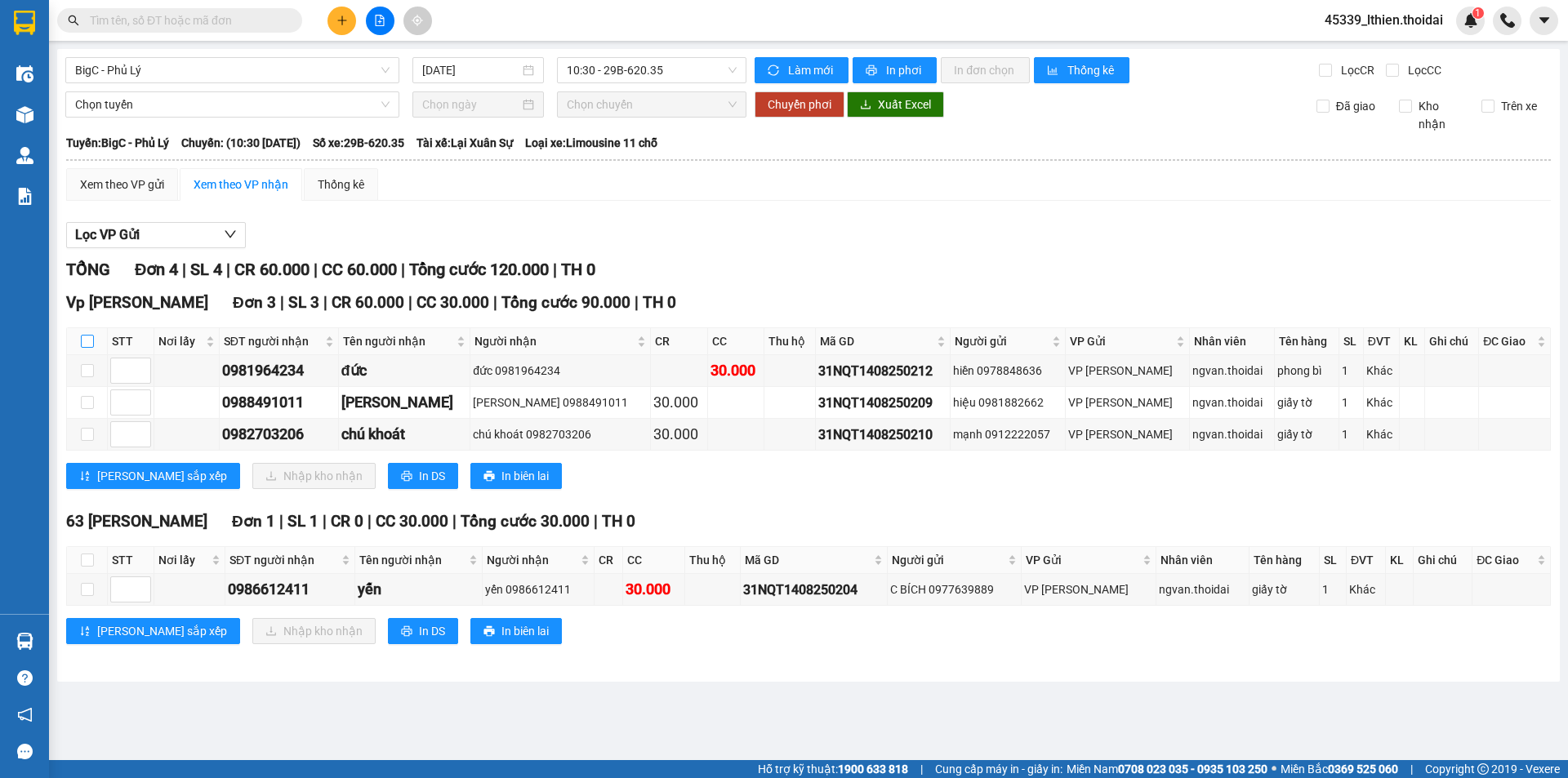
click at [89, 339] on input "checkbox" at bounding box center [88, 341] width 13 height 13
checkbox input "true"
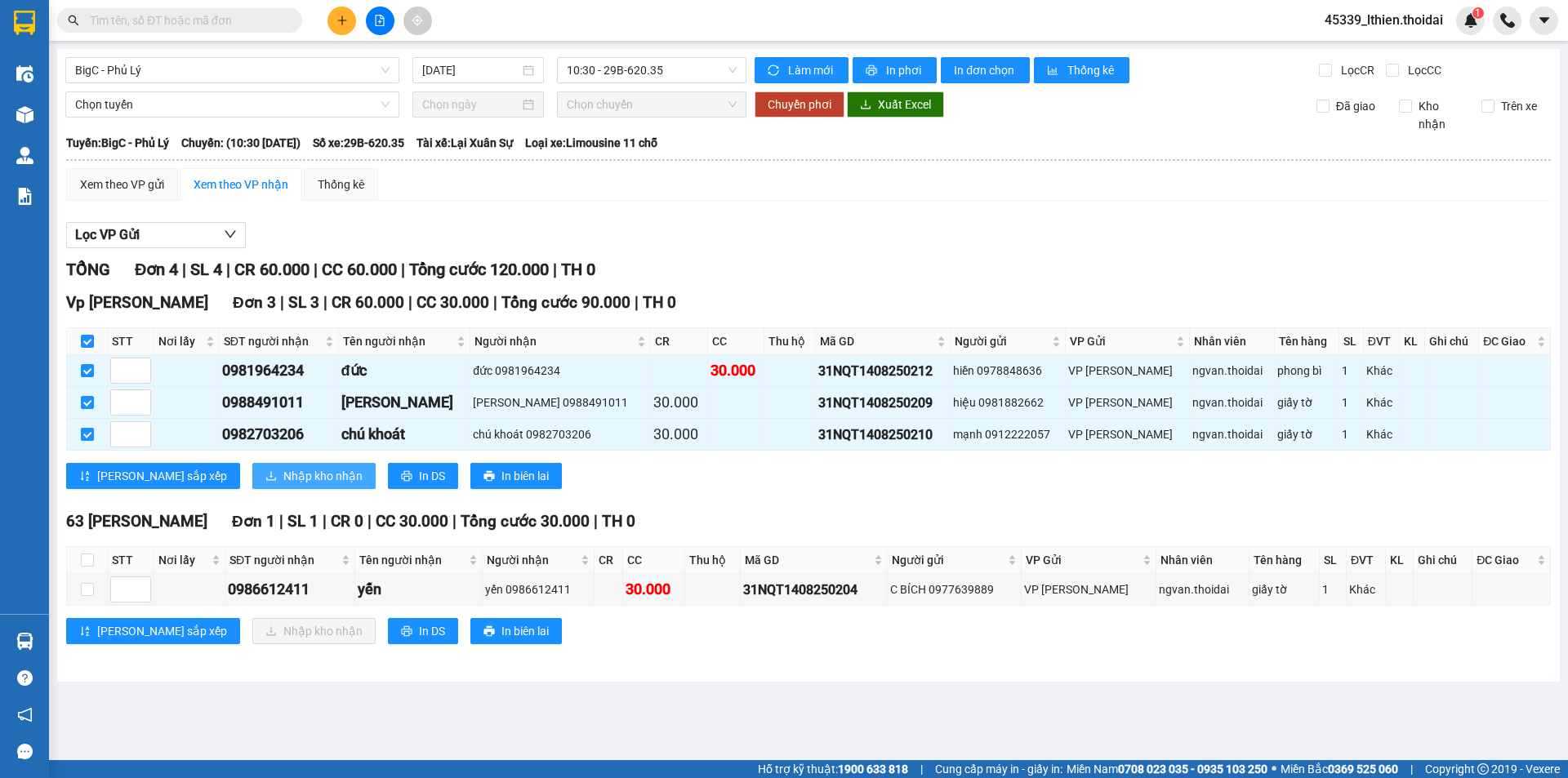
click at [283, 475] on span "Nhập kho nhận" at bounding box center [323, 476] width 80 height 18
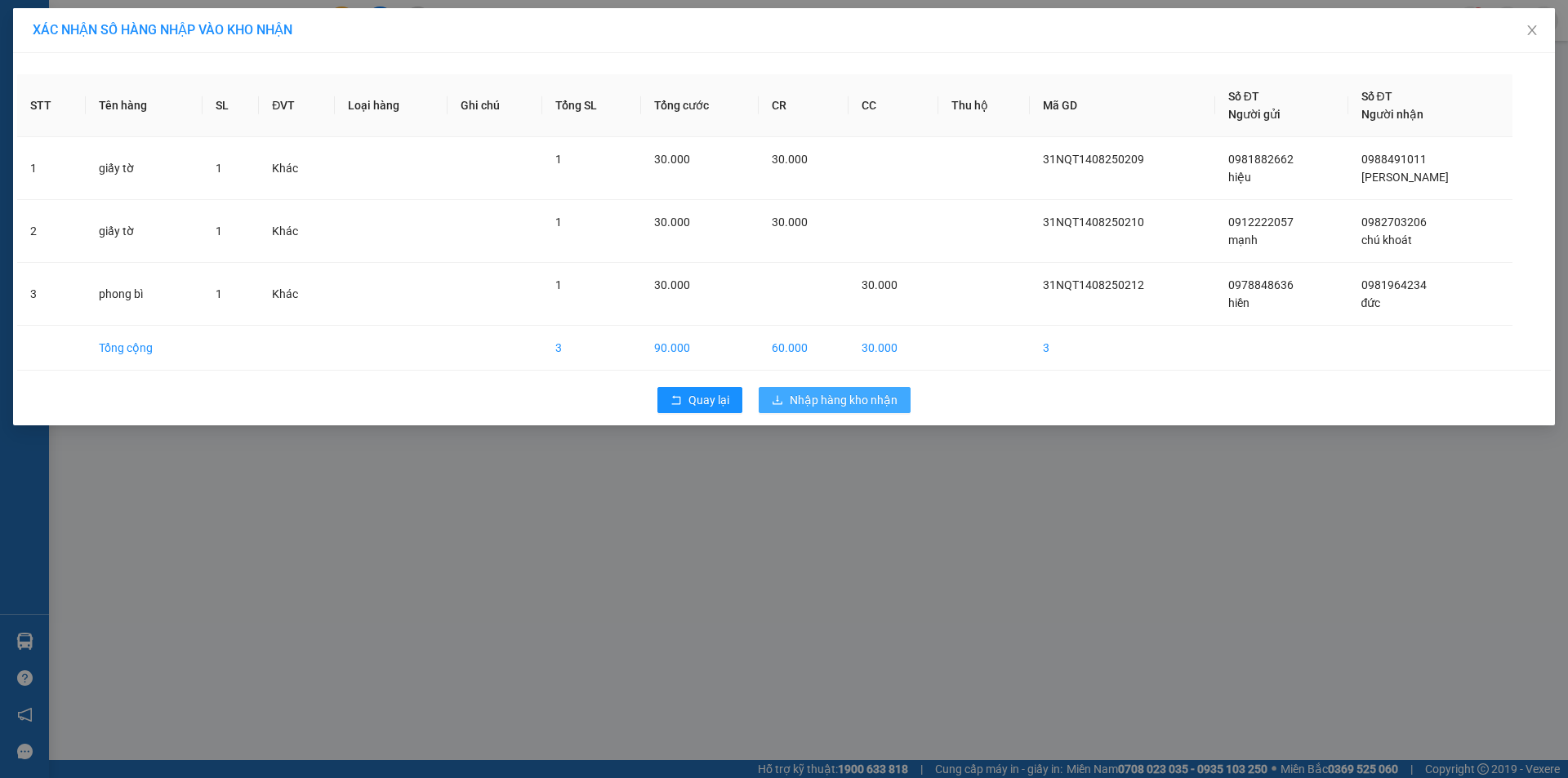
click at [835, 401] on span "Nhập hàng kho nhận" at bounding box center [844, 400] width 108 height 18
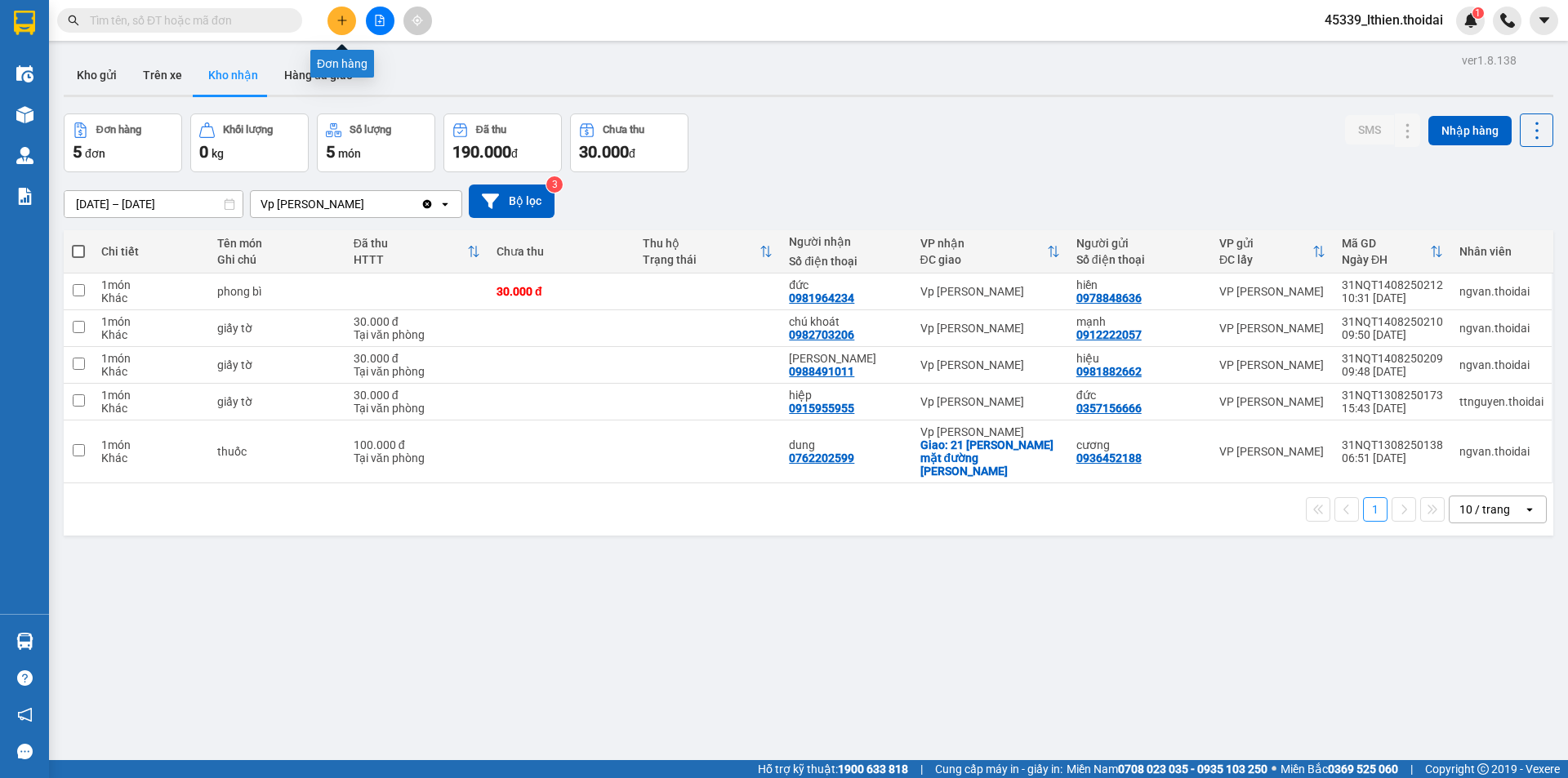
click at [341, 22] on icon "plus" at bounding box center [342, 21] width 12 height 12
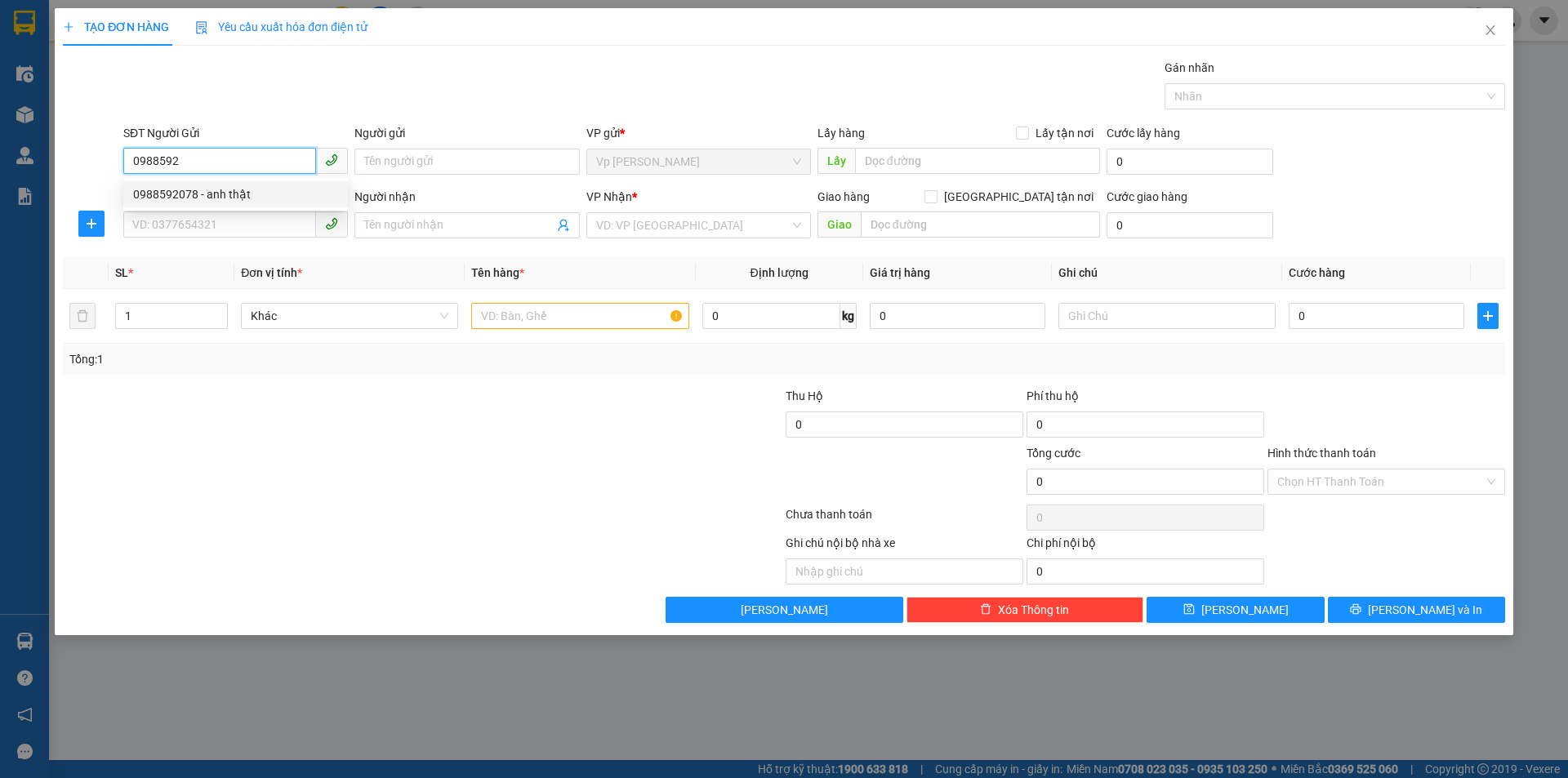
click at [245, 195] on div "0988592078 - anh thật" at bounding box center [235, 195] width 205 height 18
type input "0988592078"
type input "anh thật"
type input "0988592078"
click at [196, 229] on input "SĐT Người Nhận *" at bounding box center [220, 225] width 193 height 27
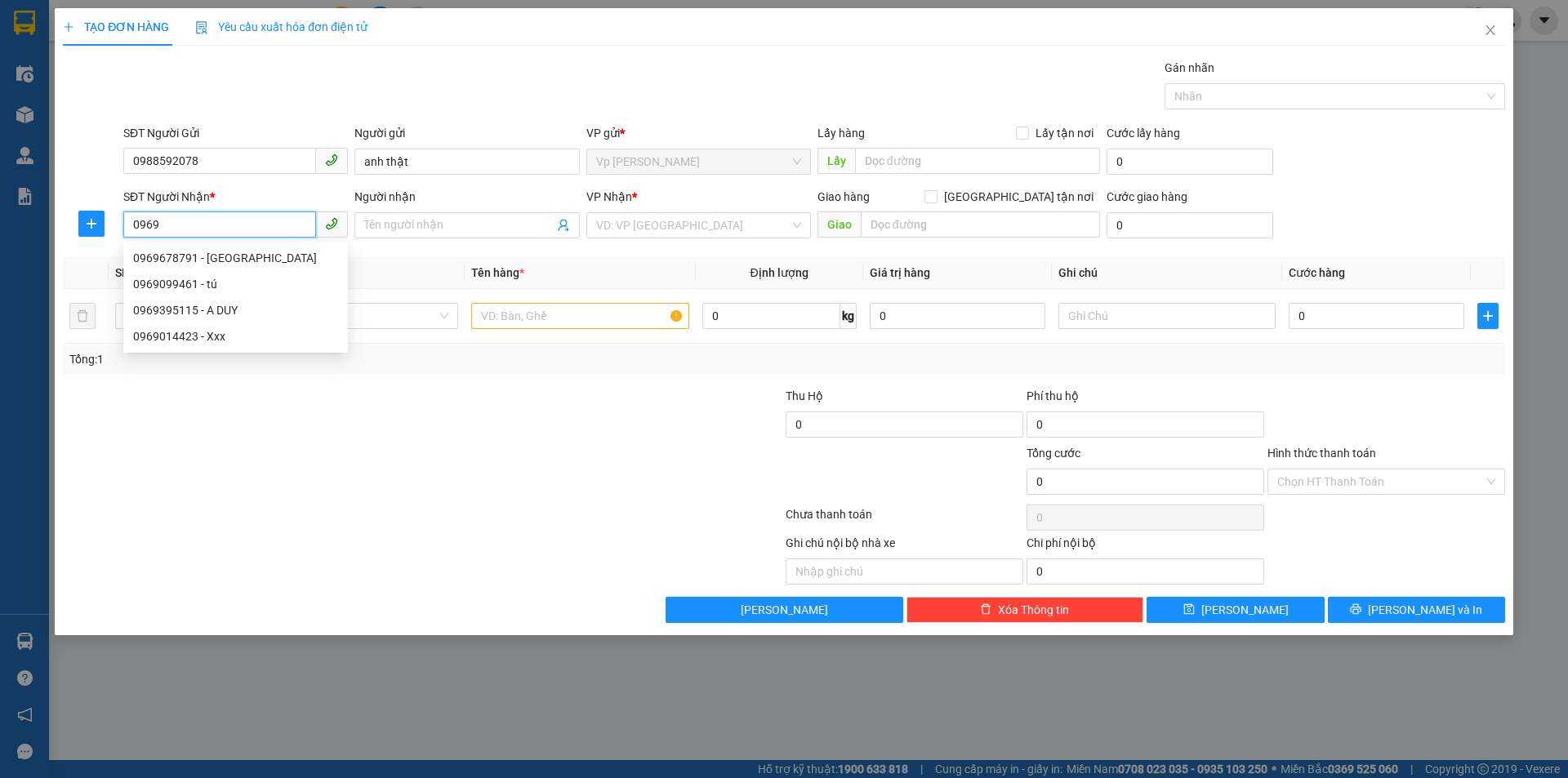
click at [193, 268] on div "0969678791 - [GEOGRAPHIC_DATA]" at bounding box center [235, 259] width 225 height 27
type input "0969678791"
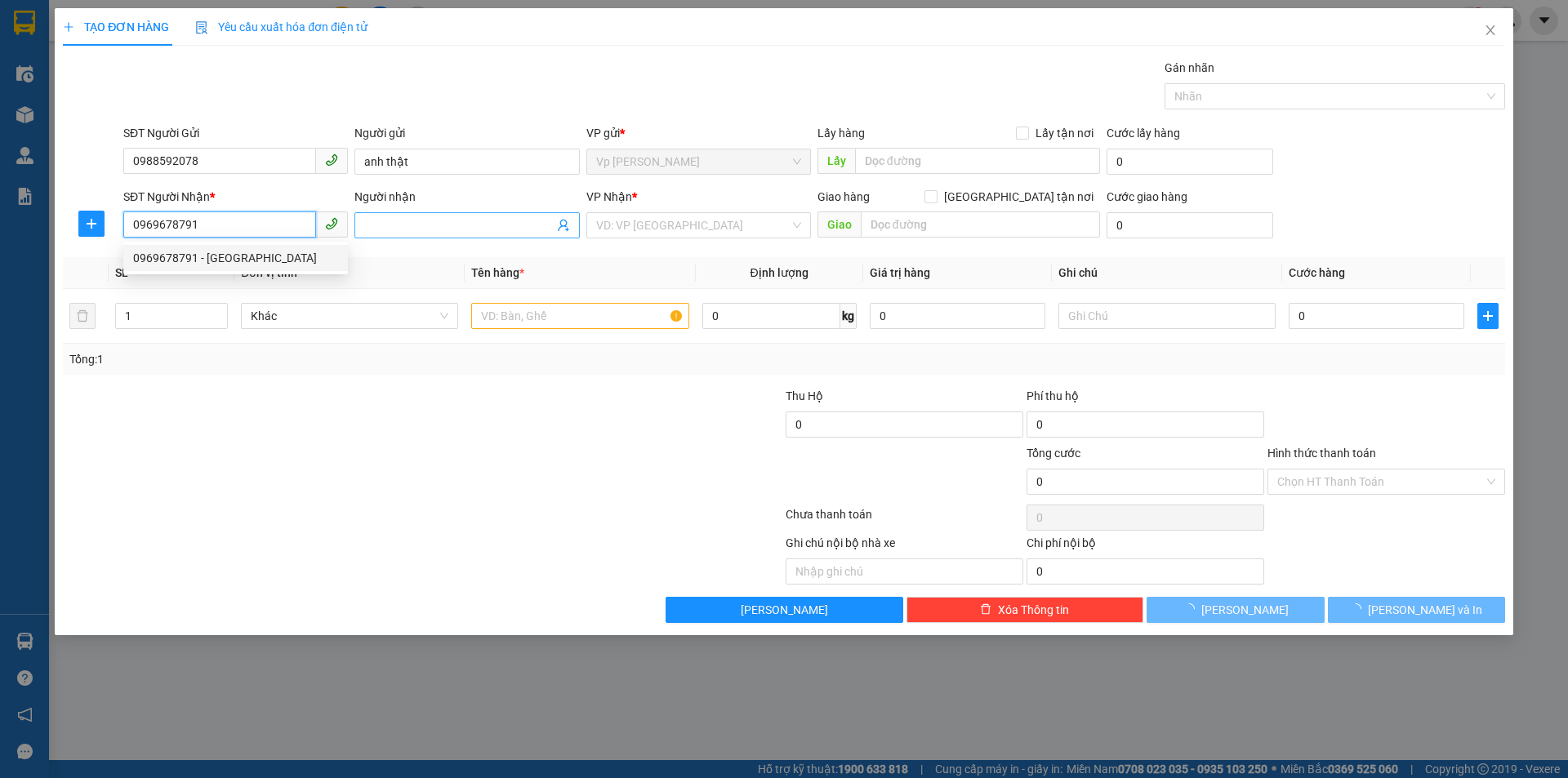
type input "Việt Anh"
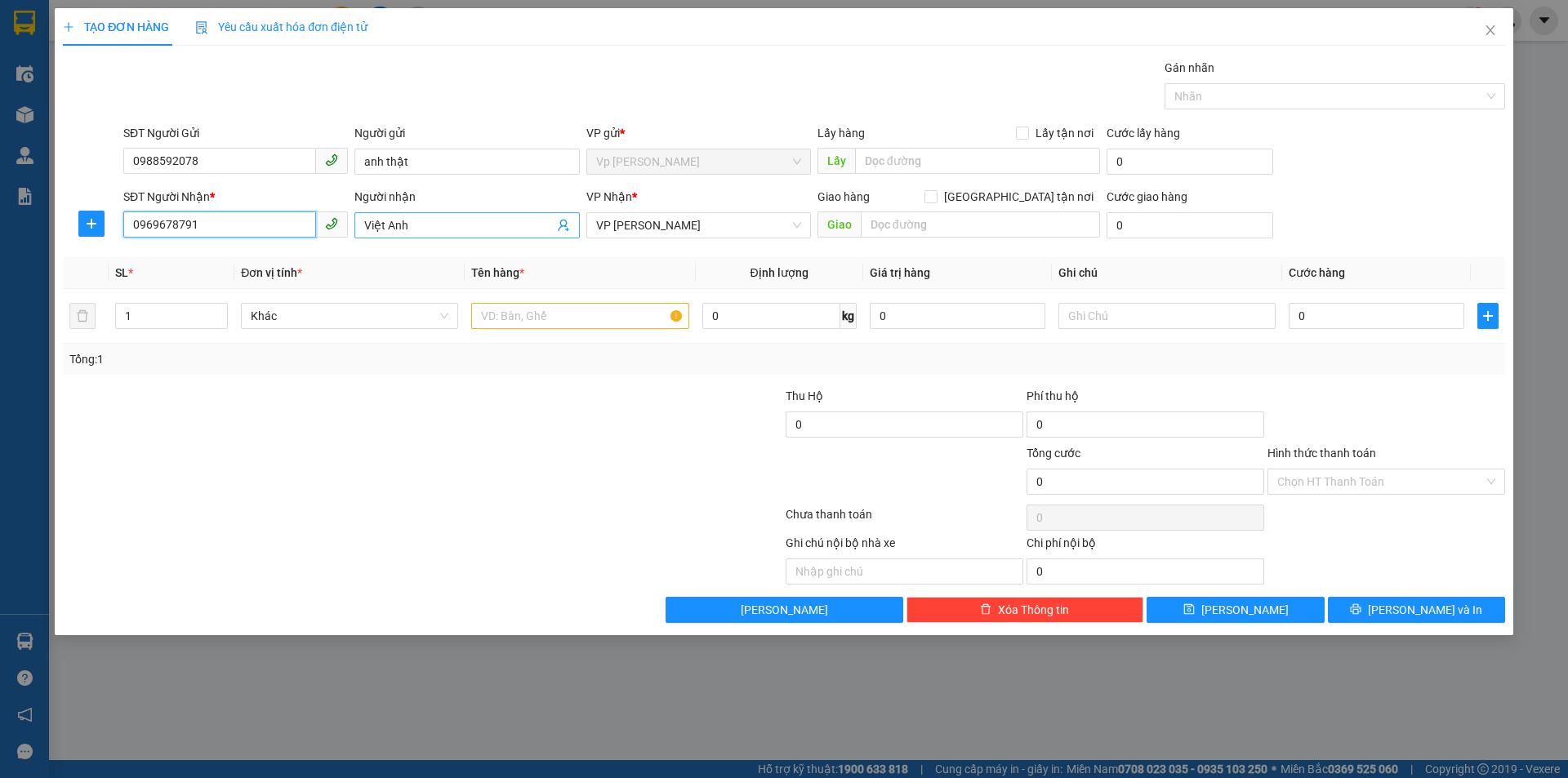
type input "0969678791"
click at [400, 226] on input "Việt Anh" at bounding box center [459, 225] width 189 height 18
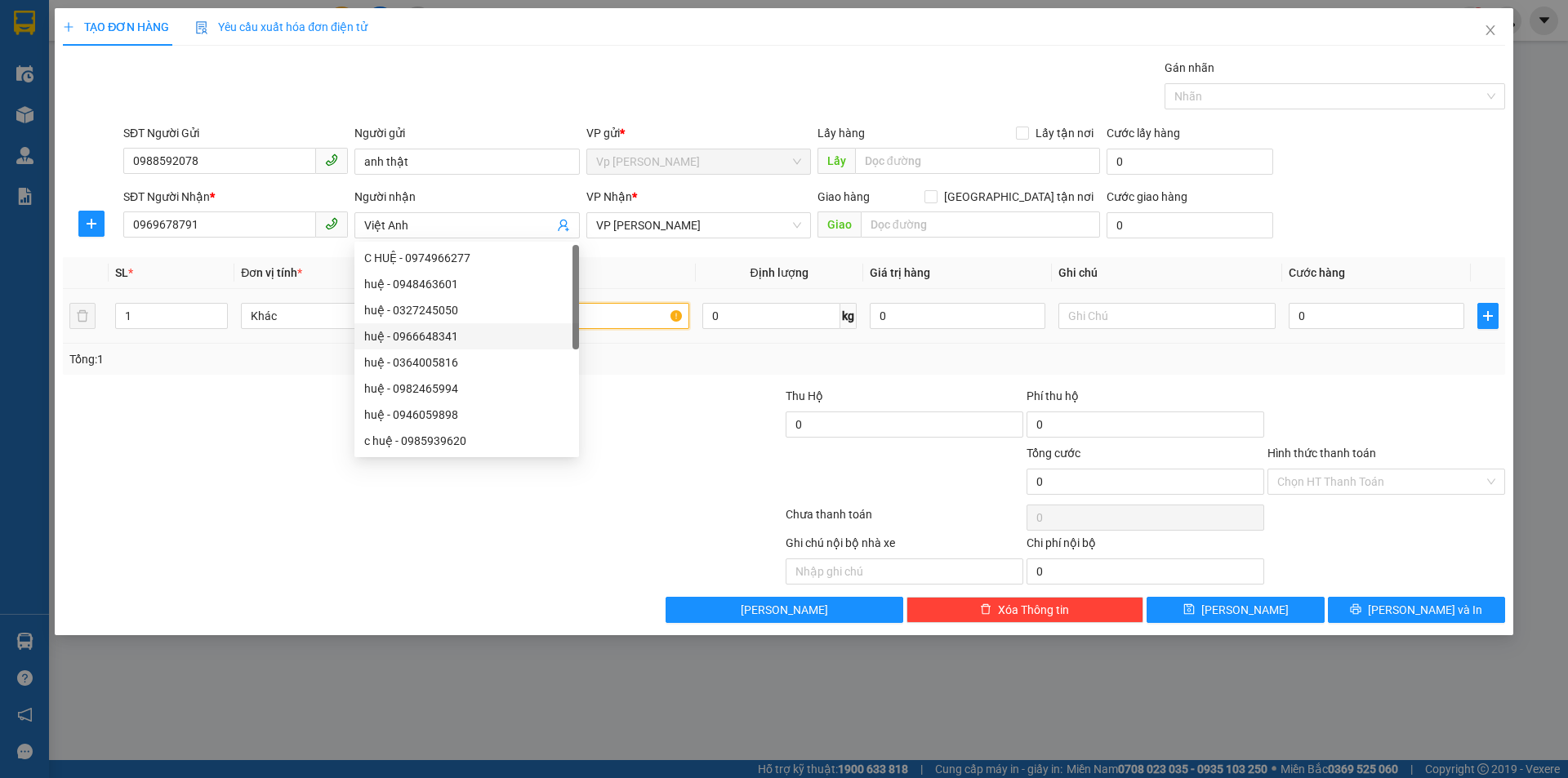
click at [607, 320] on input "text" at bounding box center [580, 317] width 217 height 27
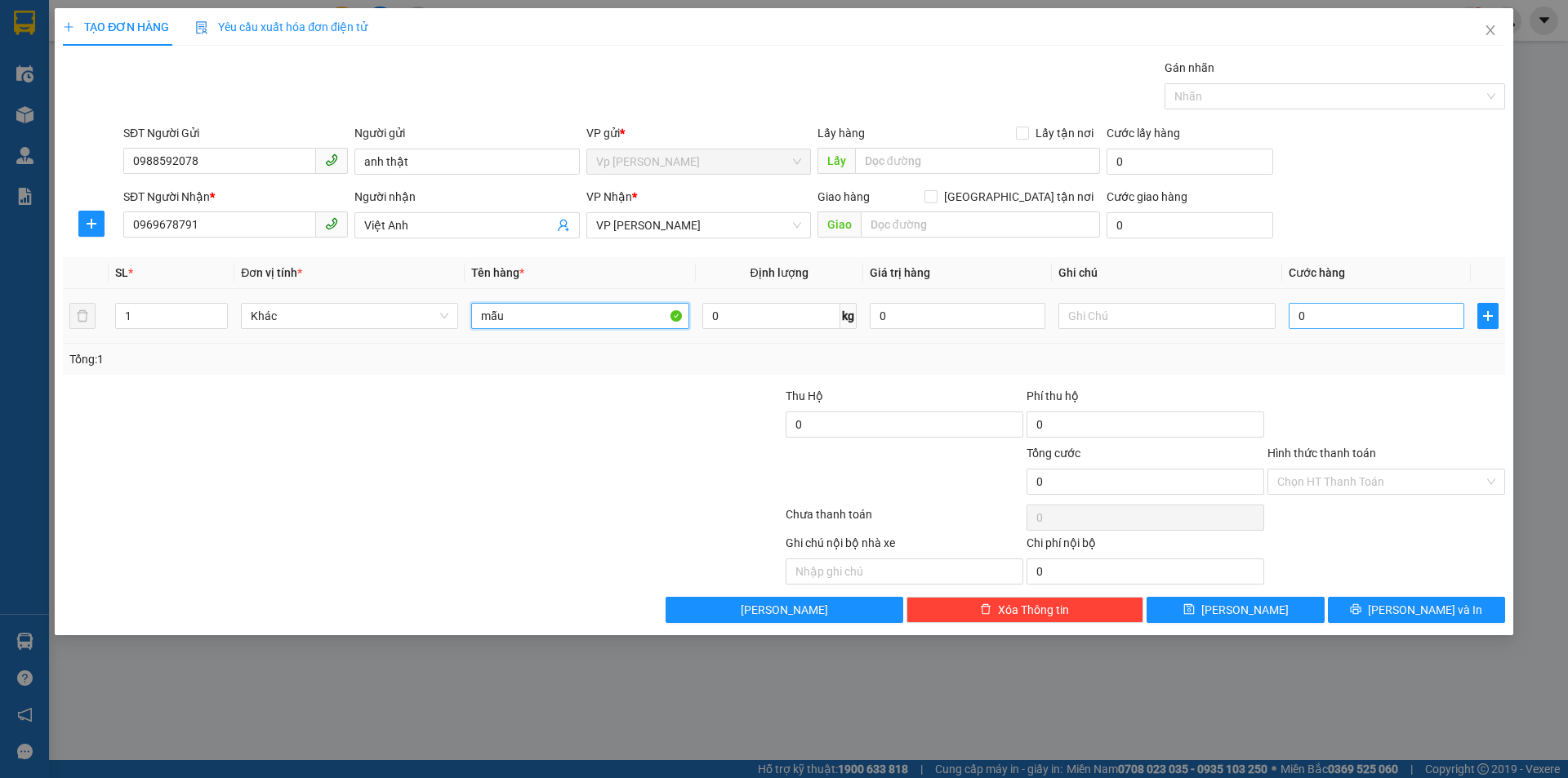
type input "mẫu"
click at [1314, 324] on input "0" at bounding box center [1377, 317] width 176 height 27
type input "3"
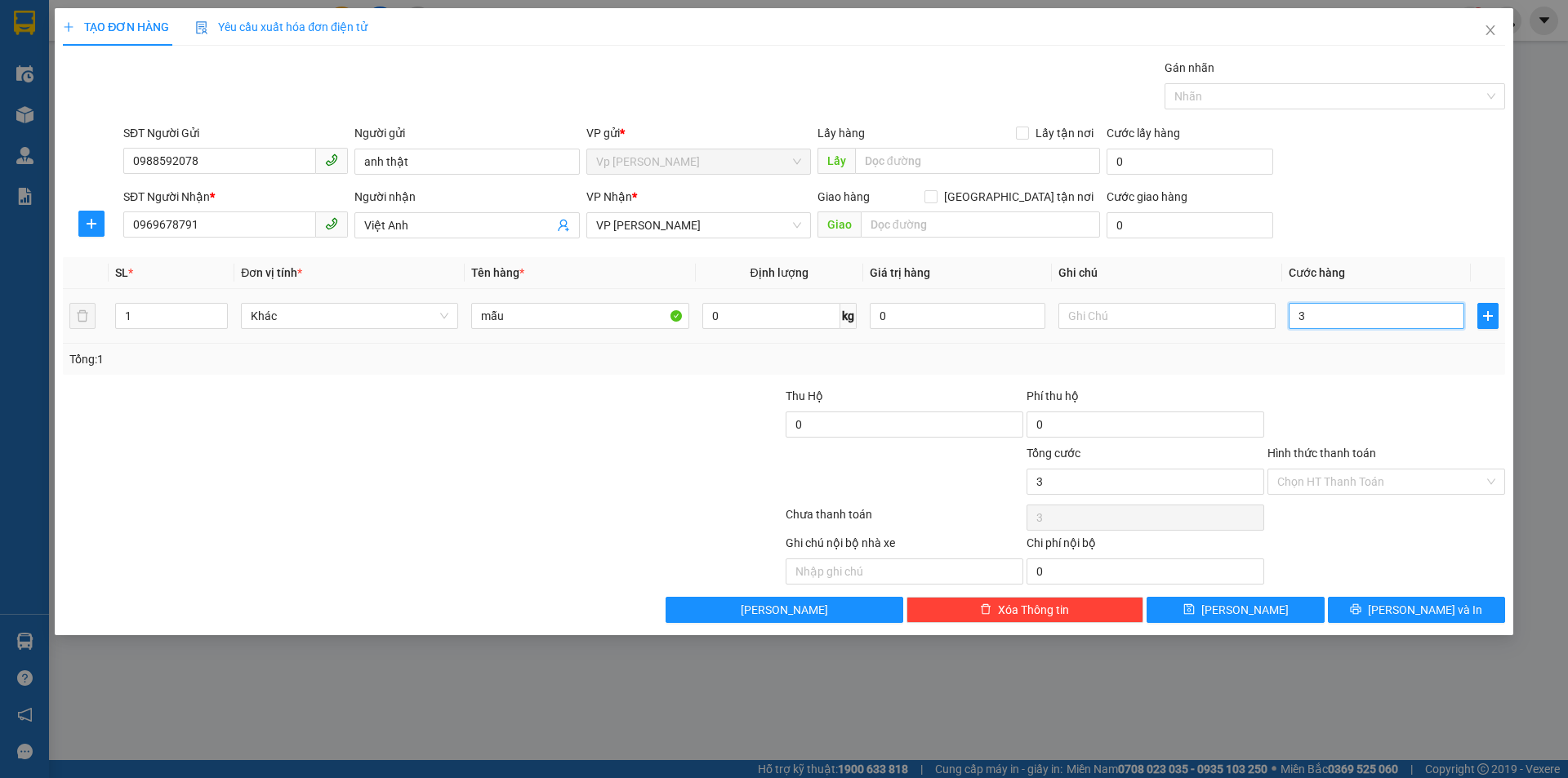
type input "30"
type input "300"
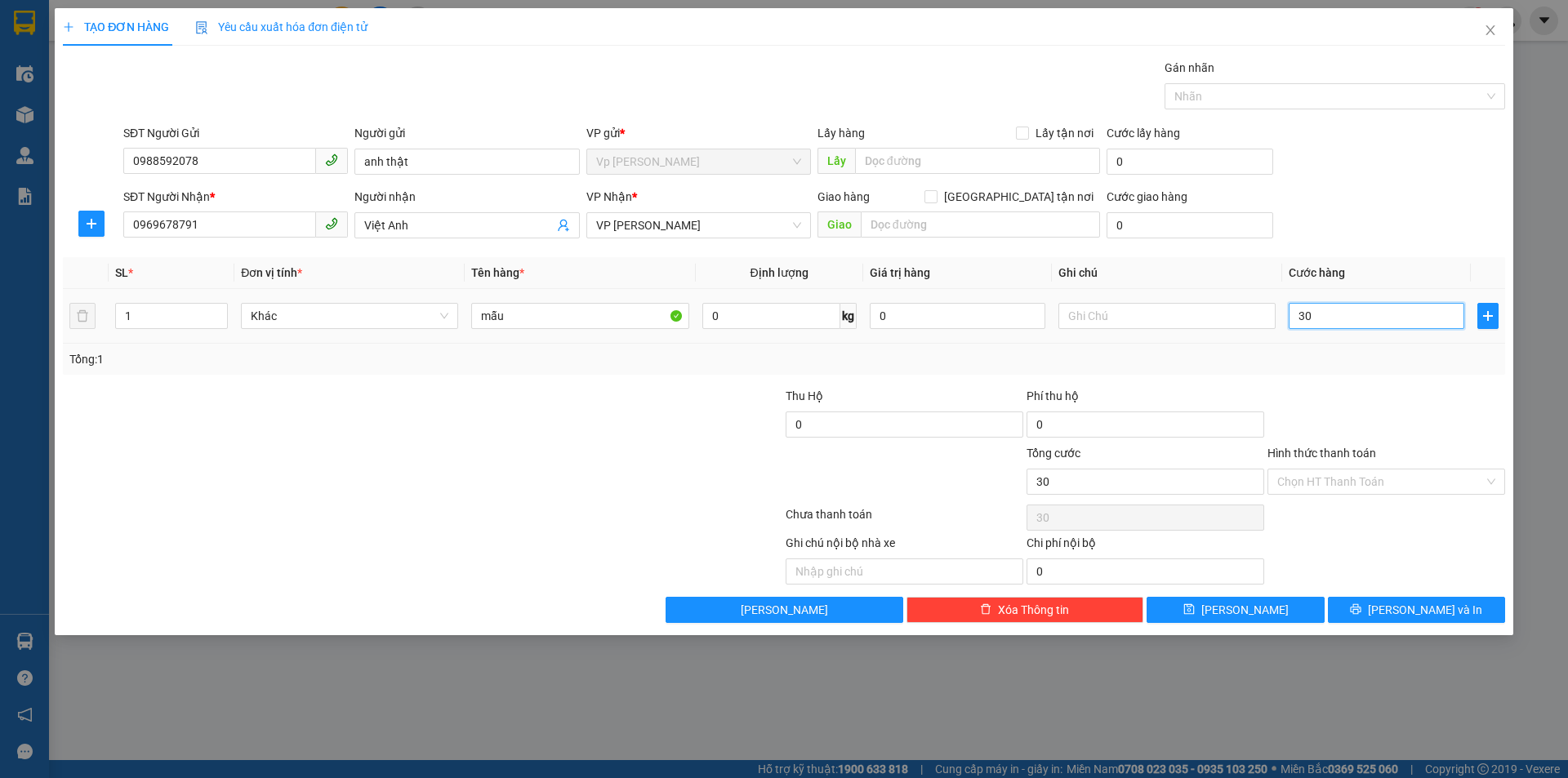
type input "300"
type input "3.000"
type input "30.000"
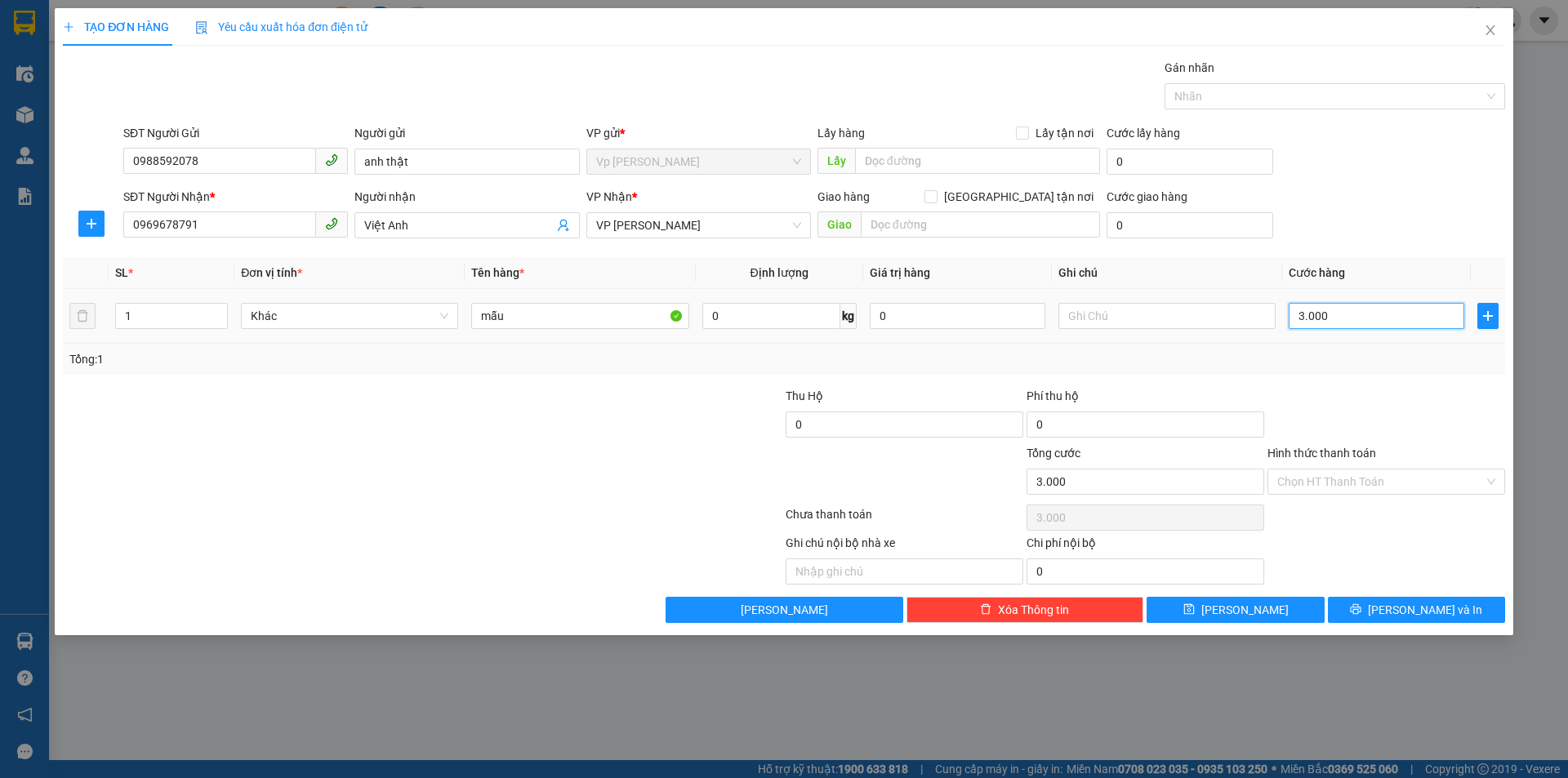
type input "30.000"
click at [1412, 609] on span "[PERSON_NAME] và In" at bounding box center [1425, 610] width 114 height 18
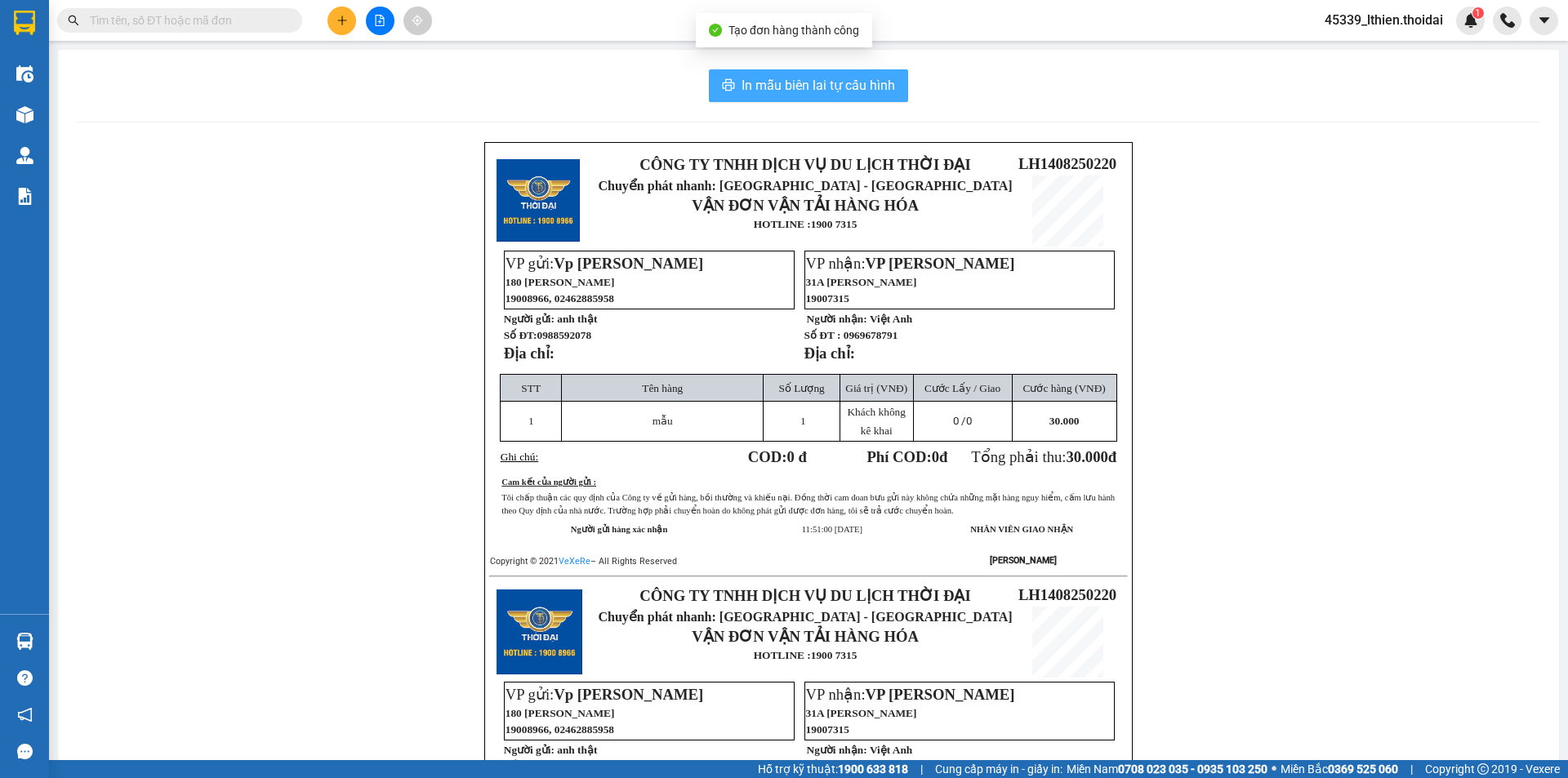
click at [772, 85] on span "In mẫu biên lai tự cấu hình" at bounding box center [818, 85] width 153 height 21
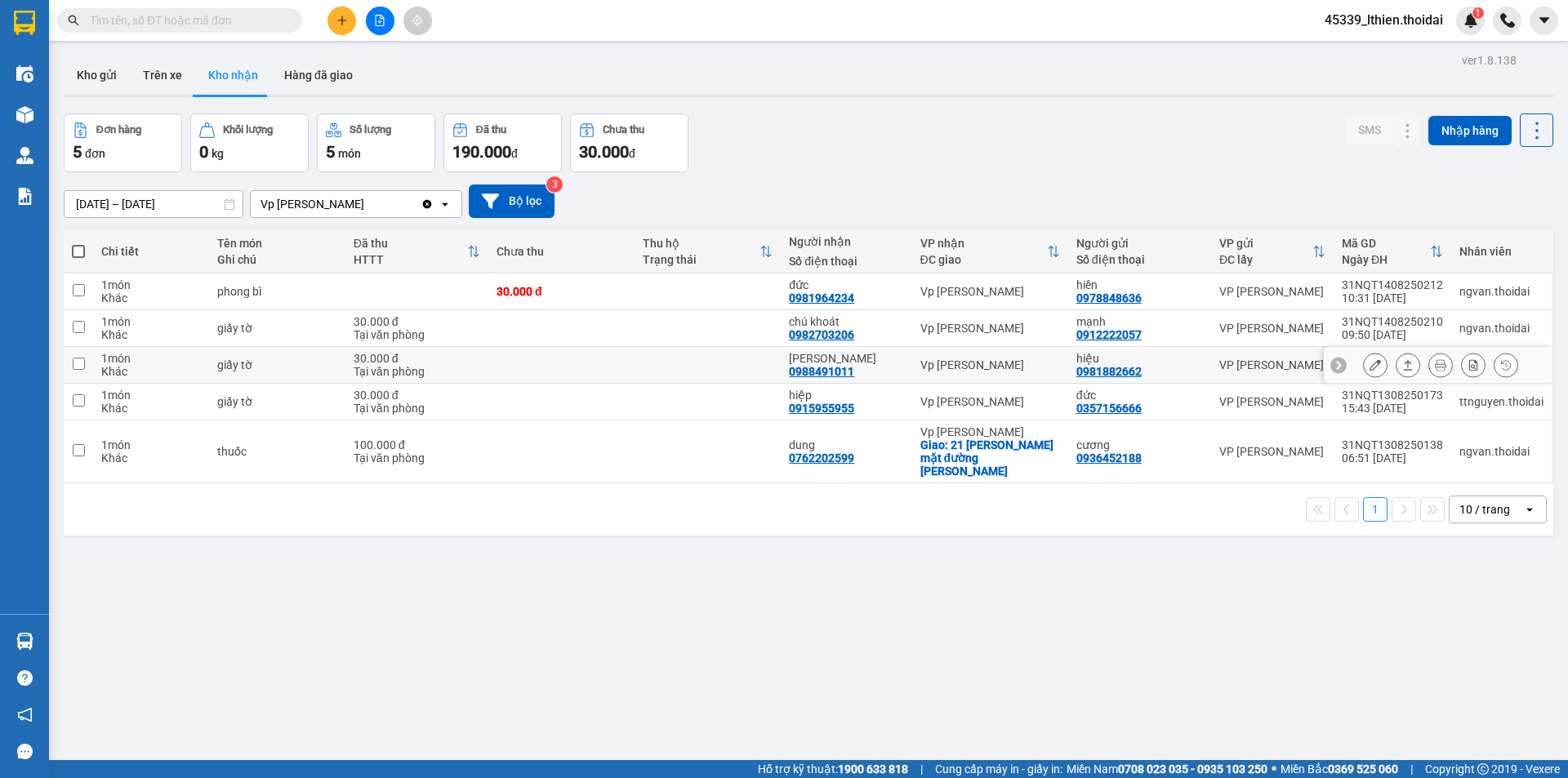
click at [78, 360] on input "checkbox" at bounding box center [79, 364] width 12 height 12
checkbox input "true"
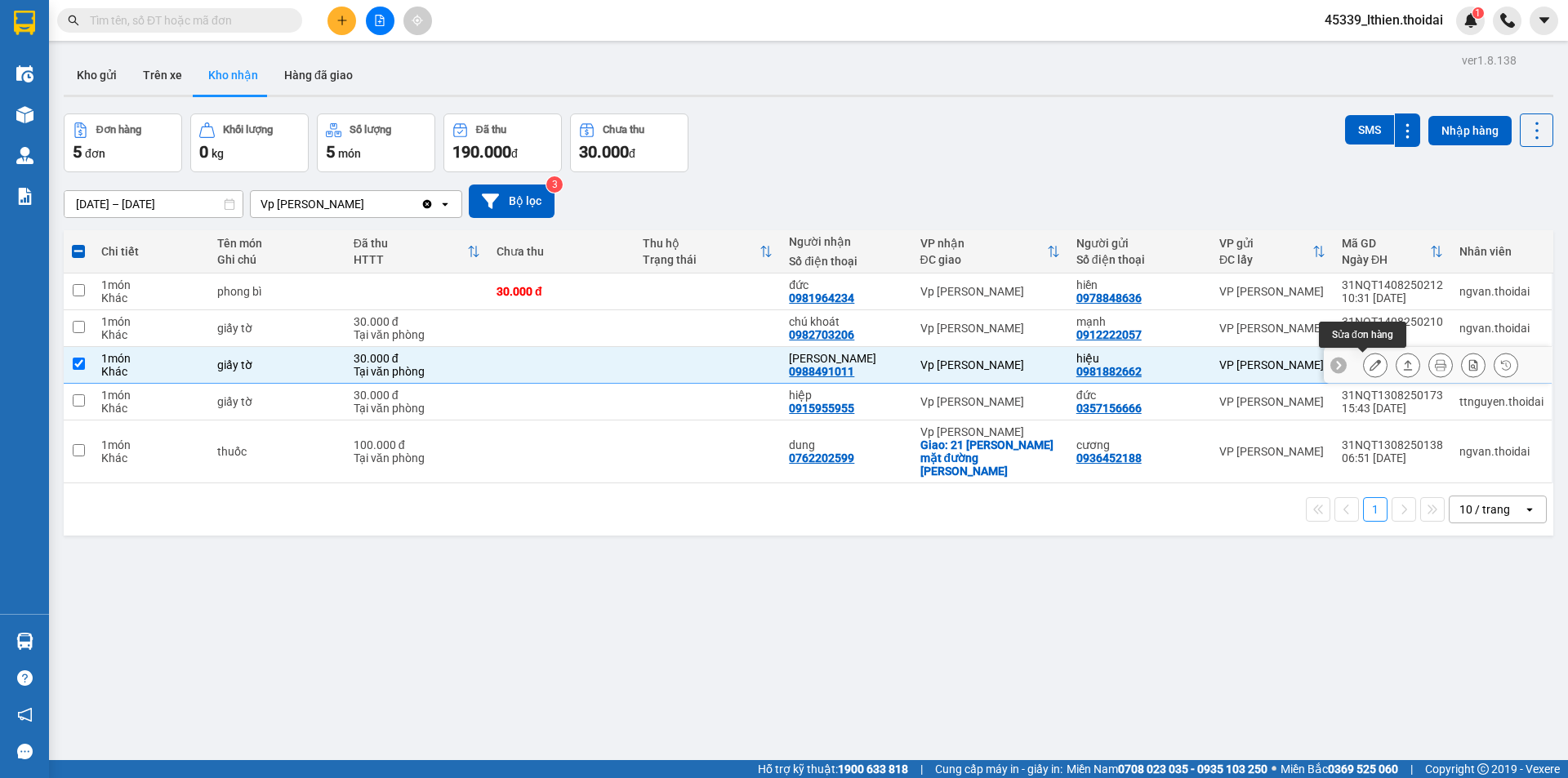
click at [1370, 362] on icon at bounding box center [1376, 365] width 12 height 12
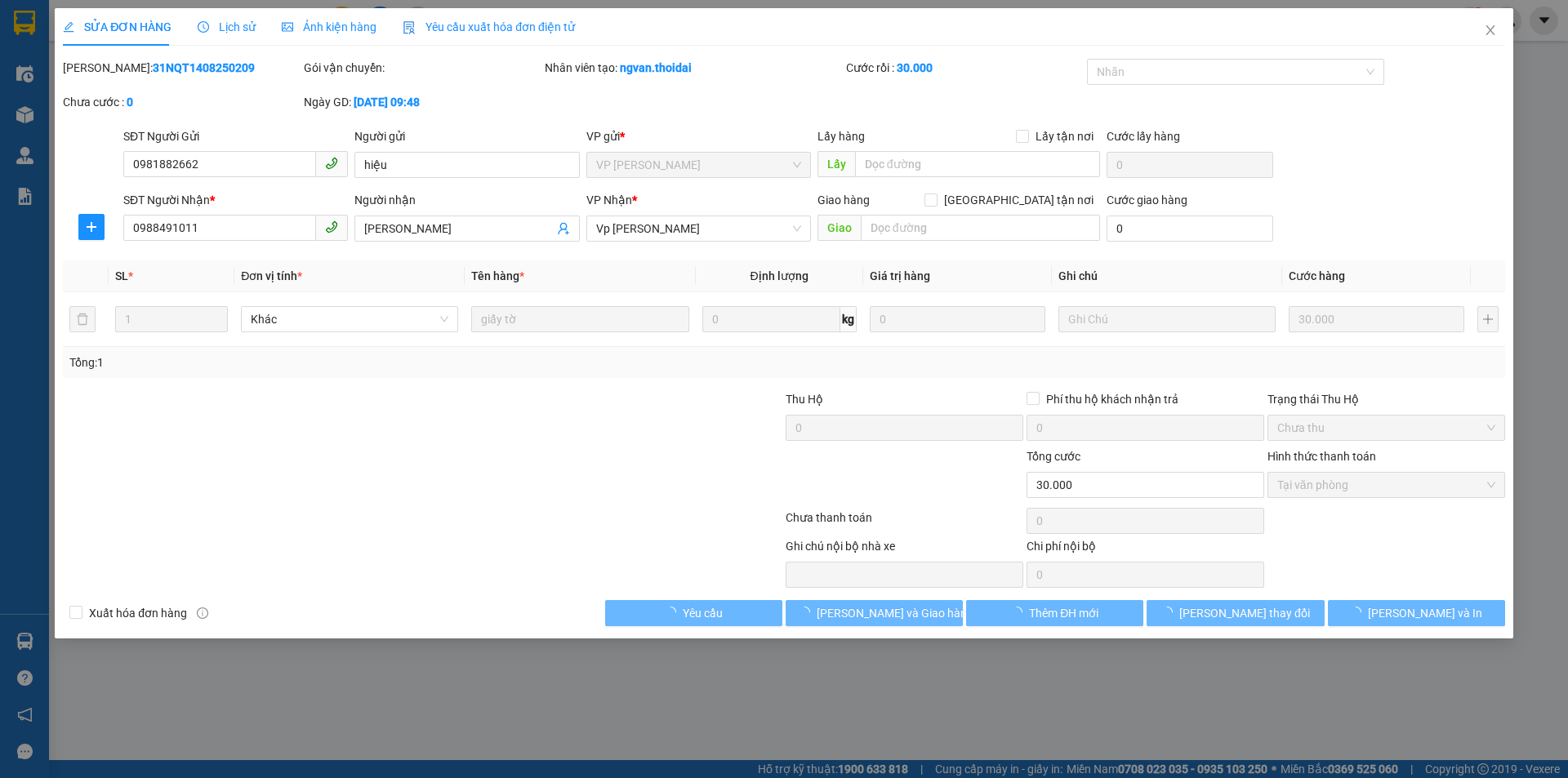
type input "0981882662"
type input "hiệu"
type input "0988491011"
type input "[PERSON_NAME]"
type input "30.000"
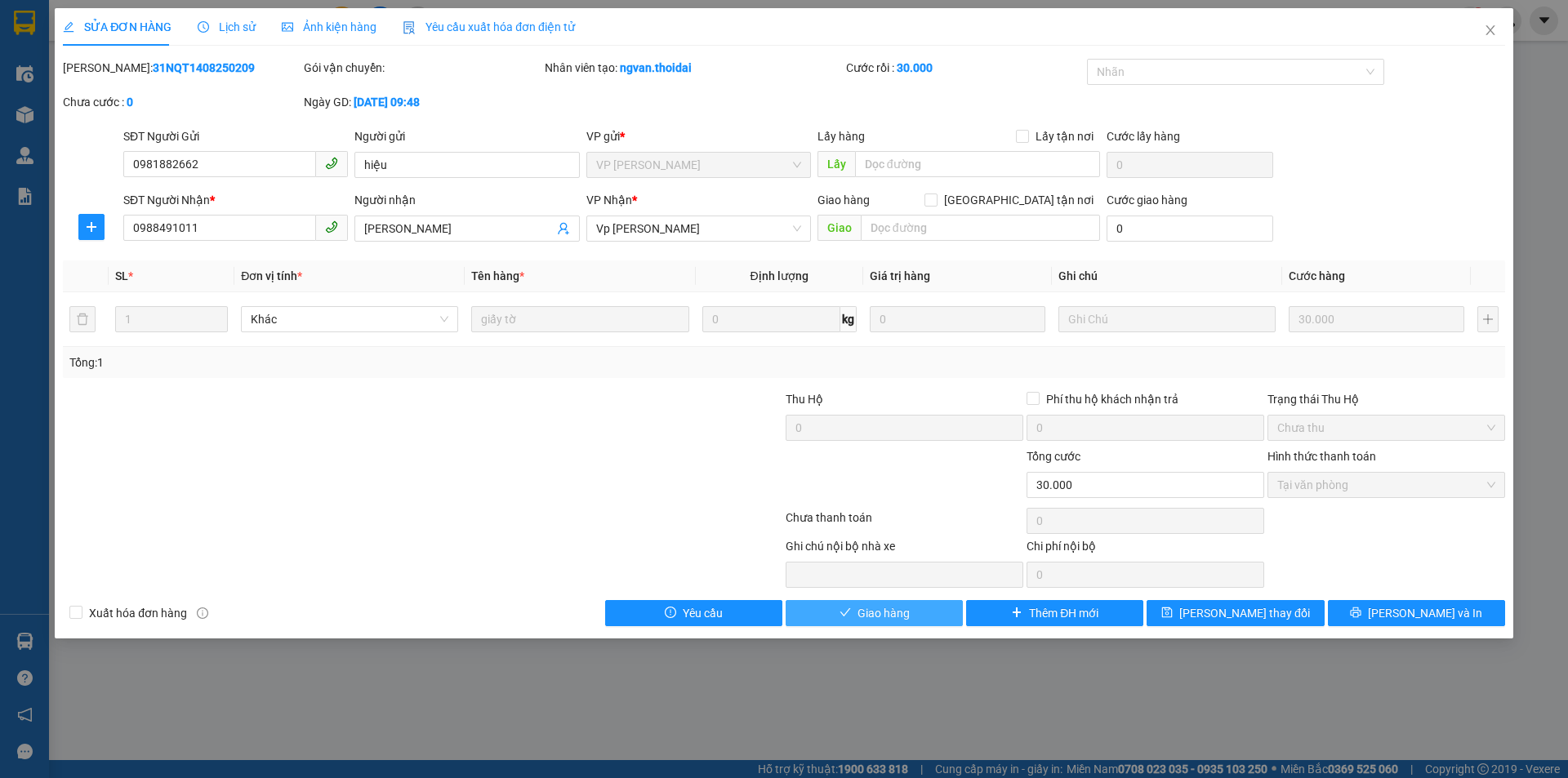
click at [868, 609] on span "Giao hàng" at bounding box center [883, 613] width 52 height 18
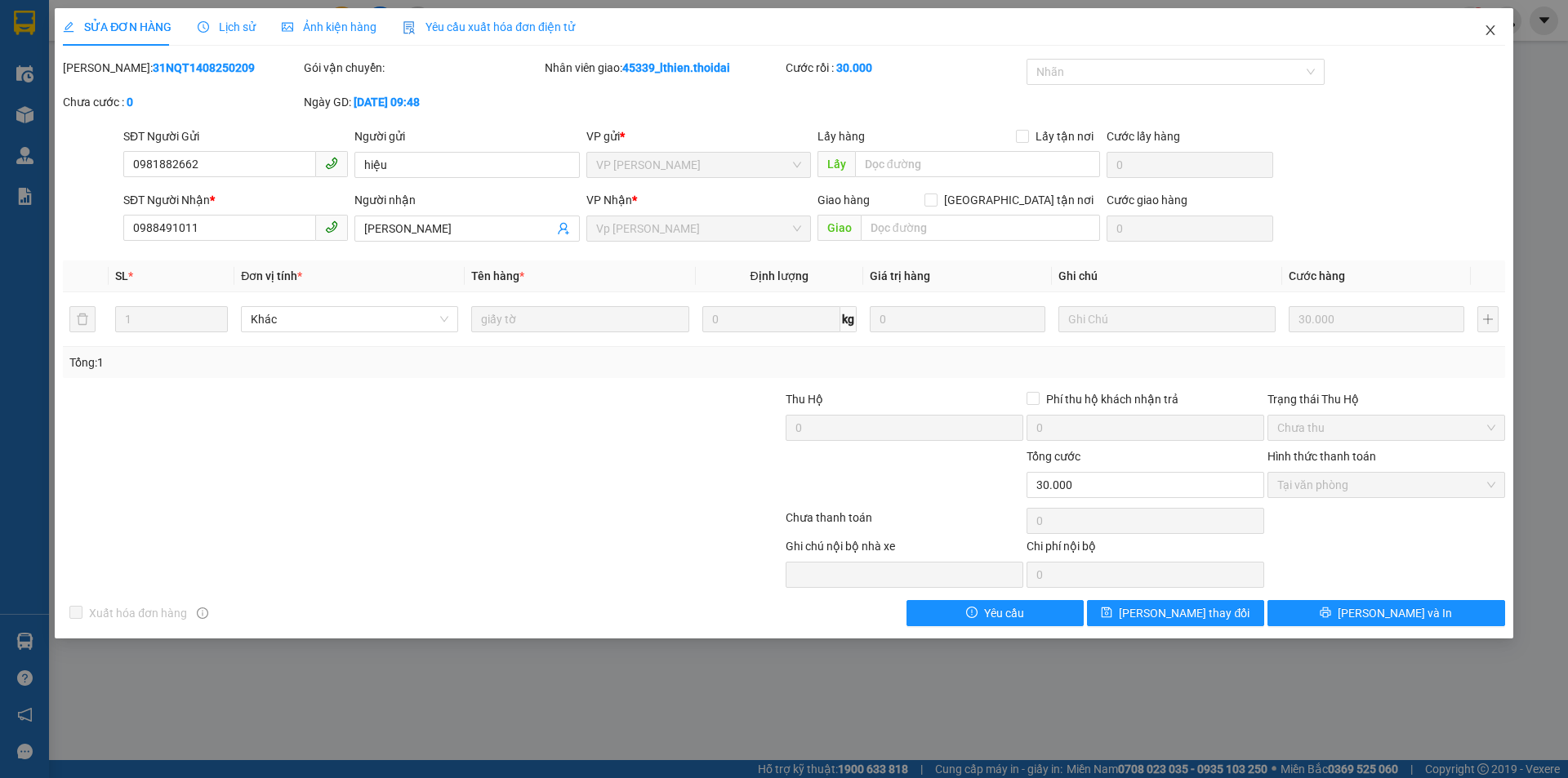
click at [1489, 34] on icon "close" at bounding box center [1491, 31] width 13 height 13
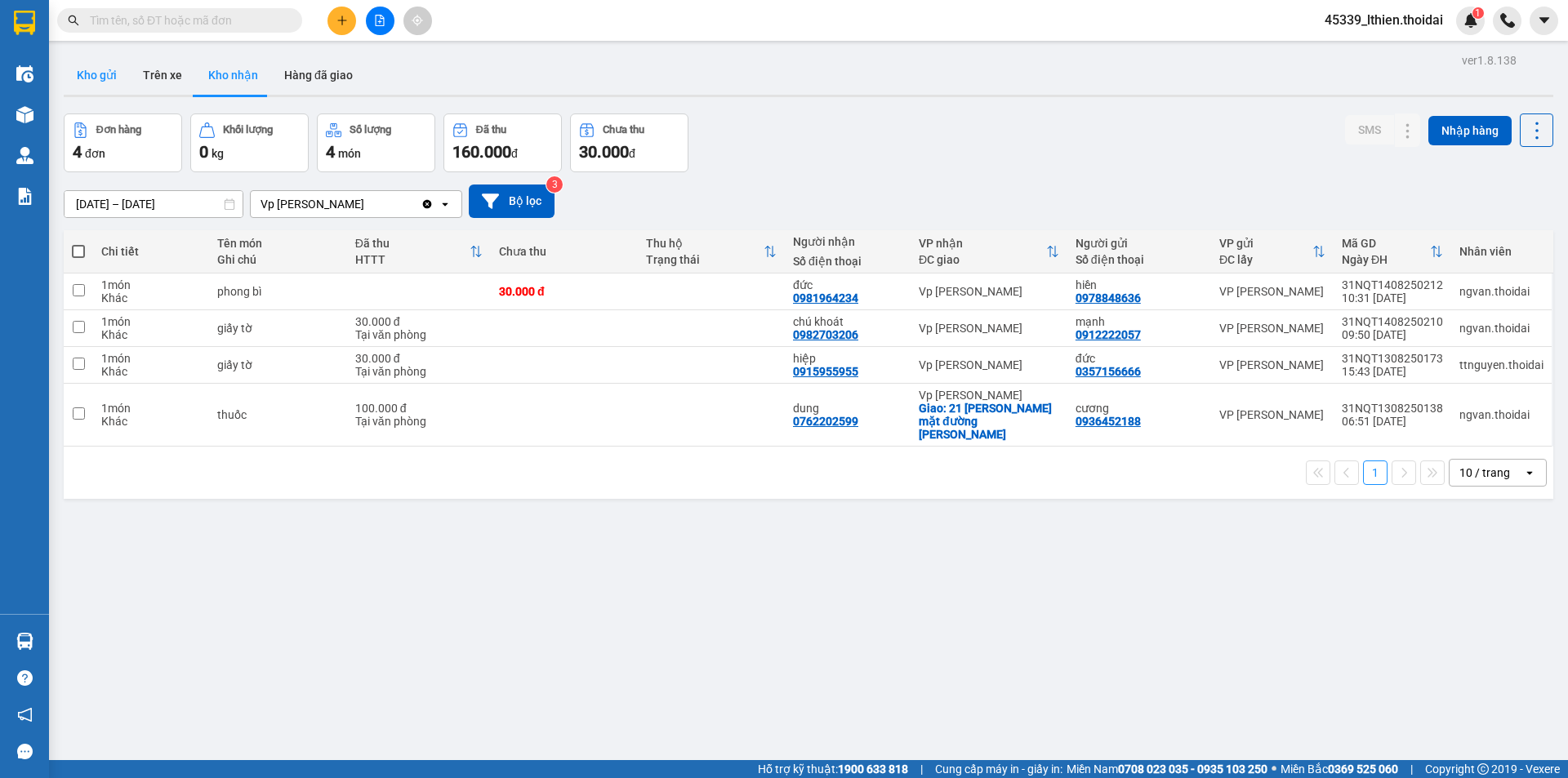
click at [81, 69] on button "Kho gửi" at bounding box center [97, 75] width 66 height 39
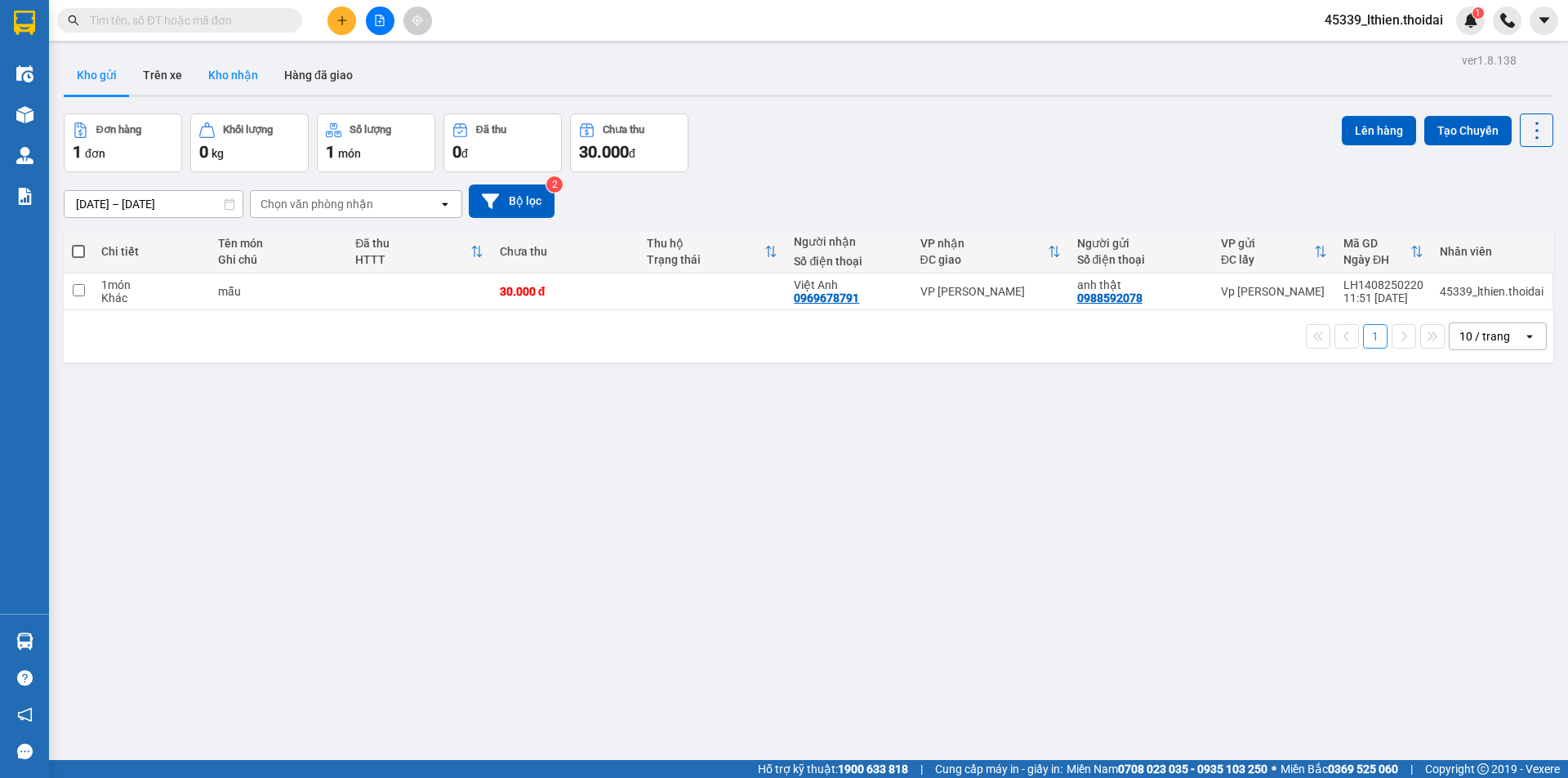
click at [225, 75] on button "Kho nhận" at bounding box center [234, 75] width 76 height 39
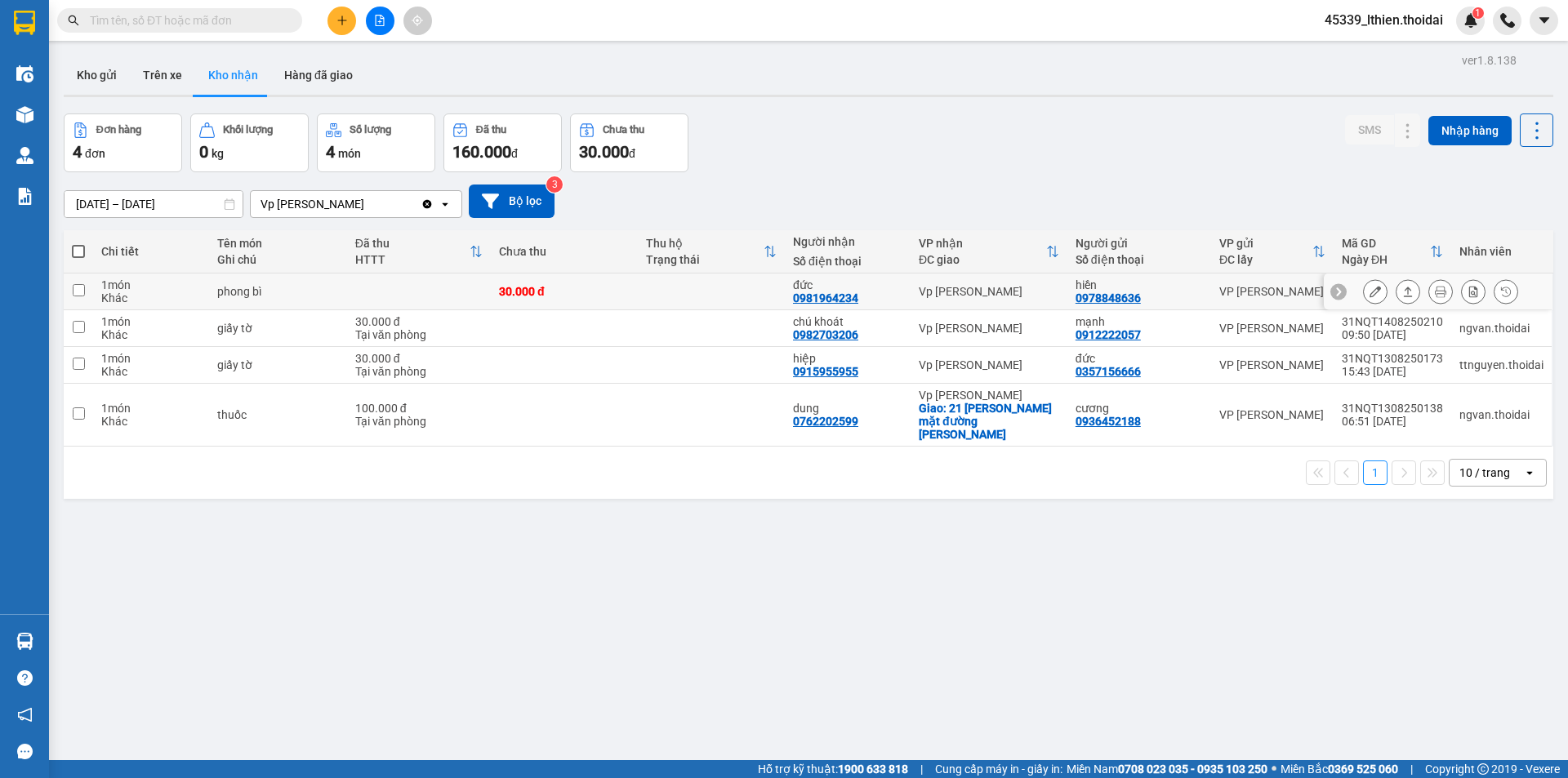
click at [80, 291] on input "checkbox" at bounding box center [79, 290] width 12 height 12
checkbox input "true"
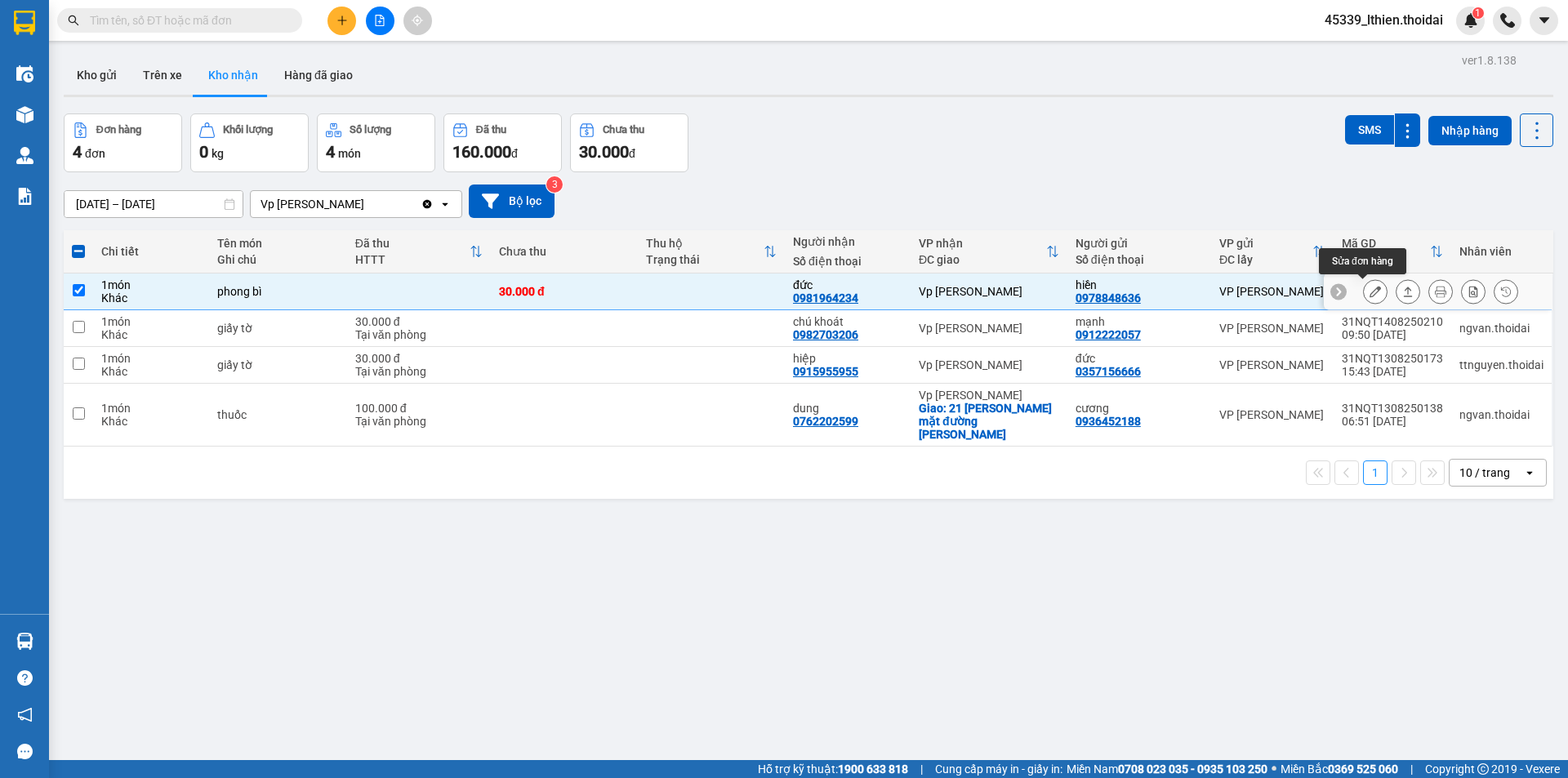
click at [1370, 294] on icon at bounding box center [1376, 292] width 12 height 12
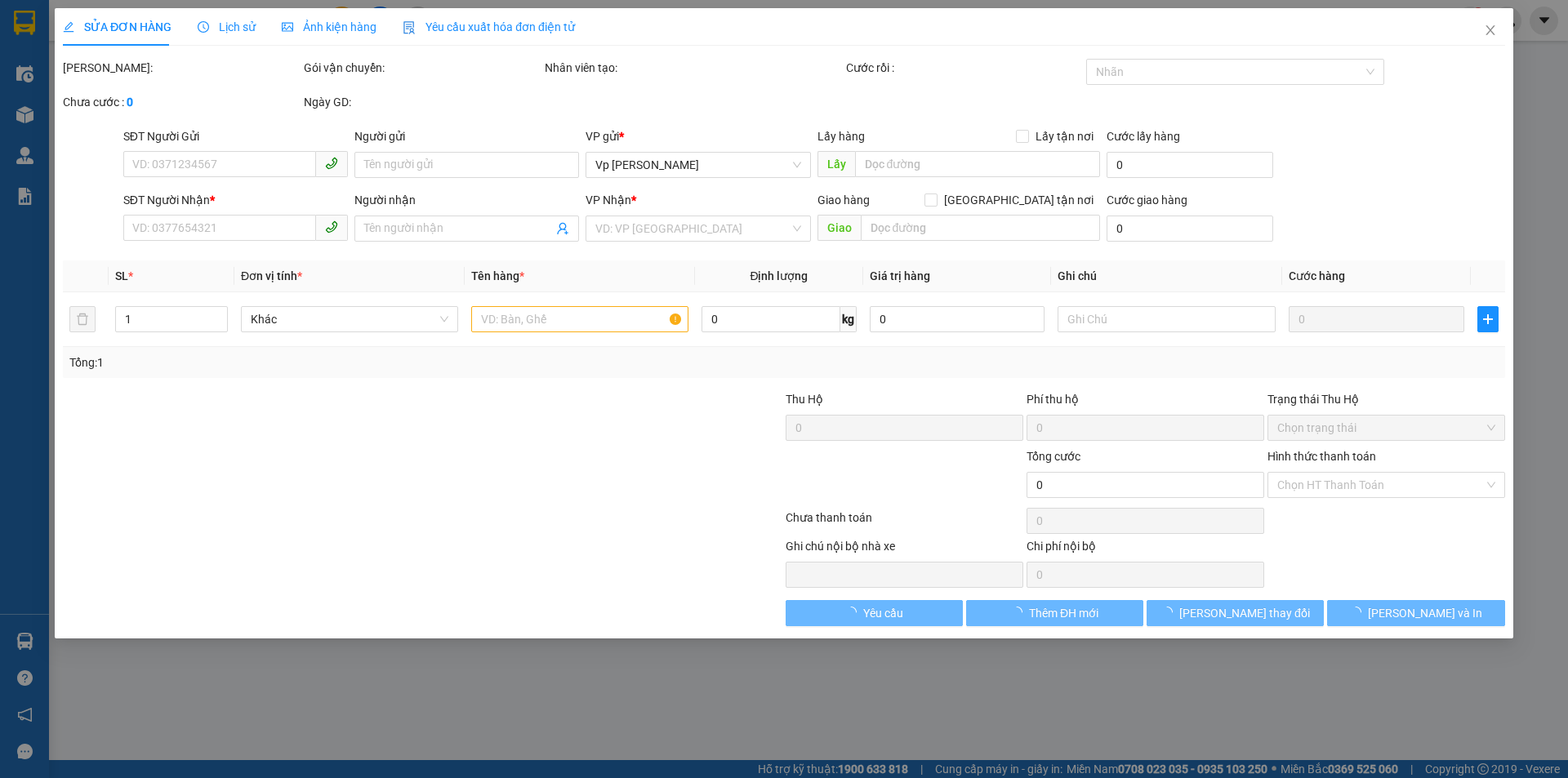
type input "0978848636"
type input "hiền"
type input "0981964234"
type input "đức"
type input "30.000"
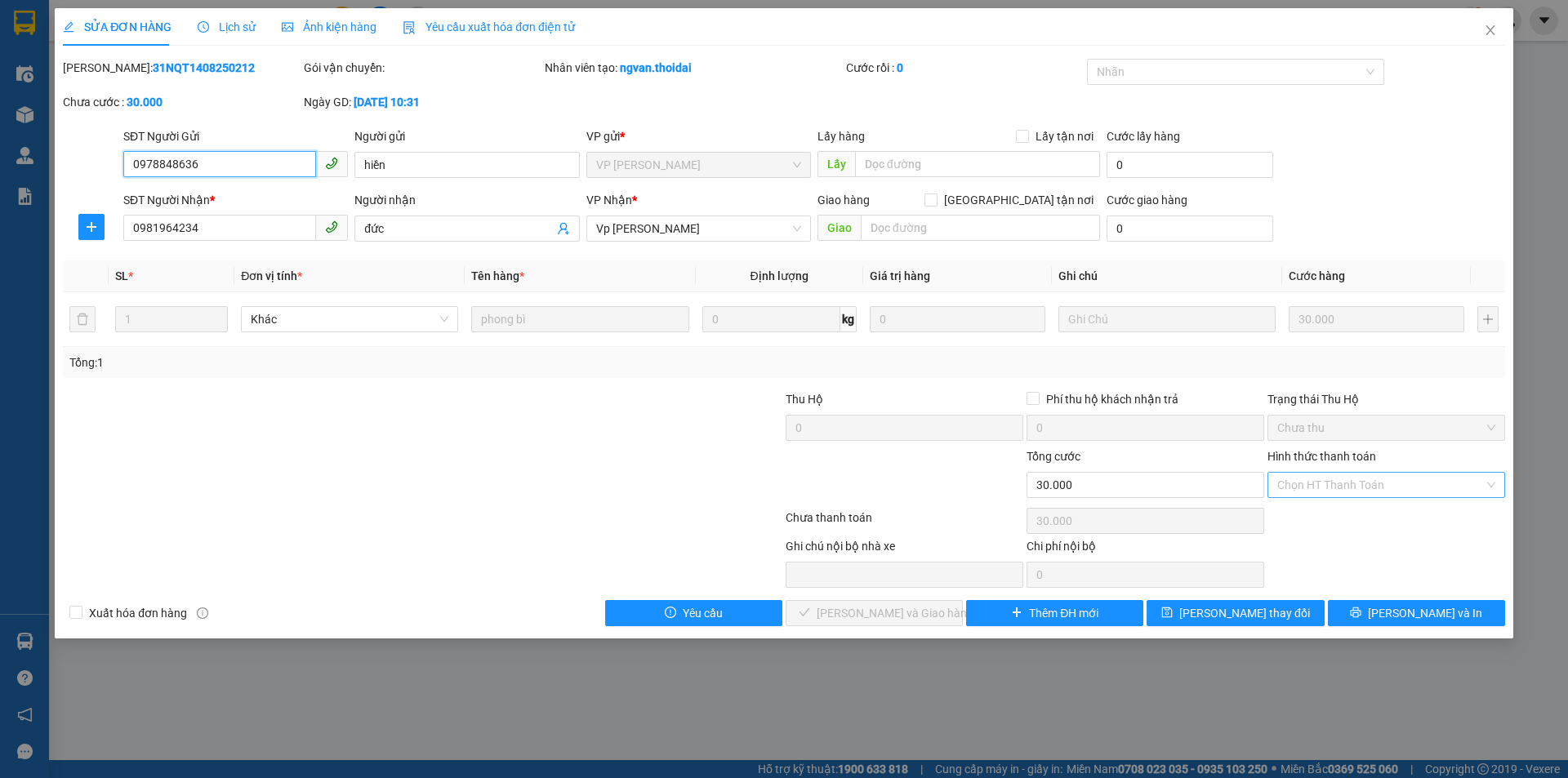
click at [1491, 483] on div "Chọn HT Thanh Toán" at bounding box center [1387, 486] width 238 height 27
click at [1326, 516] on div "Tại văn phòng" at bounding box center [1387, 518] width 218 height 18
type input "0"
drag, startPoint x: 903, startPoint y: 611, endPoint x: 965, endPoint y: 584, distance: 67.6
click at [903, 611] on span "[PERSON_NAME] và Giao hàng" at bounding box center [895, 613] width 157 height 18
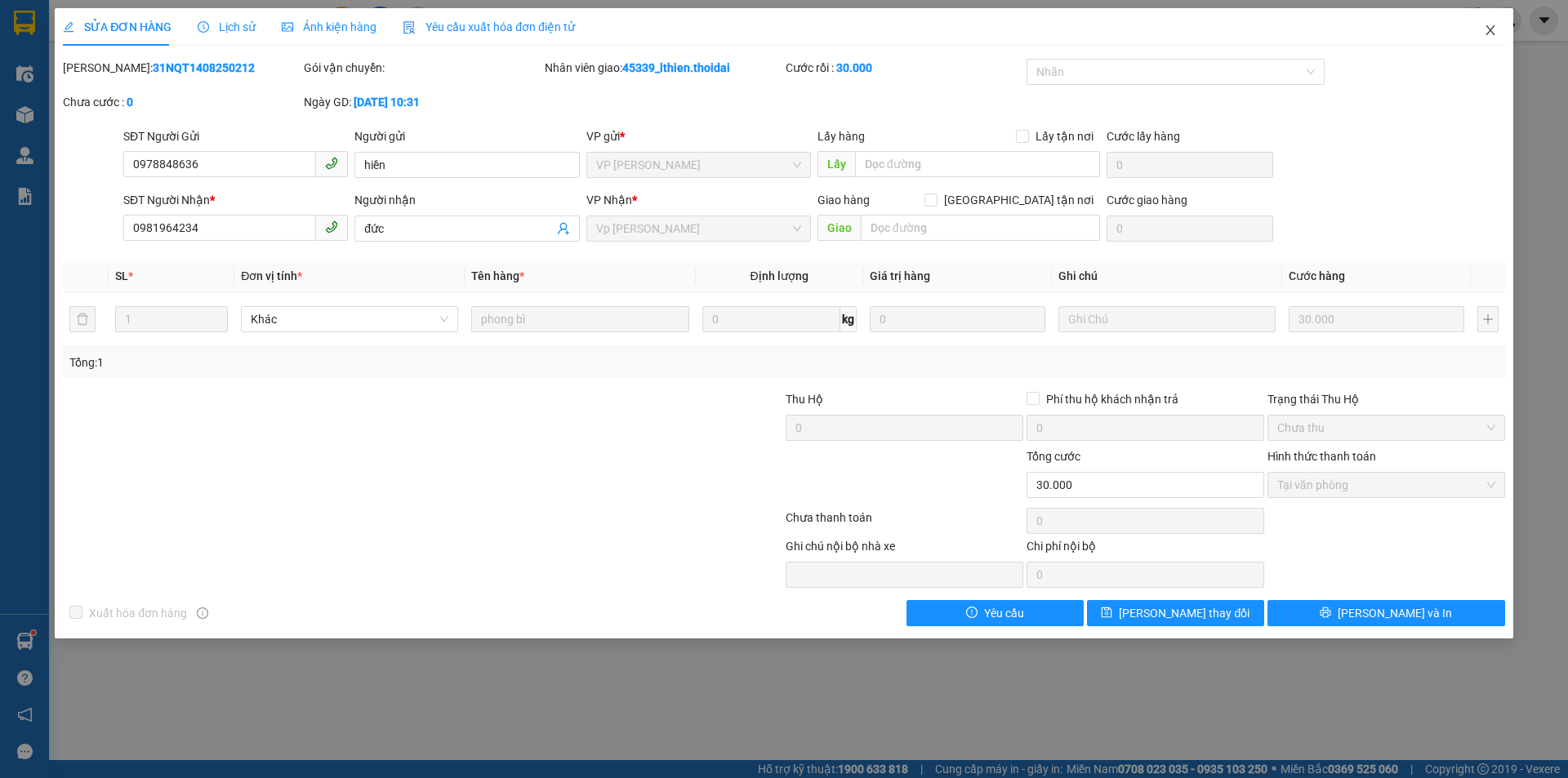
click at [1490, 32] on icon "close" at bounding box center [1490, 31] width 9 height 10
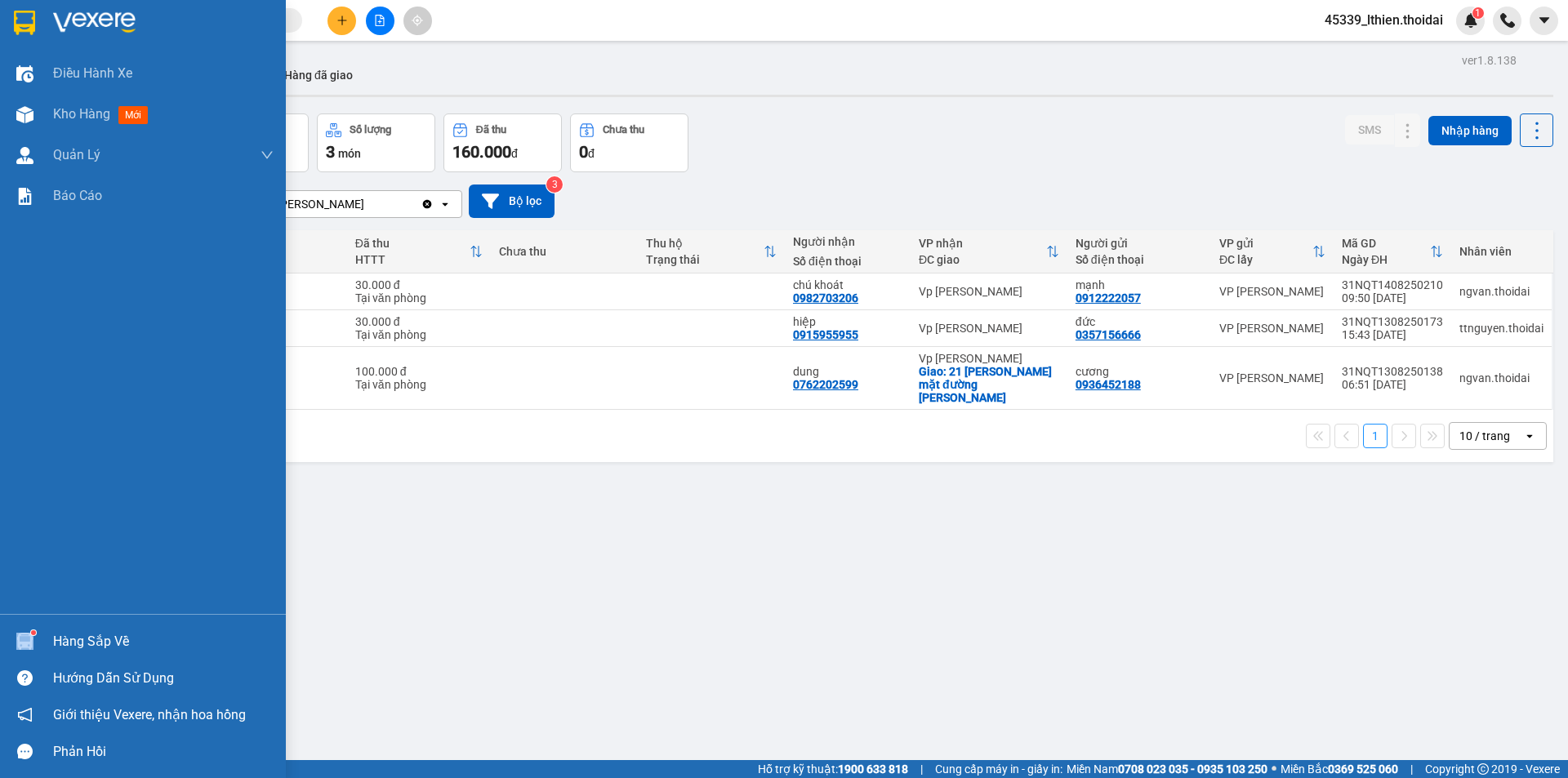
drag, startPoint x: 33, startPoint y: 634, endPoint x: 101, endPoint y: 632, distance: 68.0
click at [39, 634] on div "Hàng sắp về" at bounding box center [143, 641] width 286 height 36
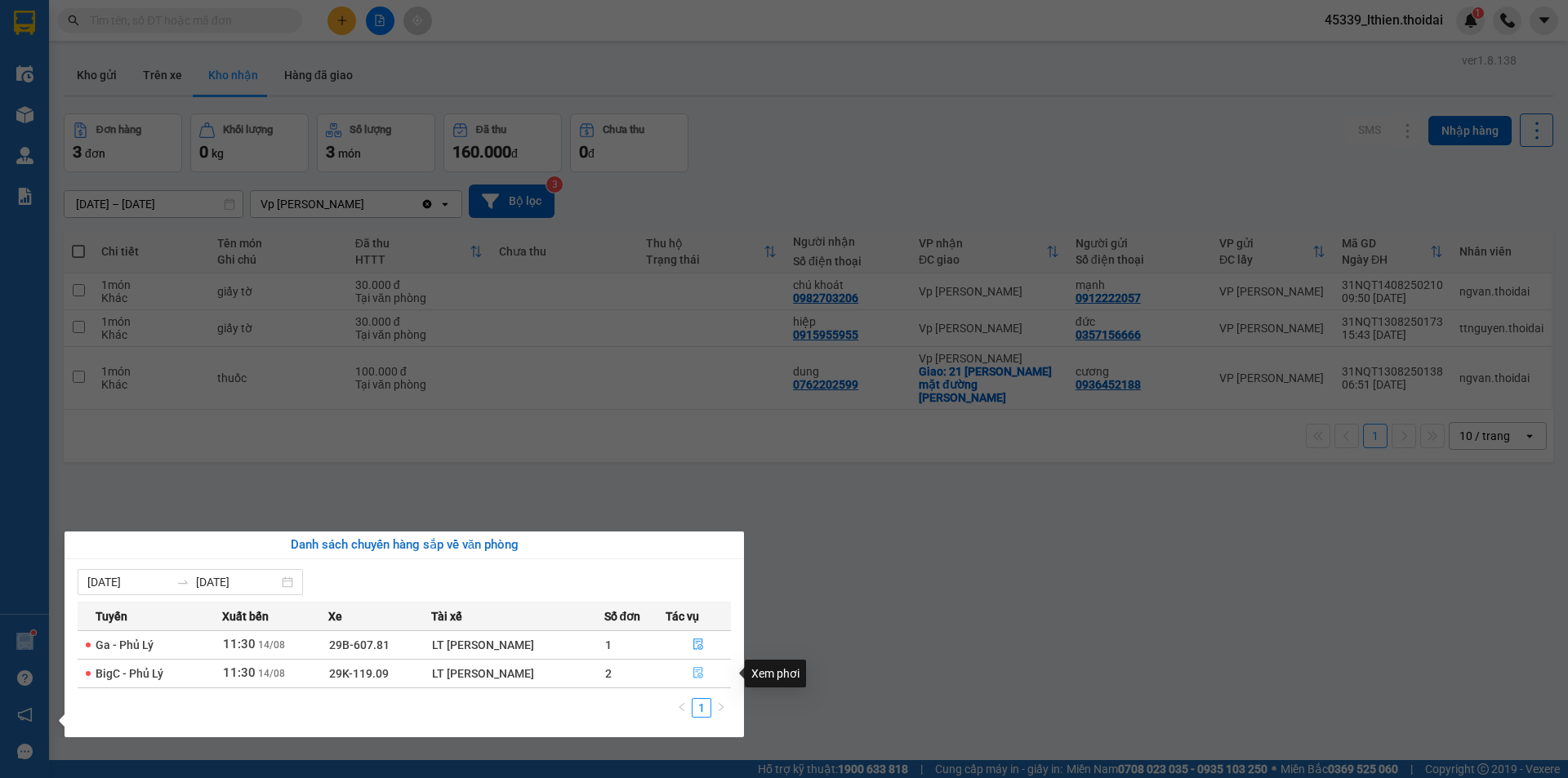
click at [696, 672] on icon "file-done" at bounding box center [699, 674] width 10 height 12
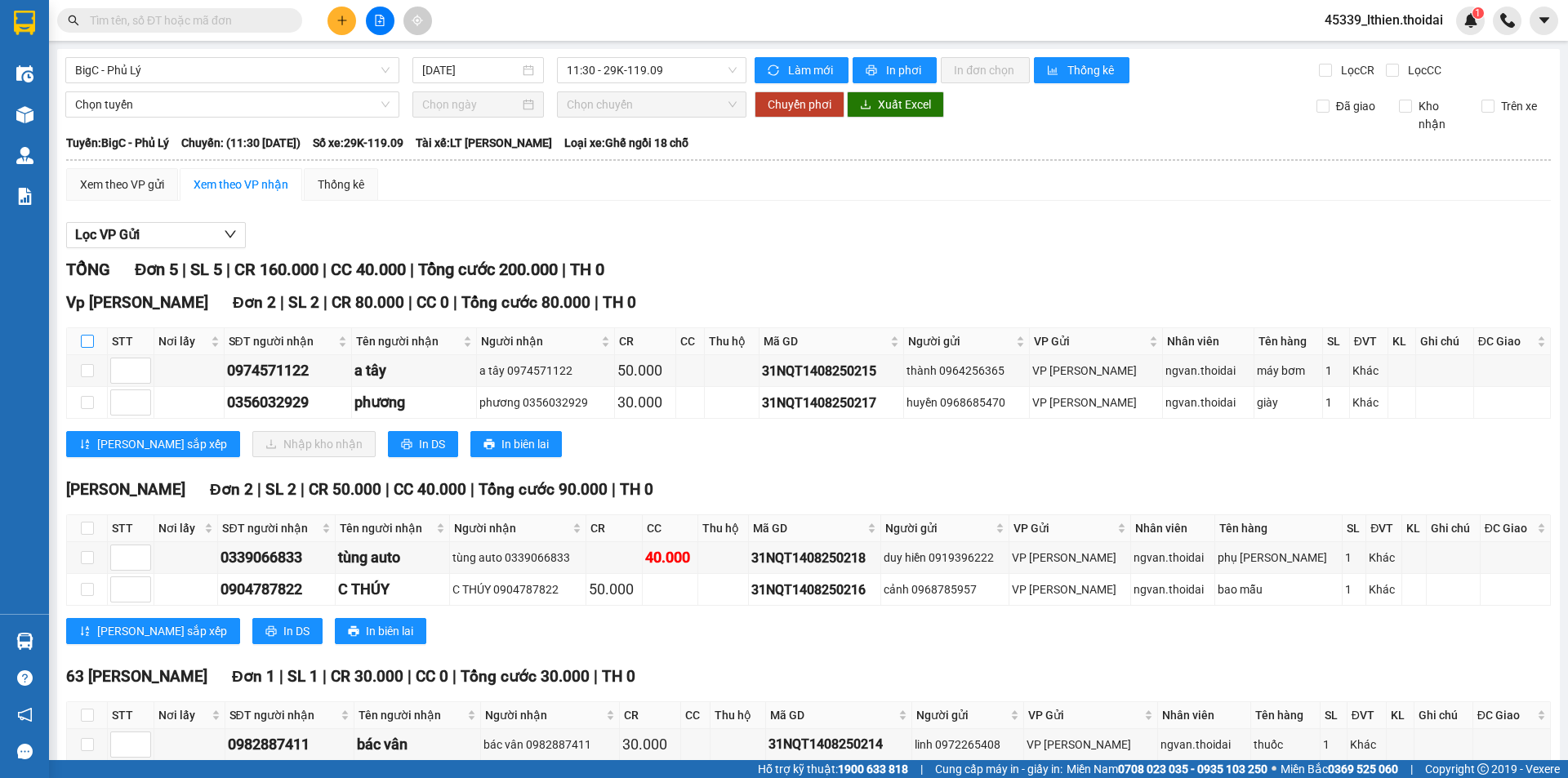
click at [88, 336] on input "checkbox" at bounding box center [88, 341] width 13 height 13
checkbox input "true"
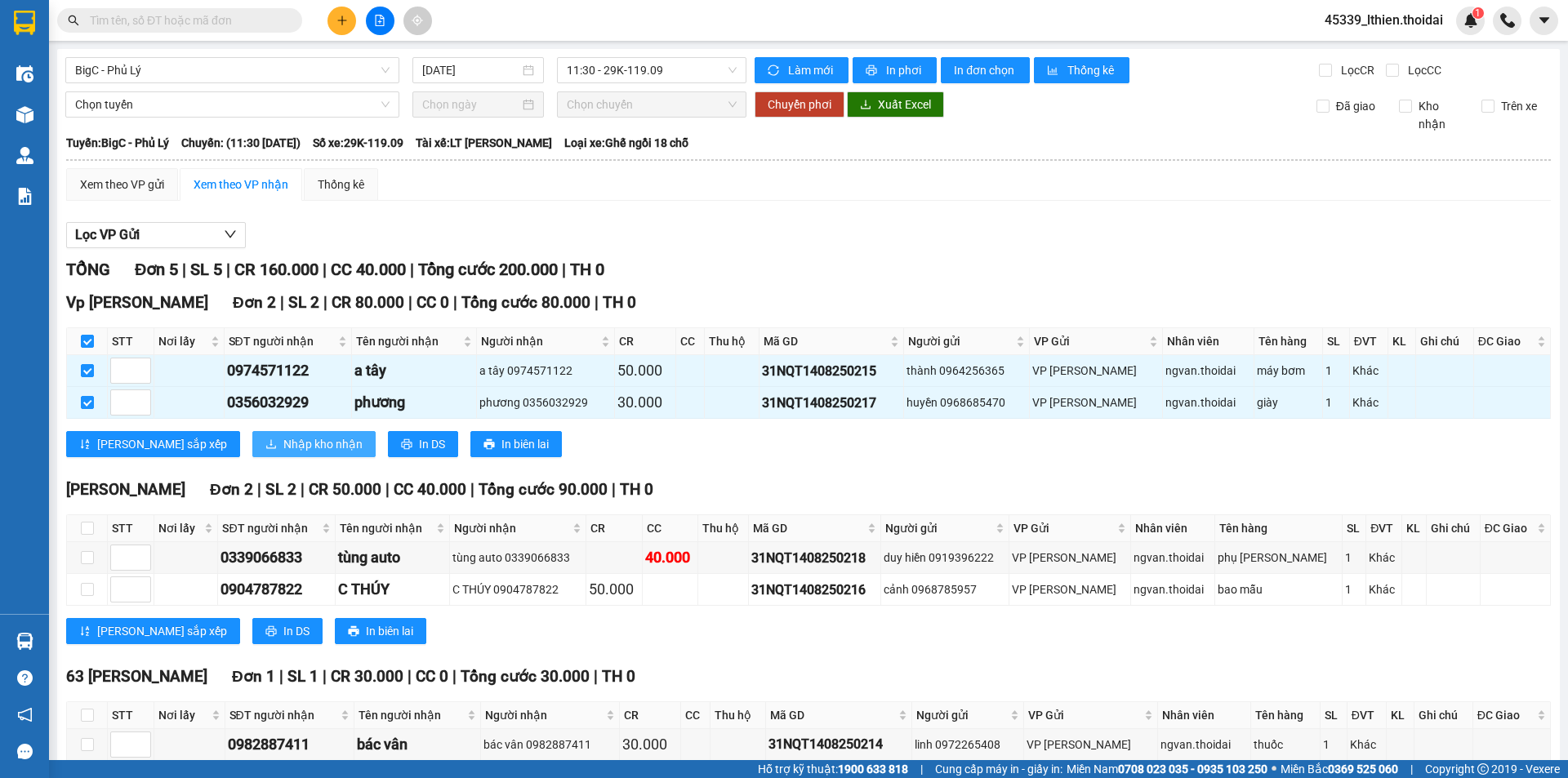
click at [283, 442] on span "Nhập kho nhận" at bounding box center [323, 444] width 80 height 18
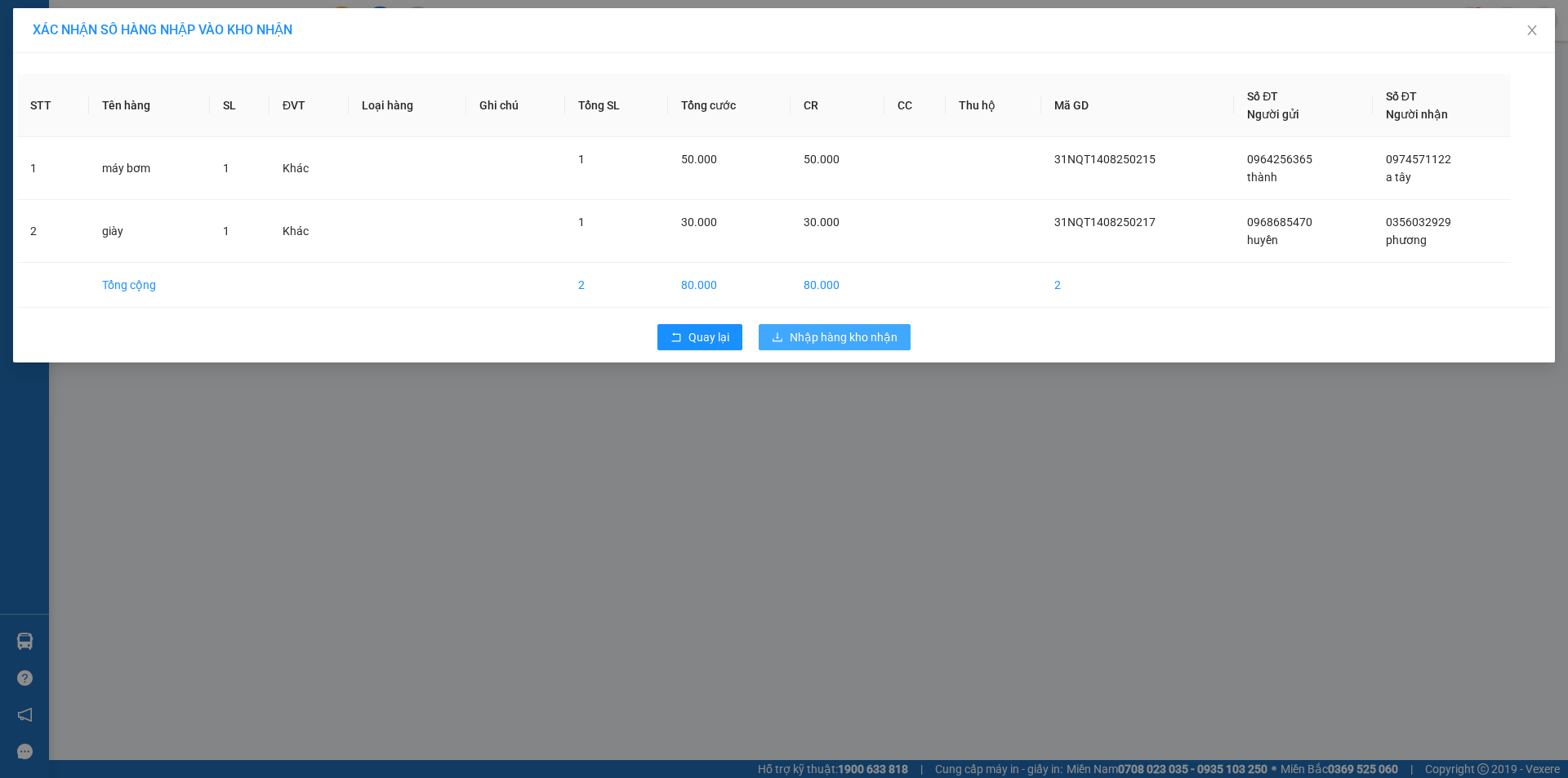
click at [851, 336] on span "Nhập hàng kho nhận" at bounding box center [844, 337] width 108 height 18
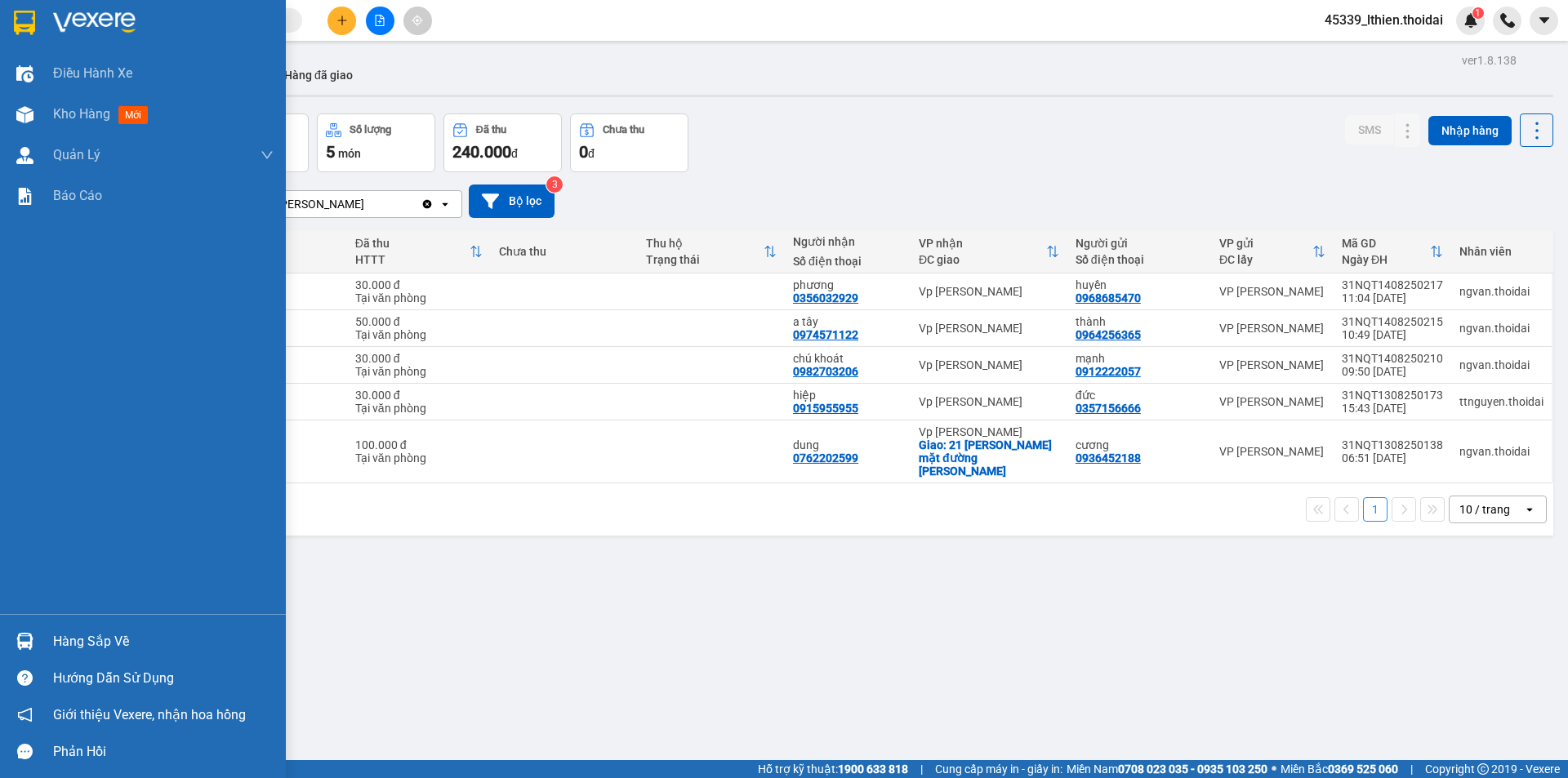
click at [39, 640] on div "Hàng sắp về" at bounding box center [143, 641] width 286 height 36
click at [26, 115] on div "Điều hành xe Kho hàng mới Quản [PERSON_NAME] lý chuyến Quản lý khách hàng Quản …" at bounding box center [143, 389] width 286 height 778
click at [87, 114] on span "Kho hàng" at bounding box center [81, 114] width 57 height 16
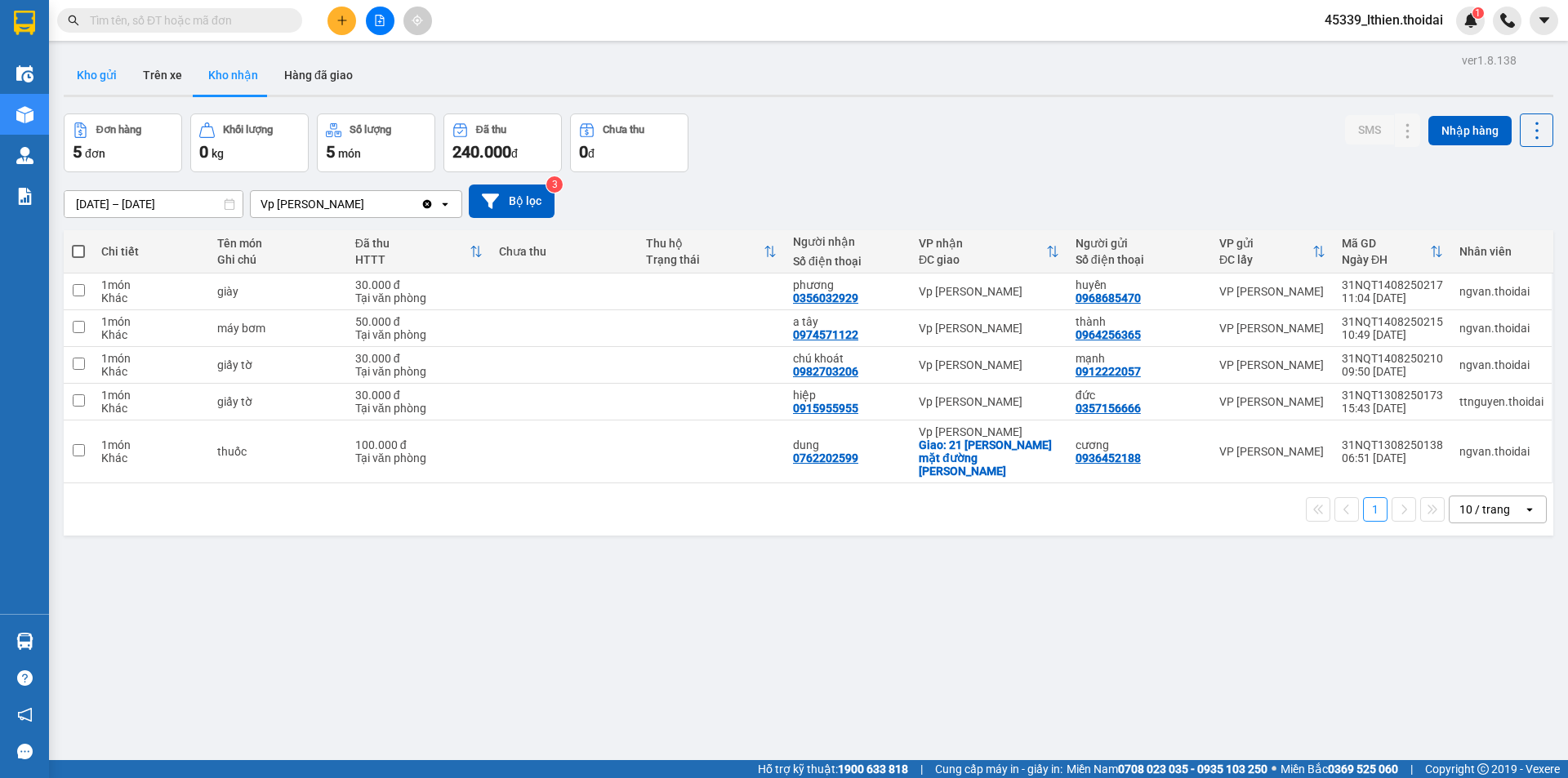
click at [80, 70] on button "Kho gửi" at bounding box center [97, 75] width 66 height 39
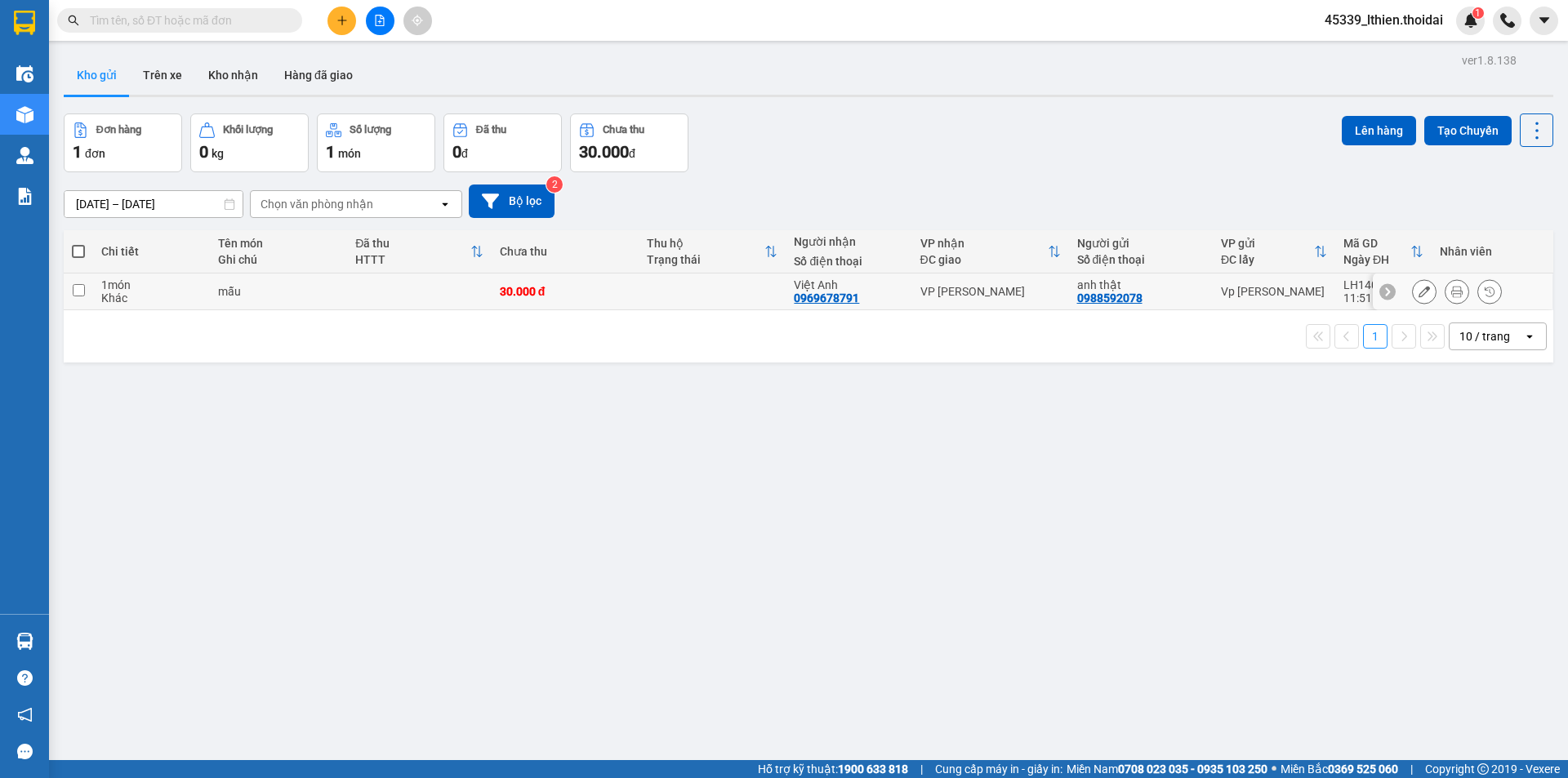
click at [80, 292] on input "checkbox" at bounding box center [79, 290] width 12 height 12
checkbox input "true"
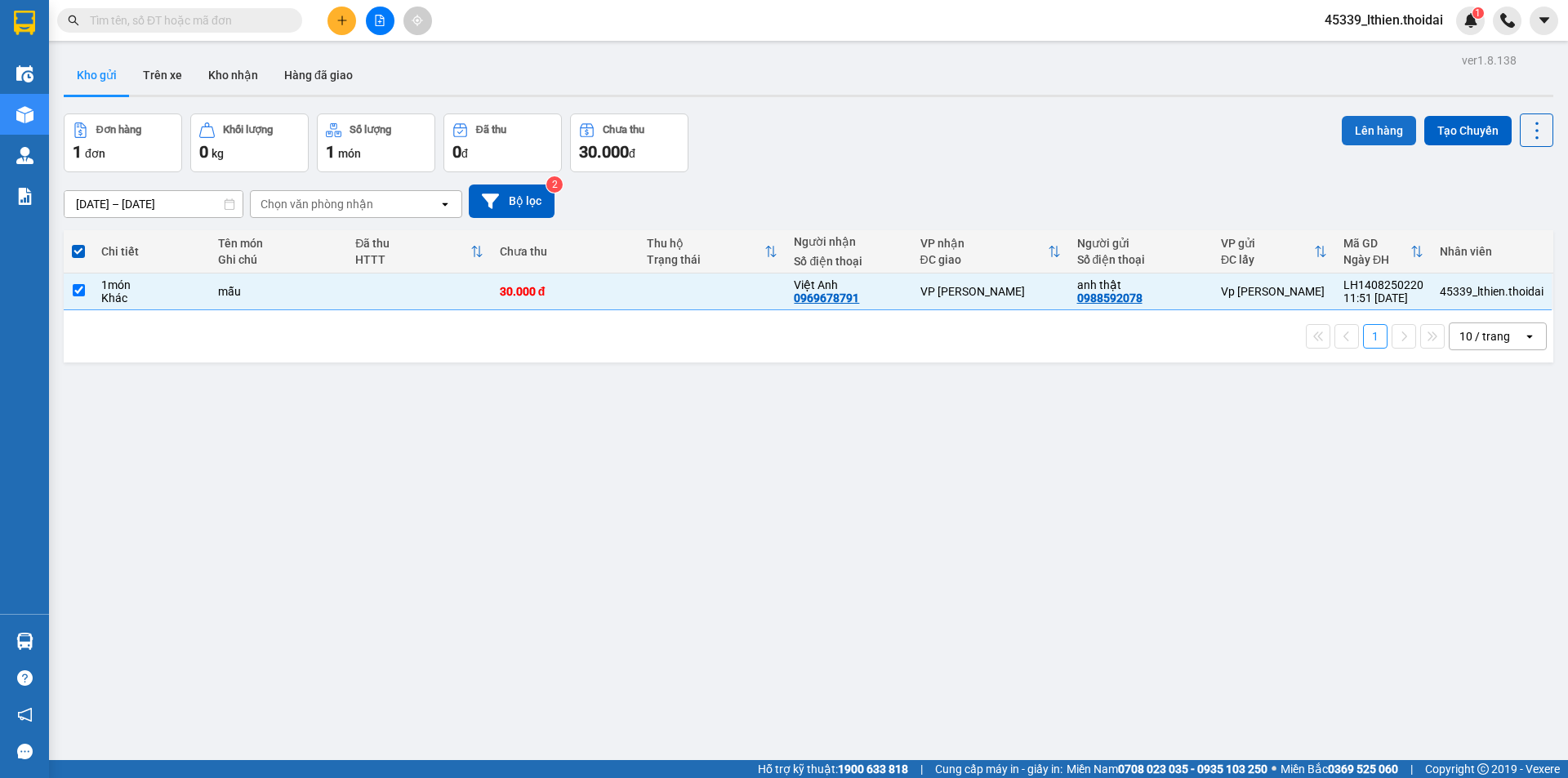
click at [1361, 121] on button "Lên hàng" at bounding box center [1379, 130] width 75 height 29
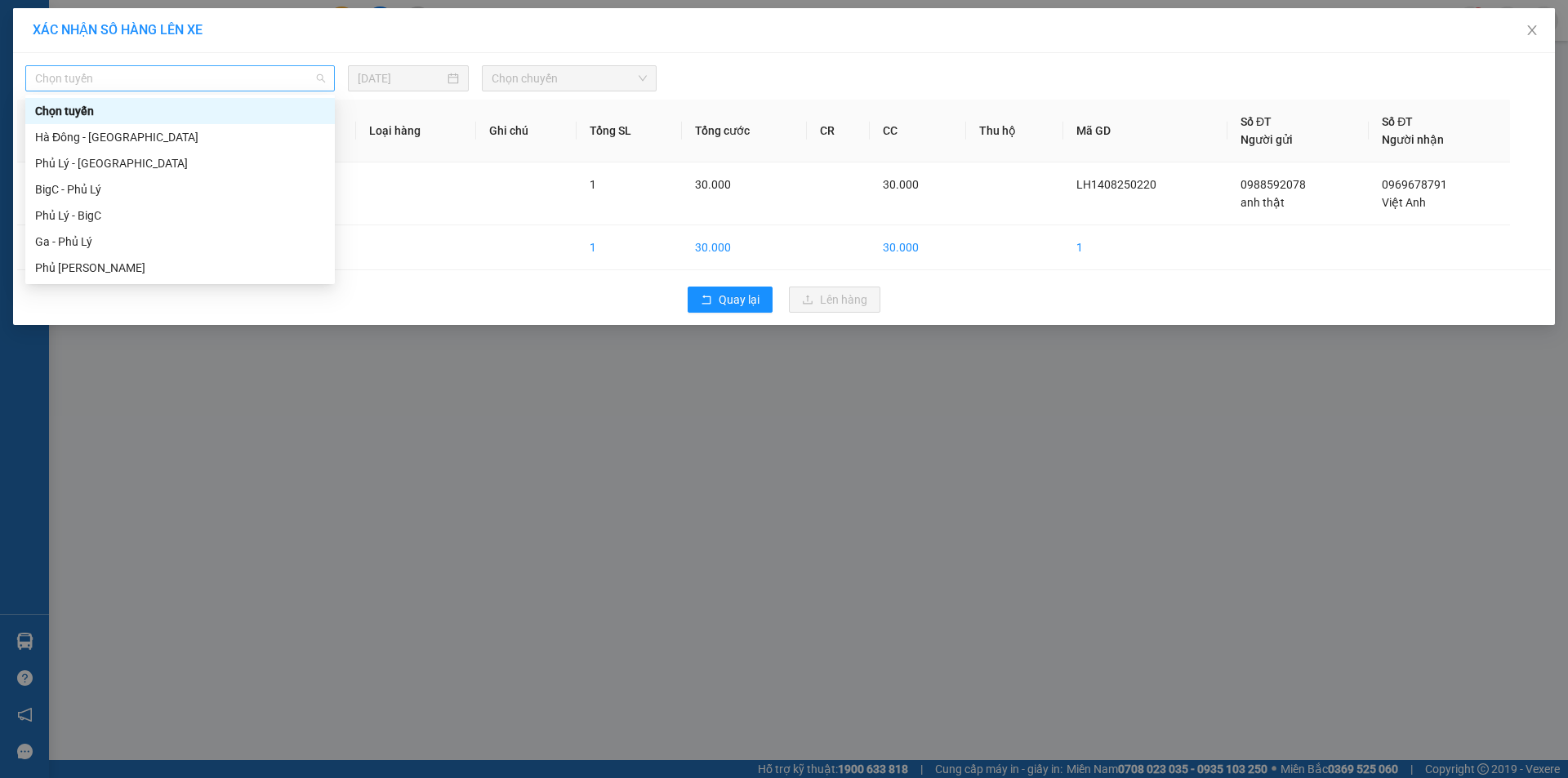
click at [321, 82] on span "Chọn tuyến" at bounding box center [180, 79] width 290 height 25
click at [93, 213] on div "Phủ Lý - BigC" at bounding box center [180, 215] width 290 height 18
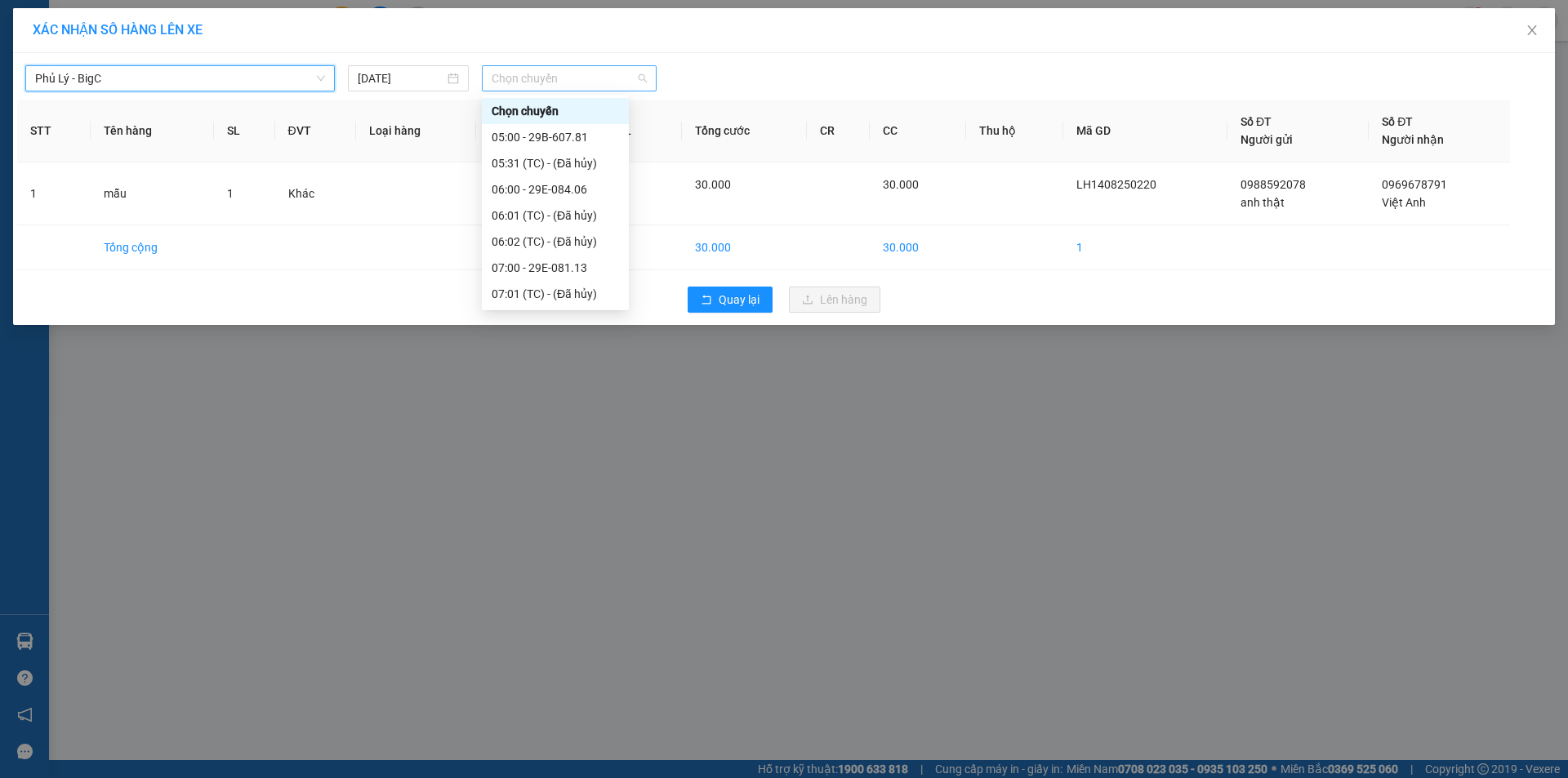
click at [642, 80] on span "Chọn chuyến" at bounding box center [569, 79] width 155 height 25
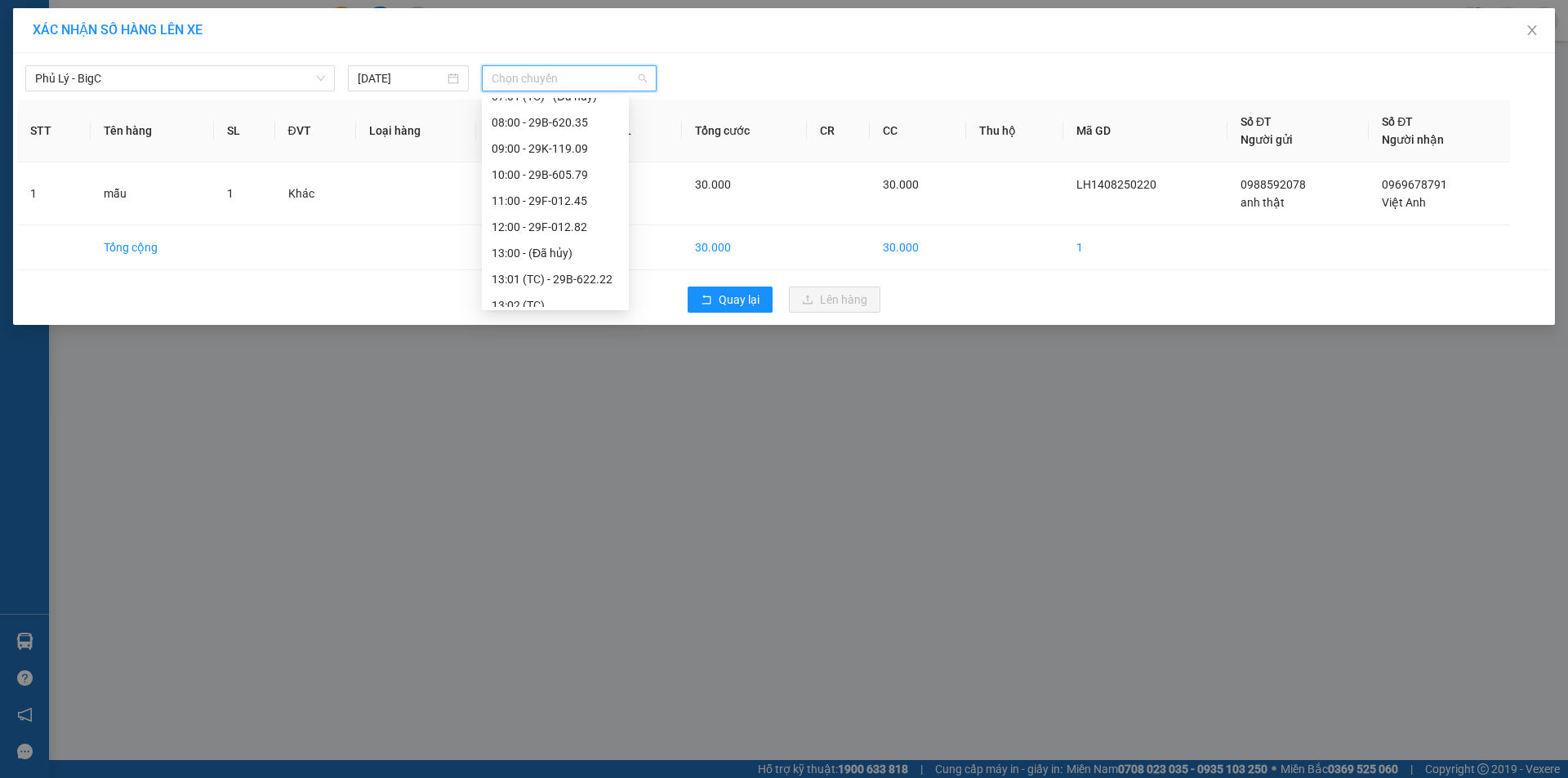
scroll to position [200, 0]
click at [555, 273] on div "13:01 (TC) - 29B-622.22" at bounding box center [555, 277] width 128 height 18
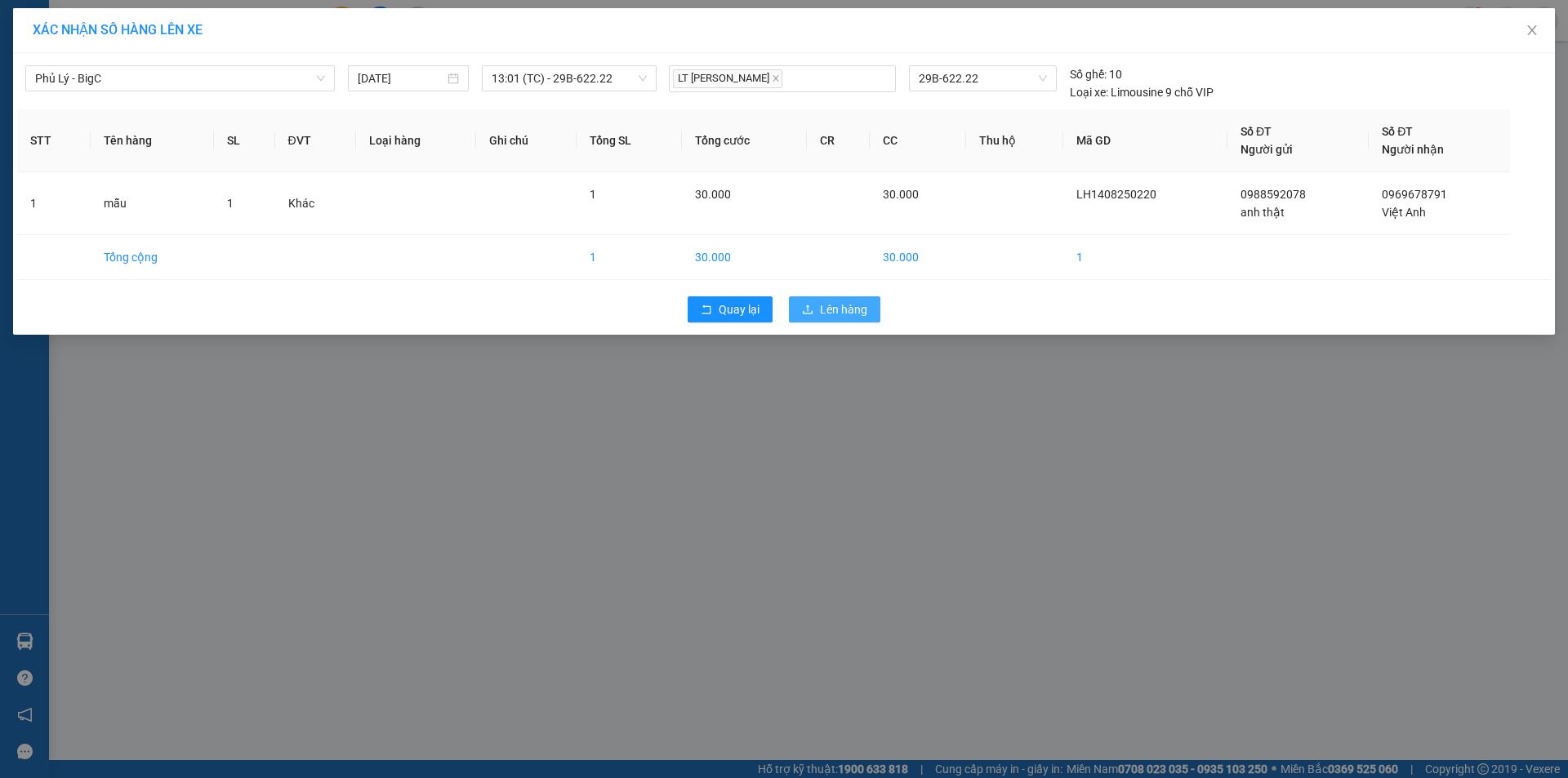
click at [834, 305] on span "Lên hàng" at bounding box center [844, 310] width 47 height 18
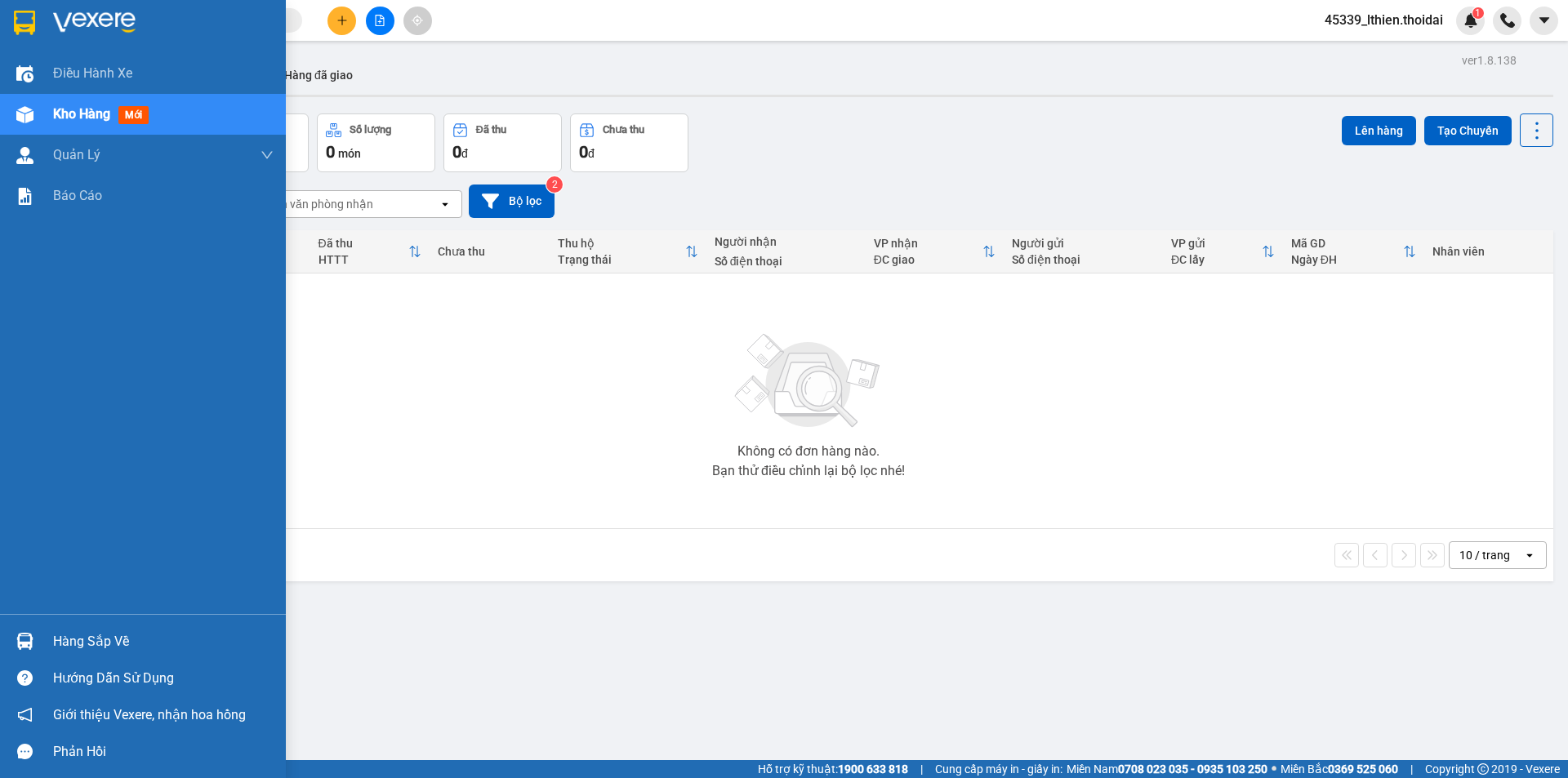
drag, startPoint x: 27, startPoint y: 638, endPoint x: 70, endPoint y: 635, distance: 43.1
click at [29, 637] on img at bounding box center [25, 641] width 17 height 17
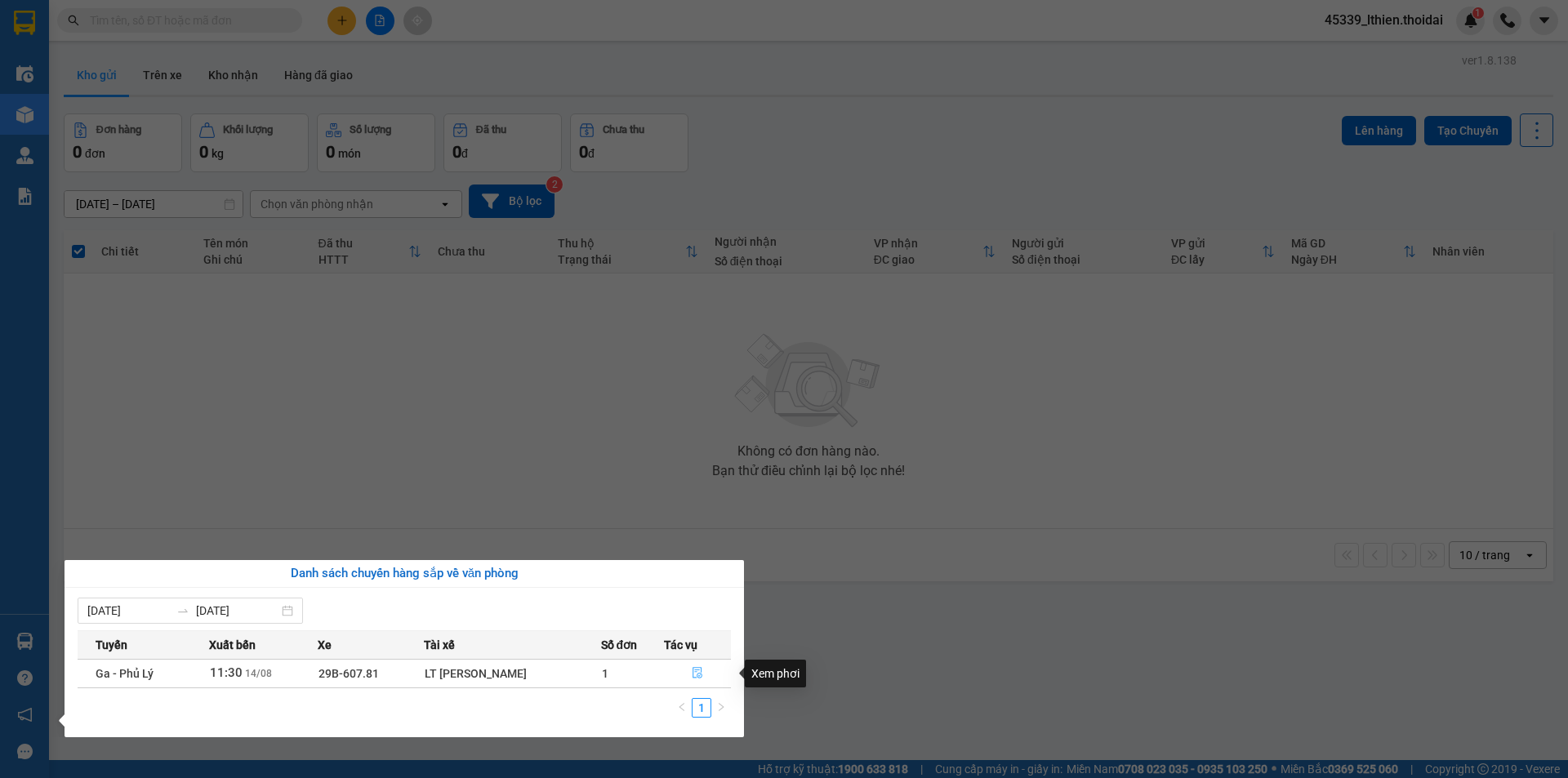
click at [694, 670] on icon "file-done" at bounding box center [698, 674] width 10 height 12
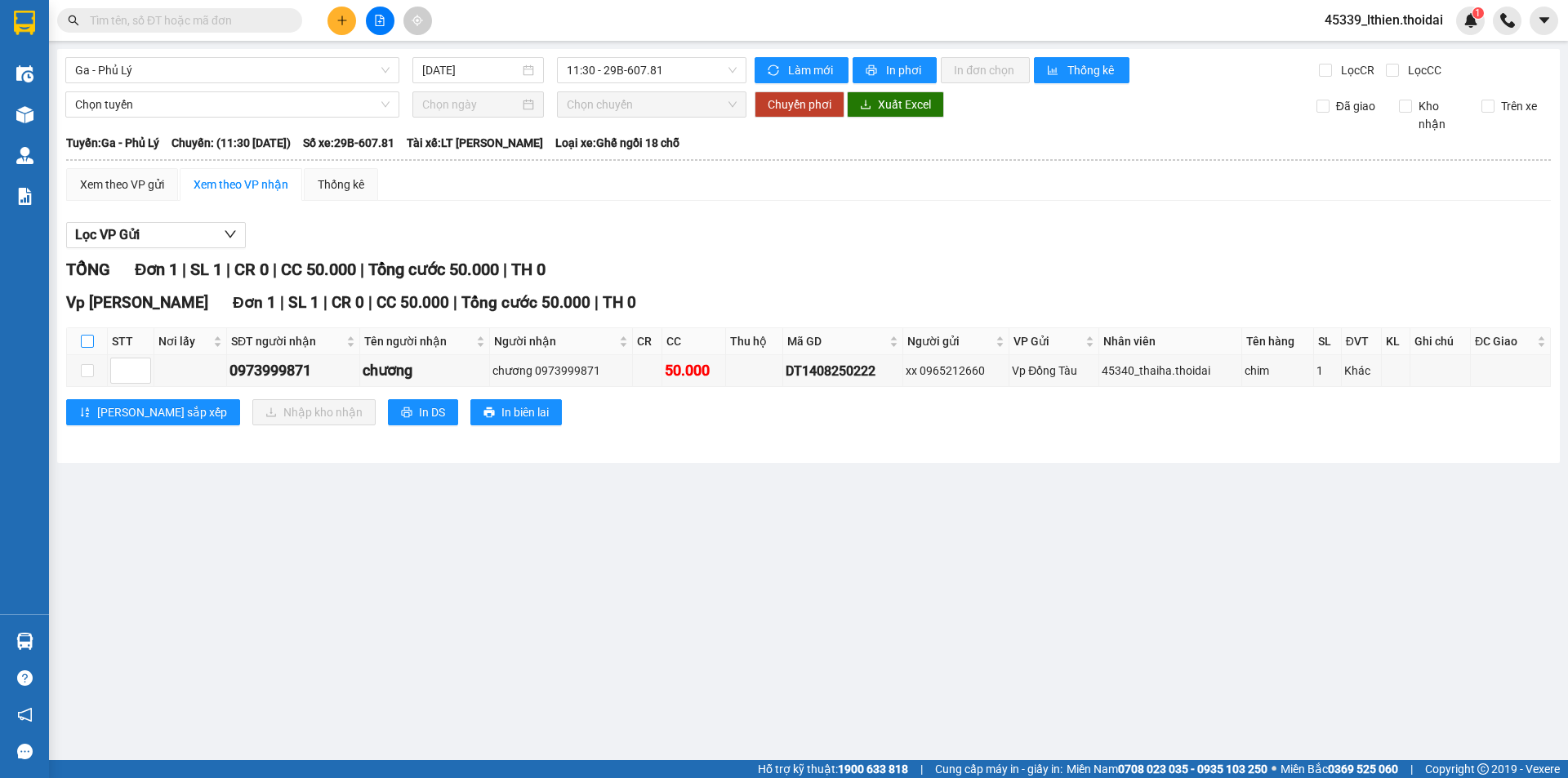
click at [91, 341] on input "checkbox" at bounding box center [88, 341] width 13 height 13
checkbox input "true"
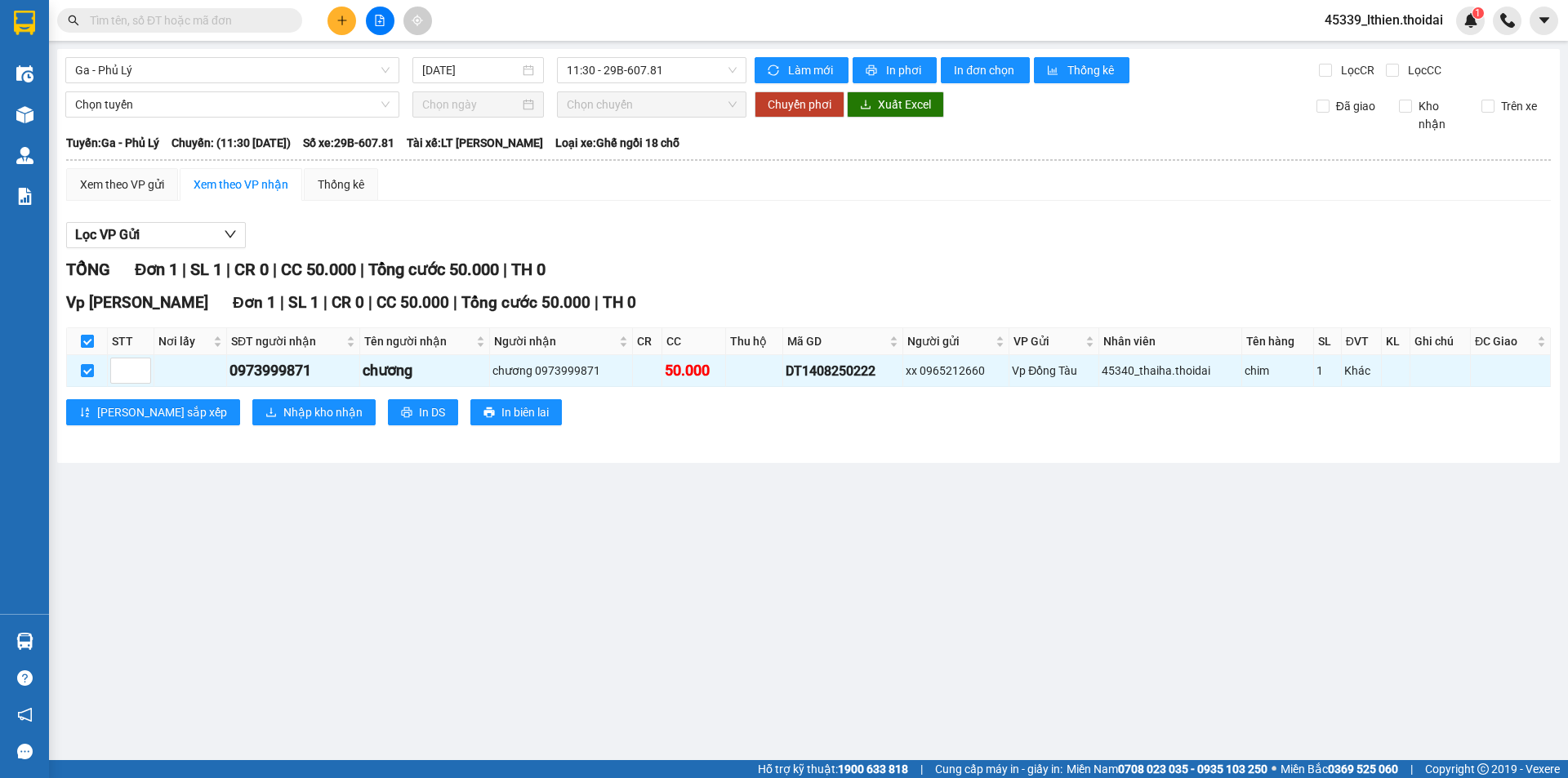
checkbox input "true"
click at [283, 414] on span "Nhập kho nhận" at bounding box center [323, 413] width 80 height 18
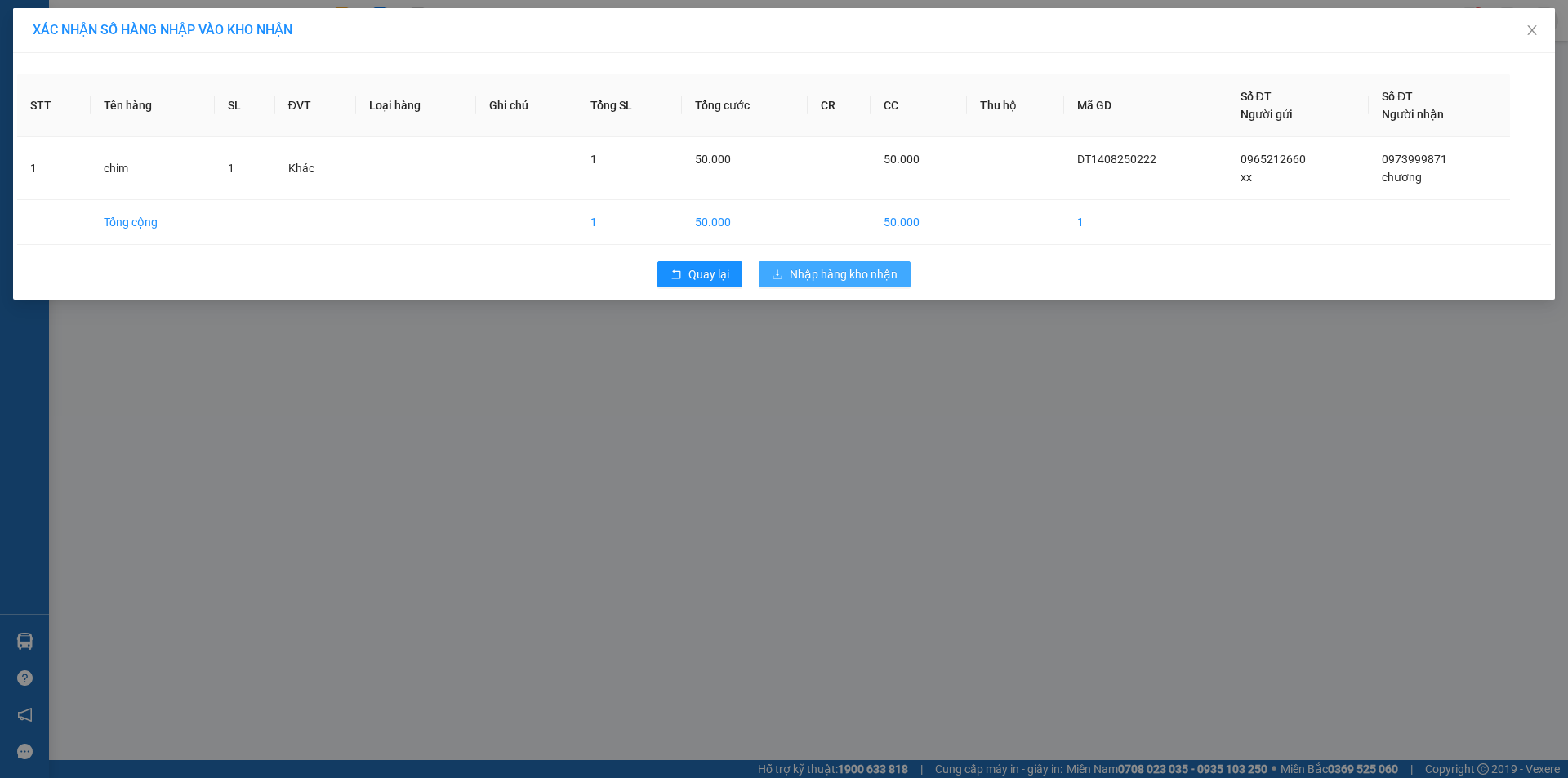
click at [810, 269] on span "Nhập hàng kho nhận" at bounding box center [844, 274] width 108 height 18
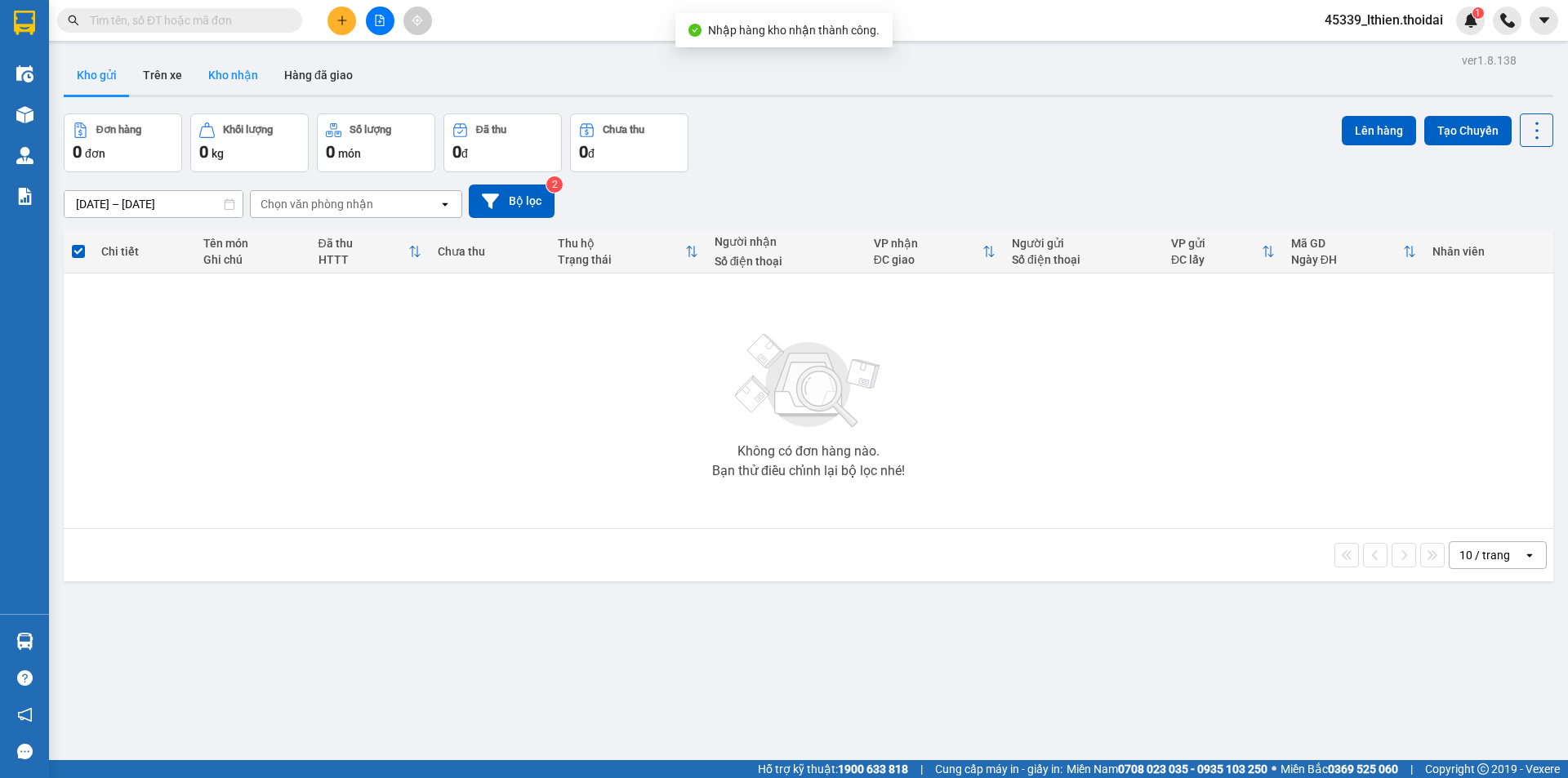
click at [228, 74] on button "Kho nhận" at bounding box center [234, 75] width 76 height 39
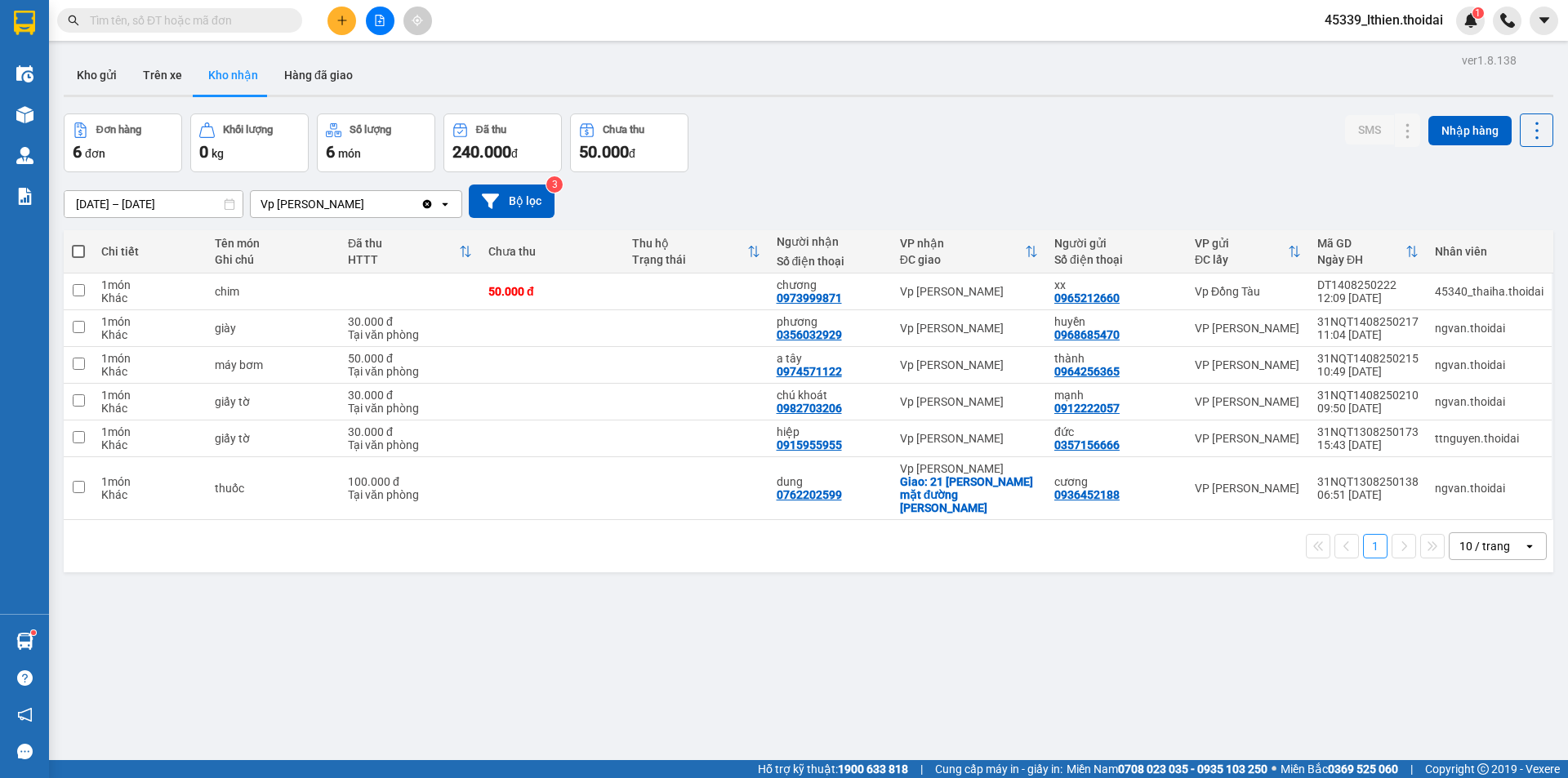
click at [1419, 17] on span "45339_lthien.thoidai" at bounding box center [1384, 20] width 144 height 21
click at [1360, 48] on span "Đăng xuất" at bounding box center [1391, 51] width 110 height 18
